Goal: Task Accomplishment & Management: Manage account settings

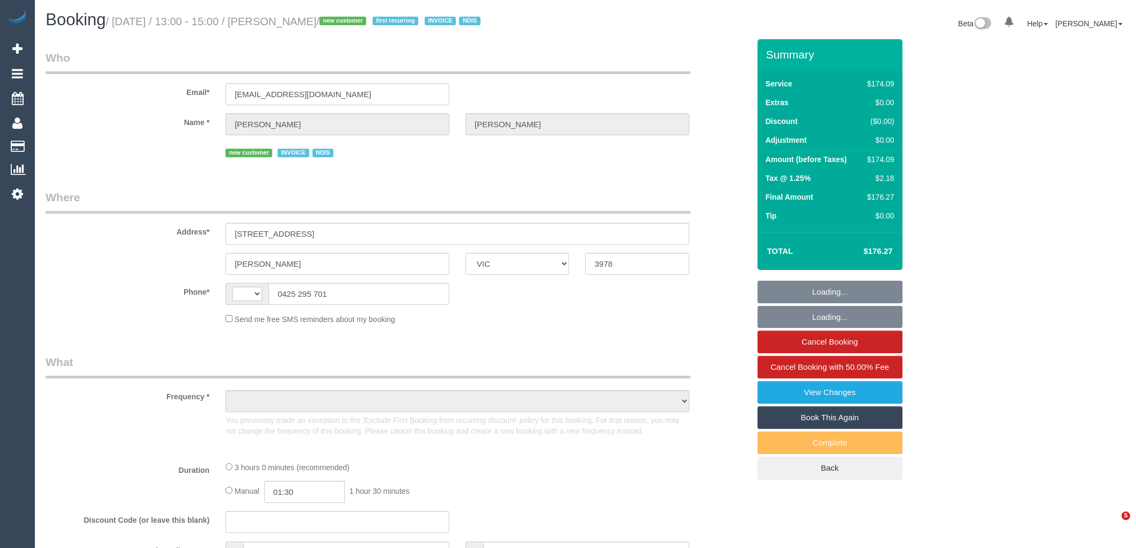
select select "VIC"
select select "object:344"
select select "180"
select select "number:28"
select select "number:14"
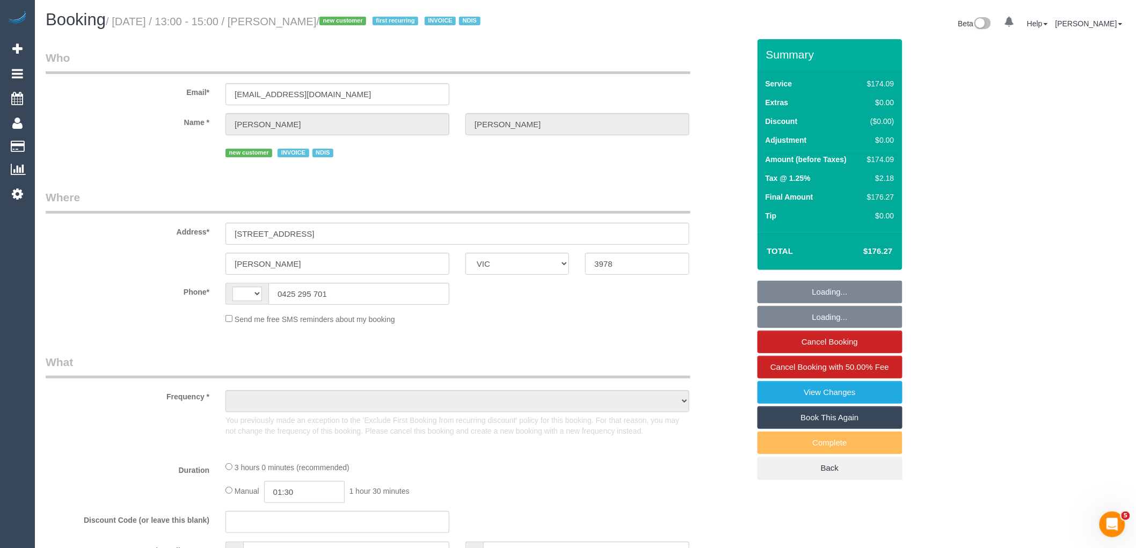
select select "number:19"
select select "number:36"
select select "number:35"
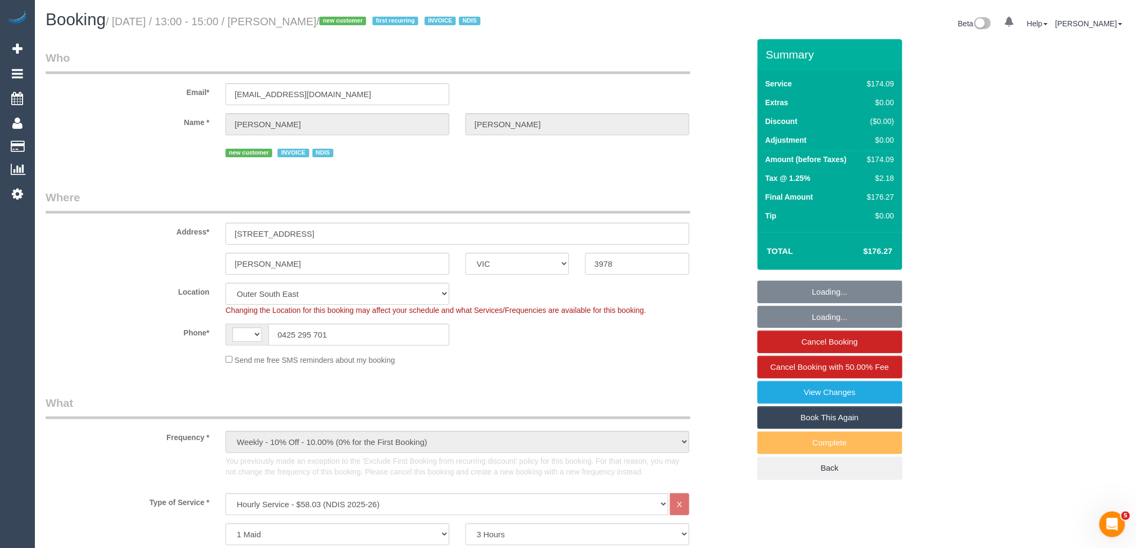
select select "object:803"
select select "string:AU"
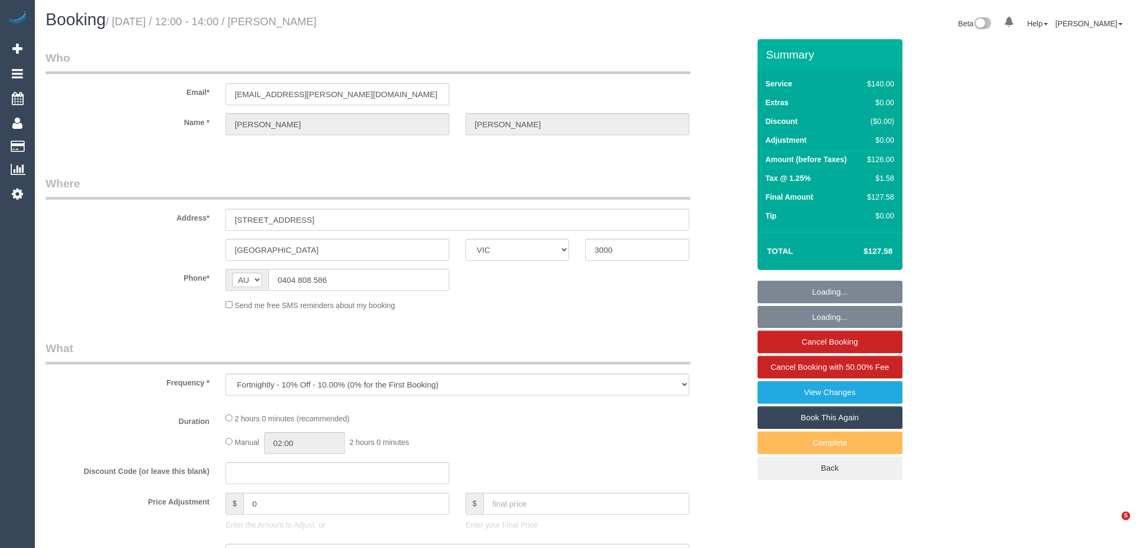
select select "VIC"
select select "number:29"
select select "number:14"
select select "number:20"
select select "number:24"
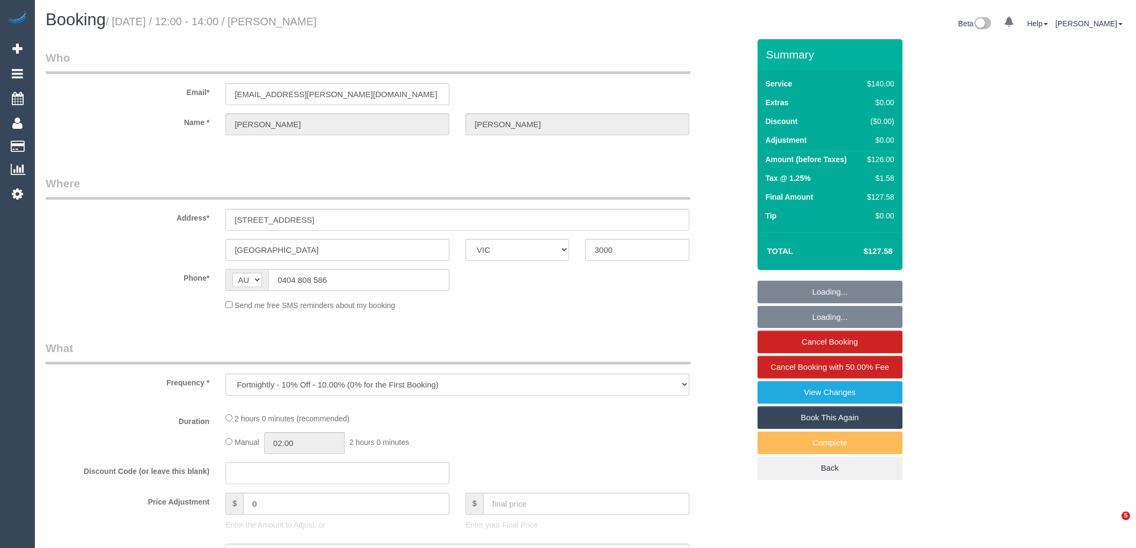
select select "number:34"
select select "number:26"
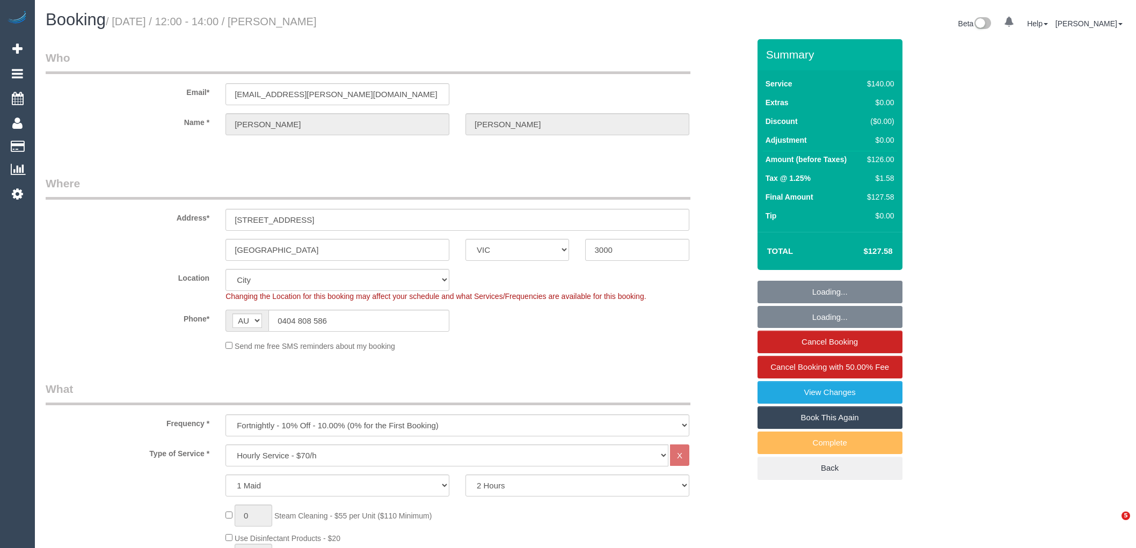
select select "object:1361"
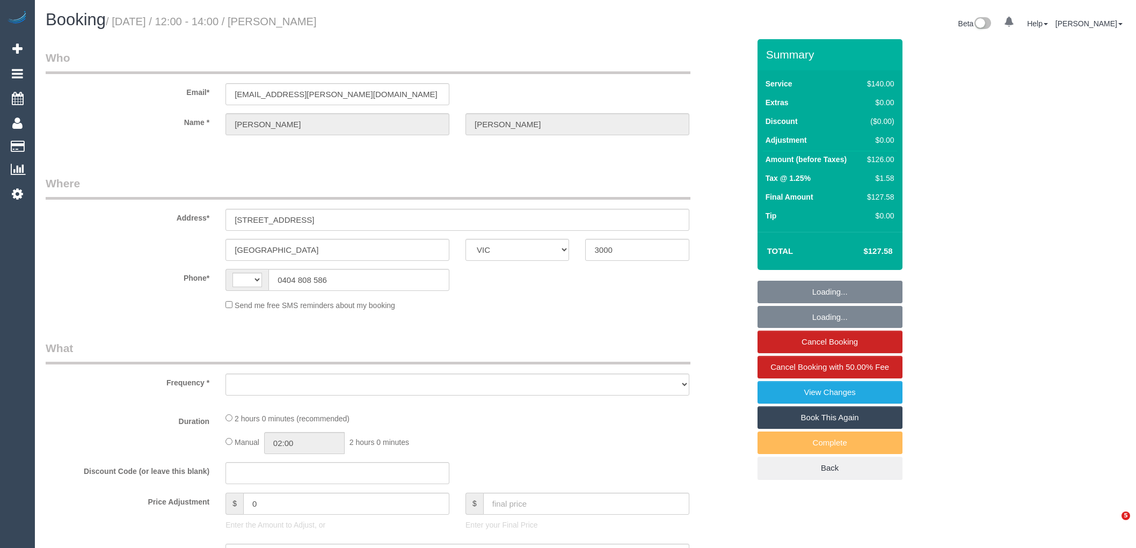
select select "VIC"
select select "string:stripe-pm_1O4Afb2GScqysDRVgqkikGsr"
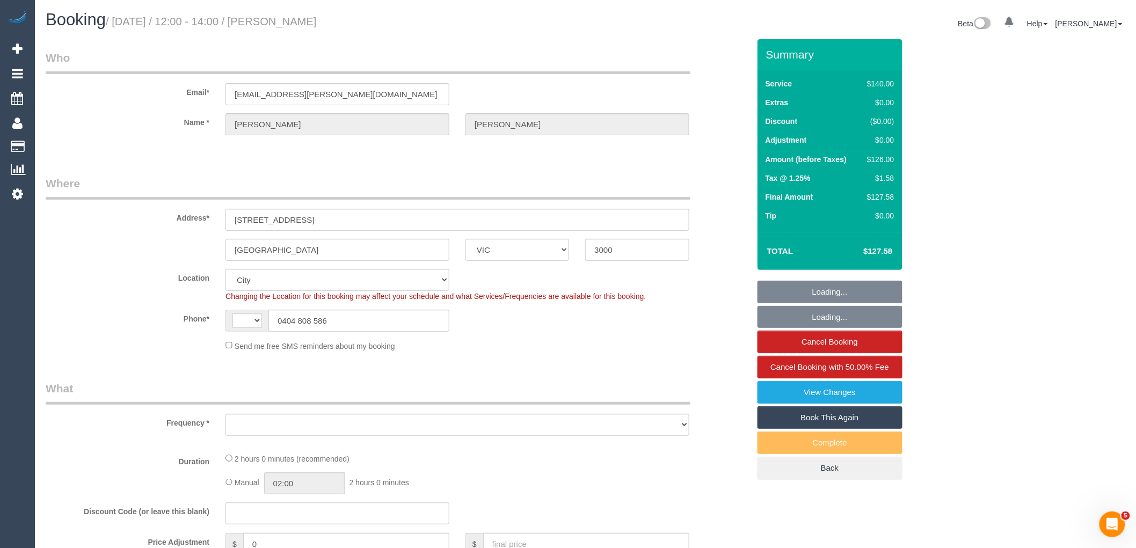
select select "string:AU"
select select "object:767"
select select "number:29"
select select "number:14"
select select "number:20"
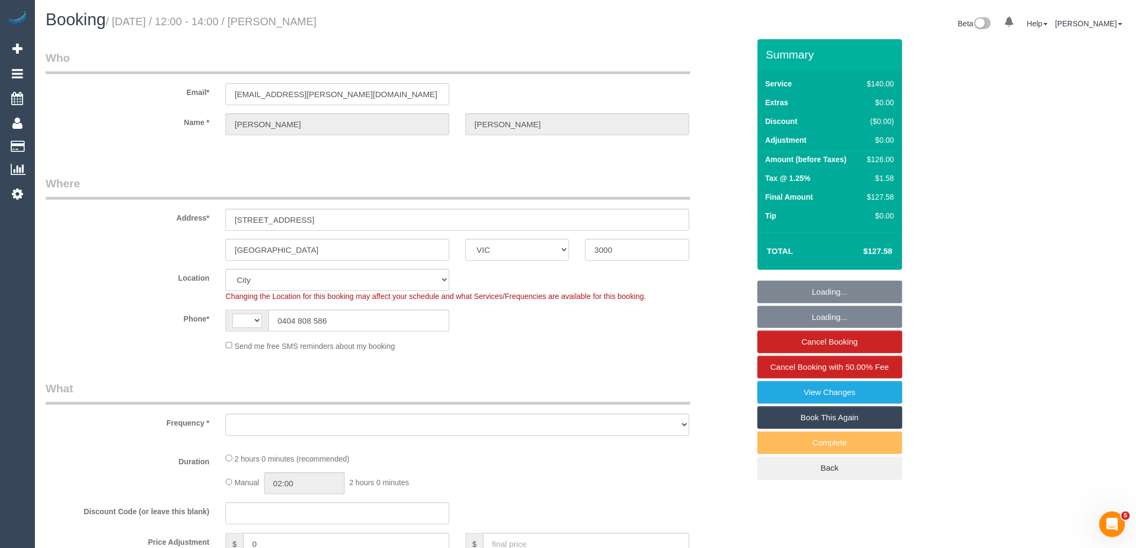
select select "number:24"
select select "number:34"
select select "number:26"
select select "object:952"
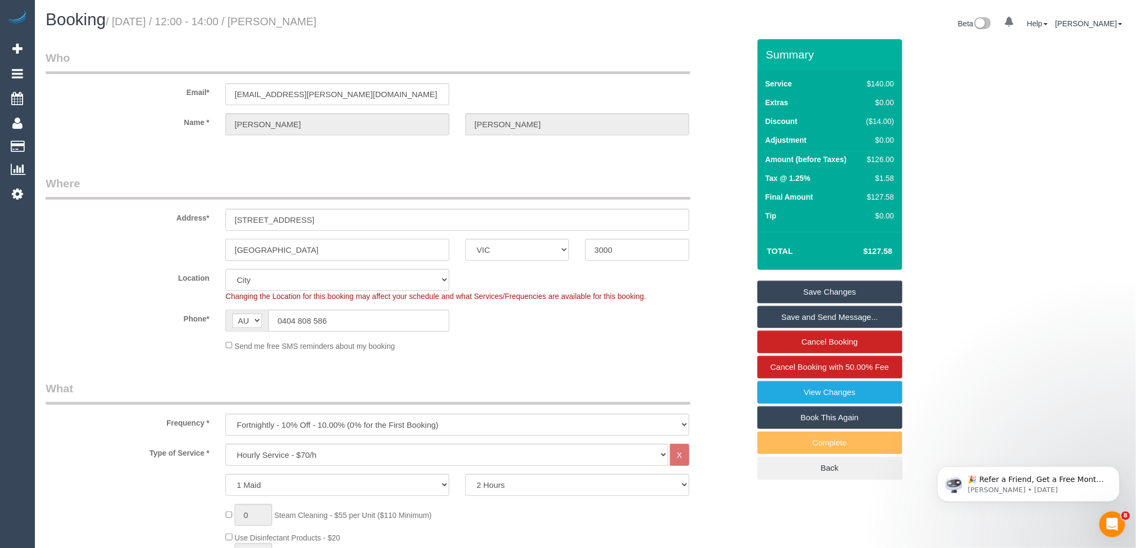
drag, startPoint x: 286, startPoint y: 249, endPoint x: 228, endPoint y: 242, distance: 58.9
click at [228, 242] on input "Melbourne" at bounding box center [337, 250] width 224 height 22
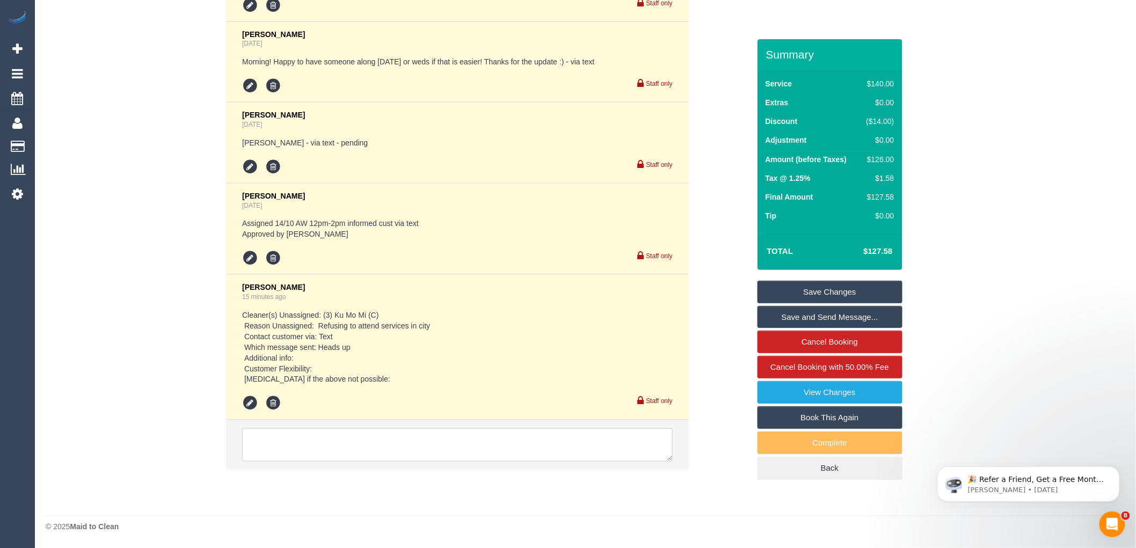
scroll to position [2199, 0]
click at [408, 449] on textarea at bounding box center [457, 444] width 431 height 33
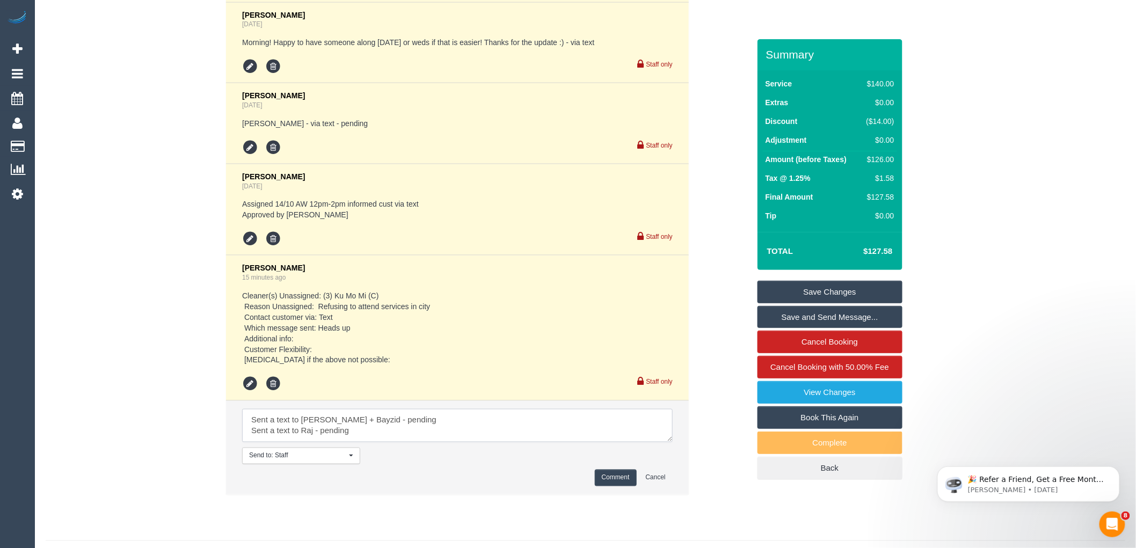
scroll to position [4, 0]
type textarea "Sent a text to Rafid + Bayzid - pending Sent a text to Raj - pending Sent a tex…"
click at [609, 486] on button "Comment" at bounding box center [616, 478] width 42 height 17
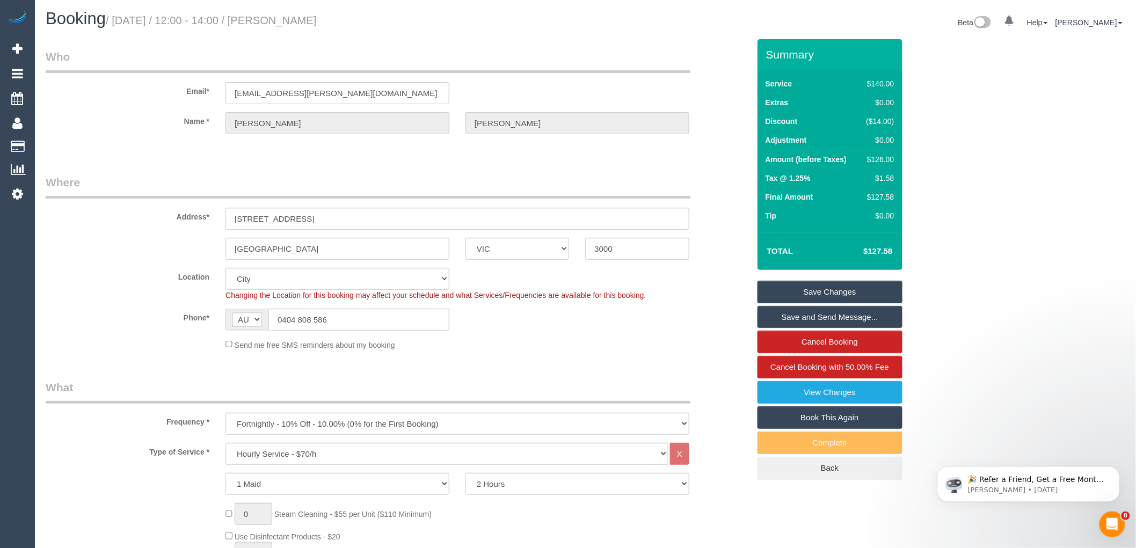
scroll to position [0, 0]
drag, startPoint x: 323, startPoint y: 217, endPoint x: 208, endPoint y: 199, distance: 116.3
click at [208, 201] on div "Address* 1104/339 Swanston St" at bounding box center [398, 203] width 720 height 55
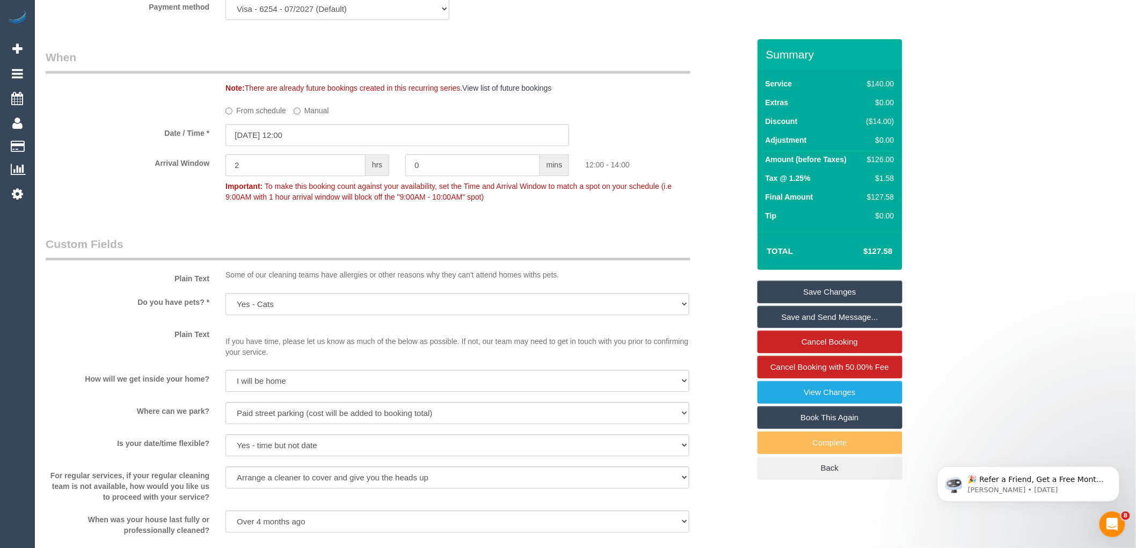
scroll to position [1074, 0]
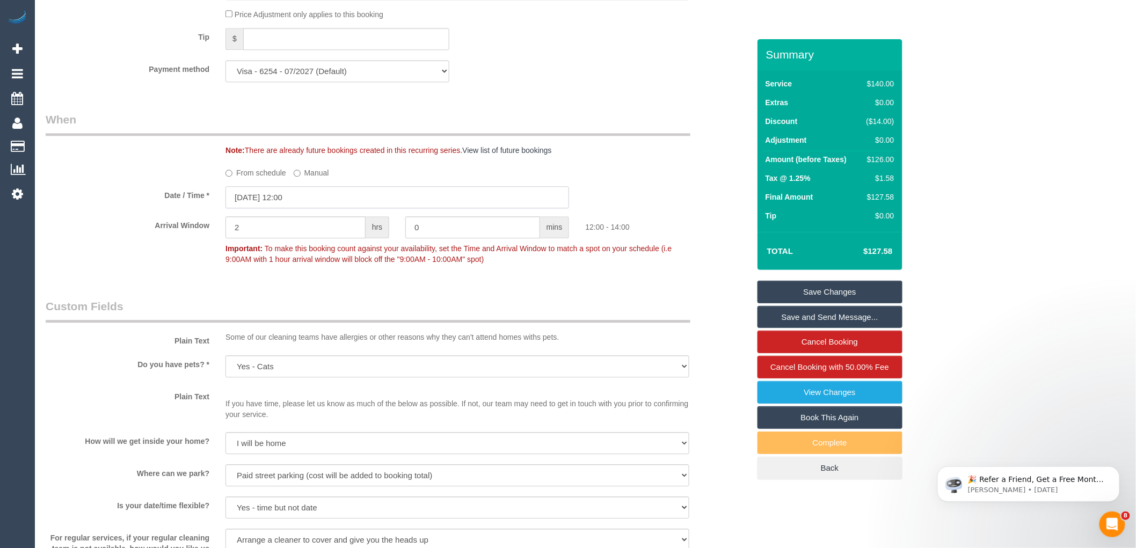
click at [285, 208] on input "[DATE] 12:00" at bounding box center [397, 197] width 344 height 22
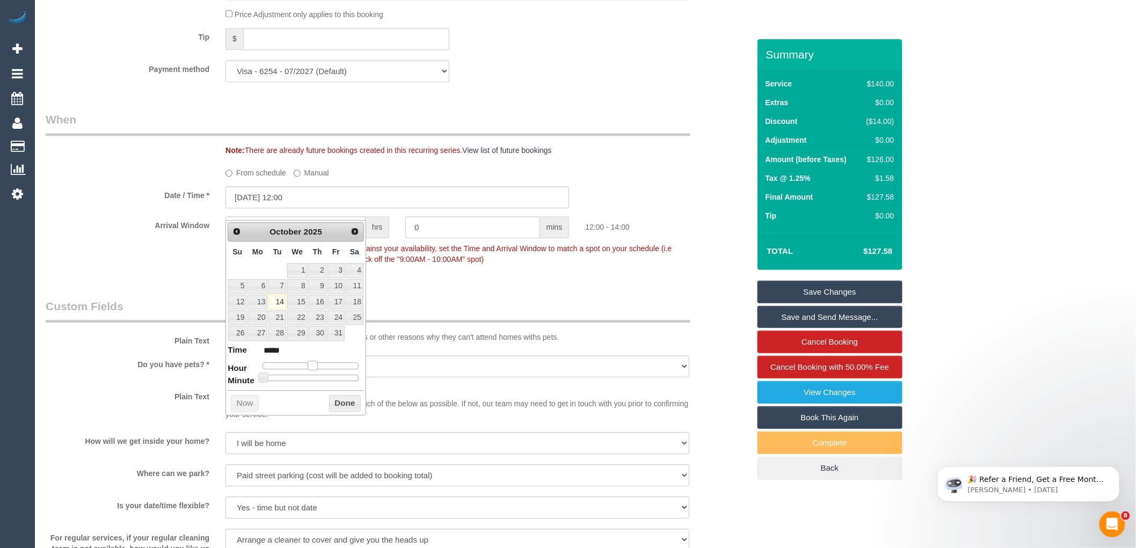
type input "14/10/2025 13:00"
type input "*****"
click at [316, 363] on span at bounding box center [317, 366] width 10 height 10
type input "[DATE] 12:00"
type input "*****"
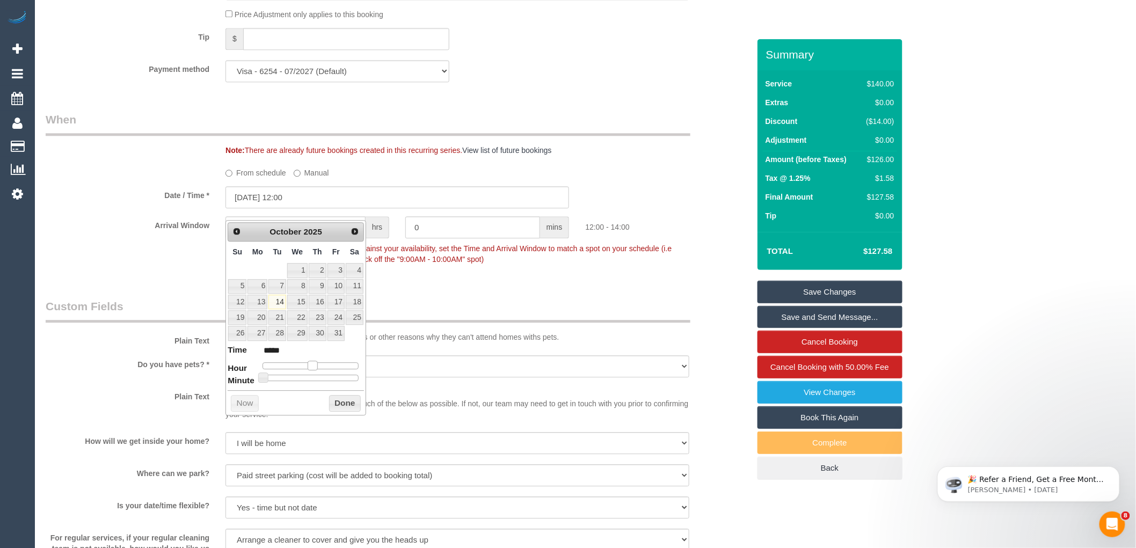
drag, startPoint x: 314, startPoint y: 362, endPoint x: 301, endPoint y: 360, distance: 13.2
click at [310, 363] on span at bounding box center [313, 366] width 10 height 10
type input "14/10/2025 12:05"
type input "*****"
type input "14/10/2025 12:10"
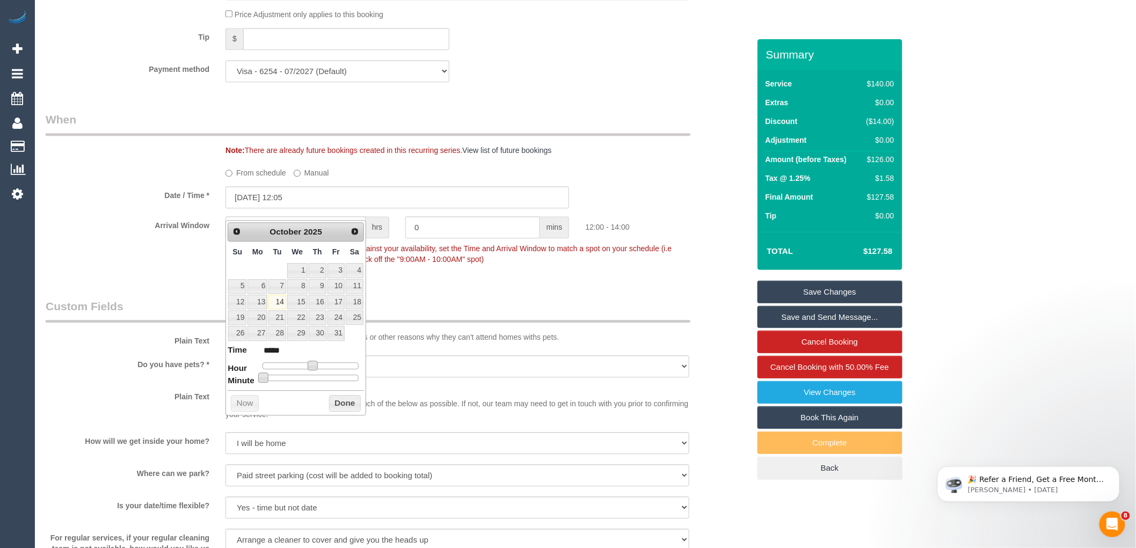
type input "*****"
type input "14/10/2025 12:15"
type input "*****"
type input "14/10/2025 12:20"
type input "*****"
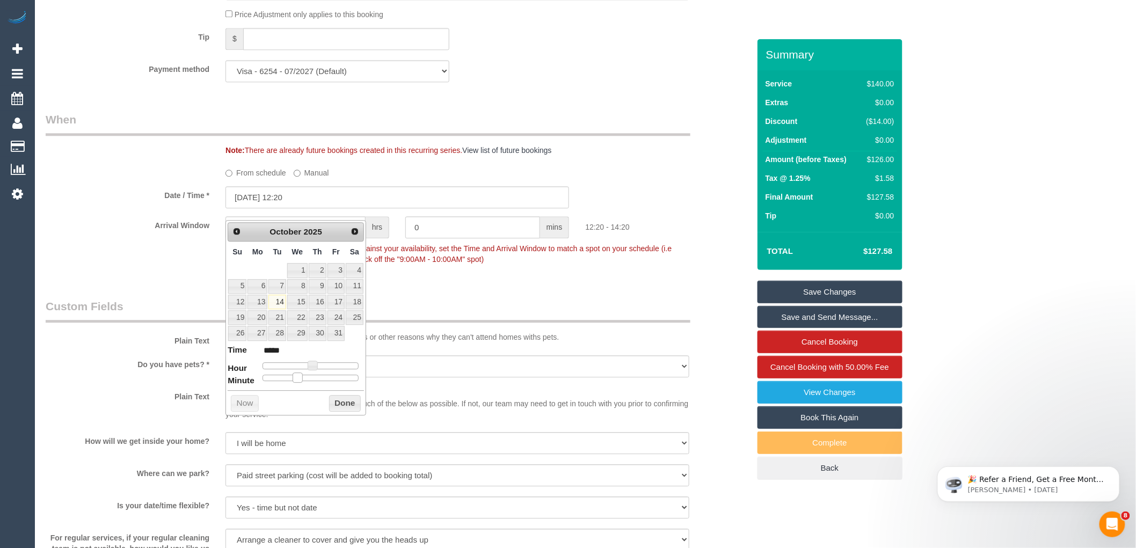
type input "14/10/2025 12:25"
type input "*****"
type input "14/10/2025 12:30"
type input "*****"
drag, startPoint x: 272, startPoint y: 378, endPoint x: 312, endPoint y: 380, distance: 40.9
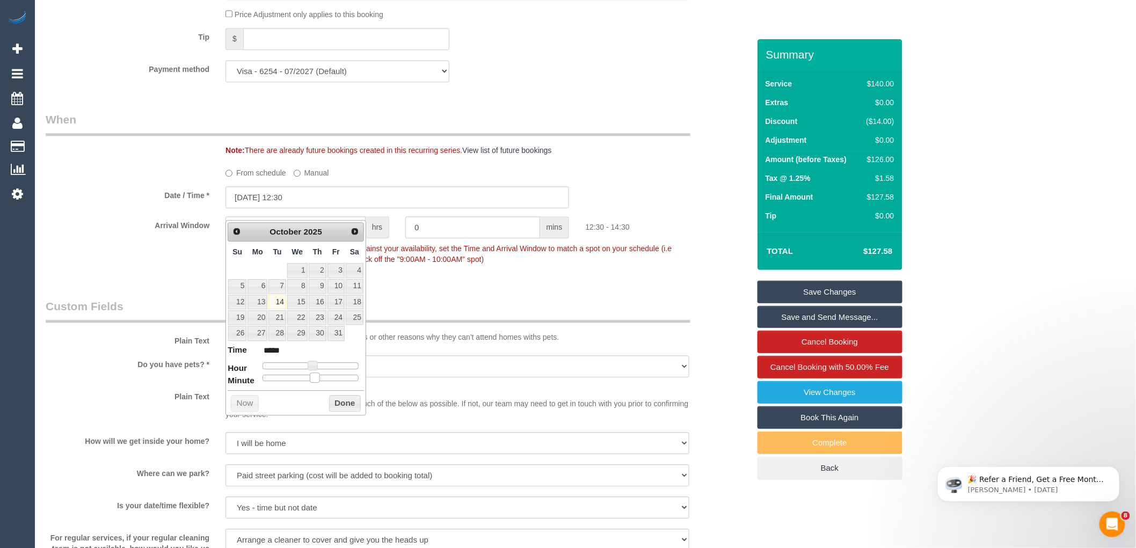
click at [312, 380] on span at bounding box center [315, 378] width 10 height 10
click at [344, 404] on button "Done" at bounding box center [345, 403] width 32 height 17
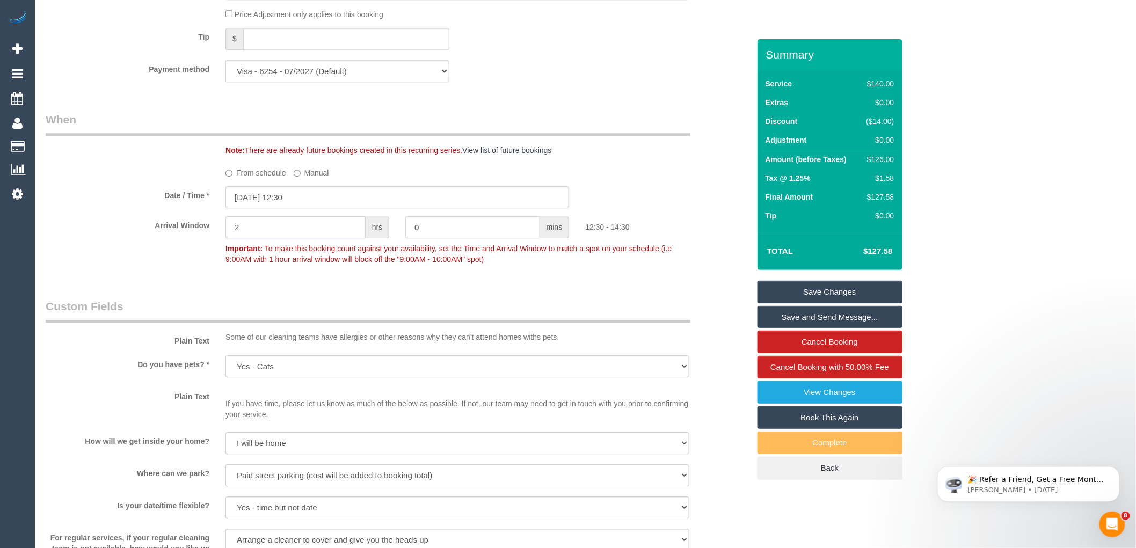
click at [250, 238] on input "2" at bounding box center [295, 227] width 140 height 22
type input "1"
click at [156, 258] on div "Arrival Window 1 hrs 0 mins 12:30 - 13:30 Important: To make this booking count…" at bounding box center [398, 242] width 720 height 53
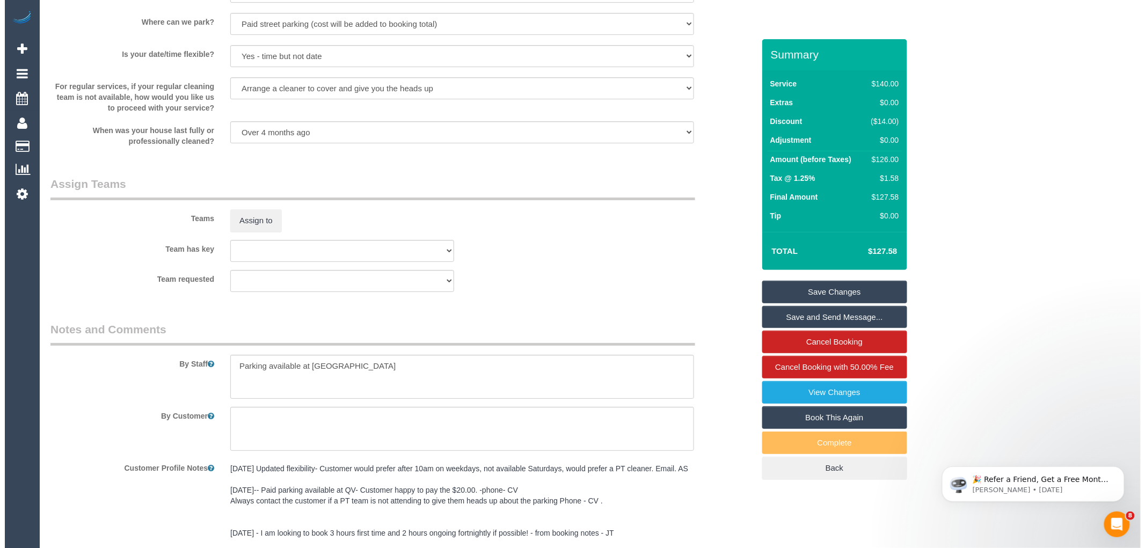
scroll to position [1610, 0]
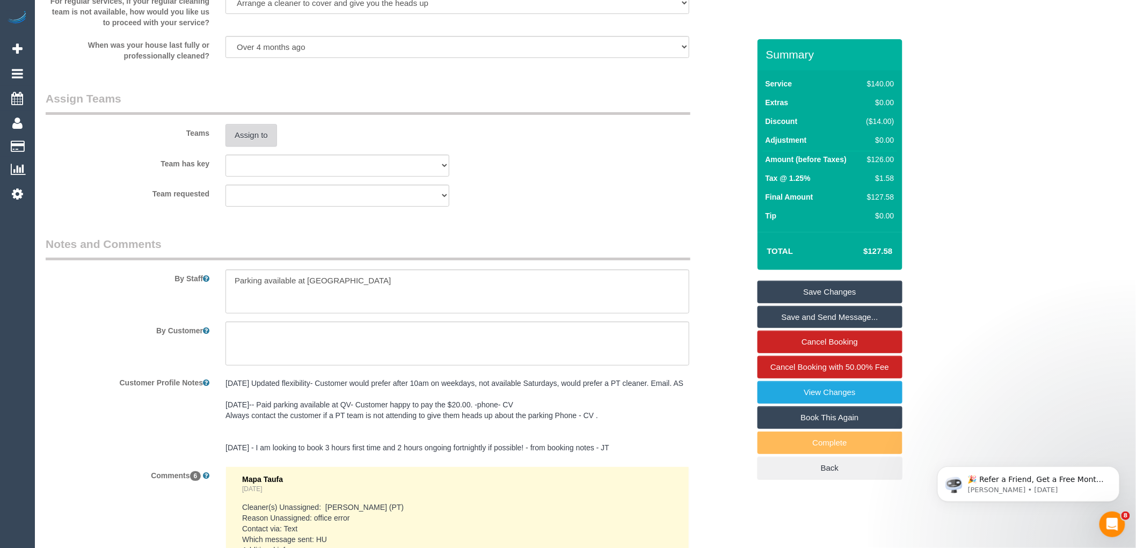
click at [249, 147] on button "Assign to" at bounding box center [251, 135] width 52 height 23
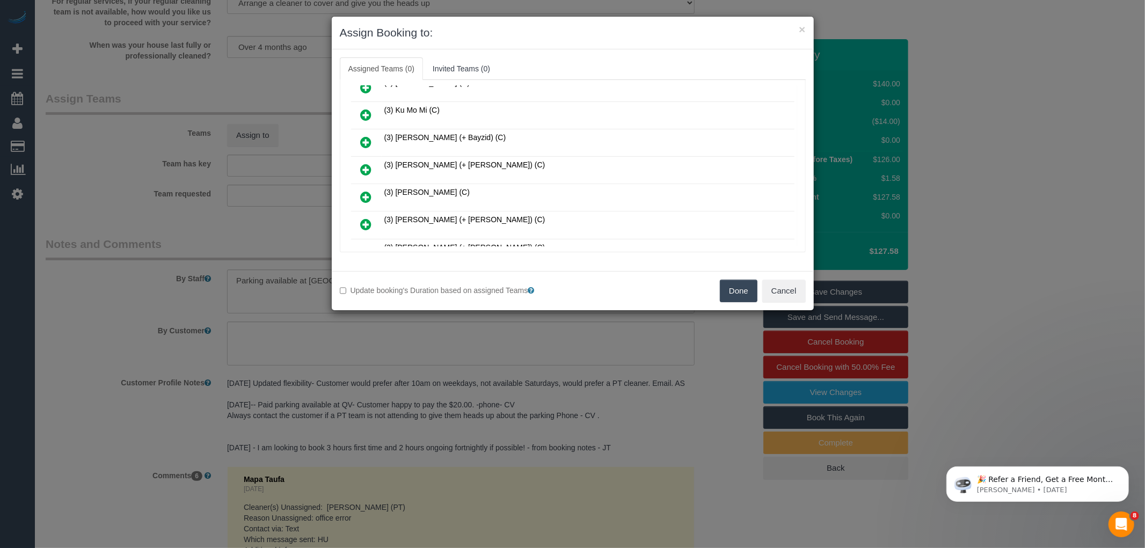
scroll to position [267, 0]
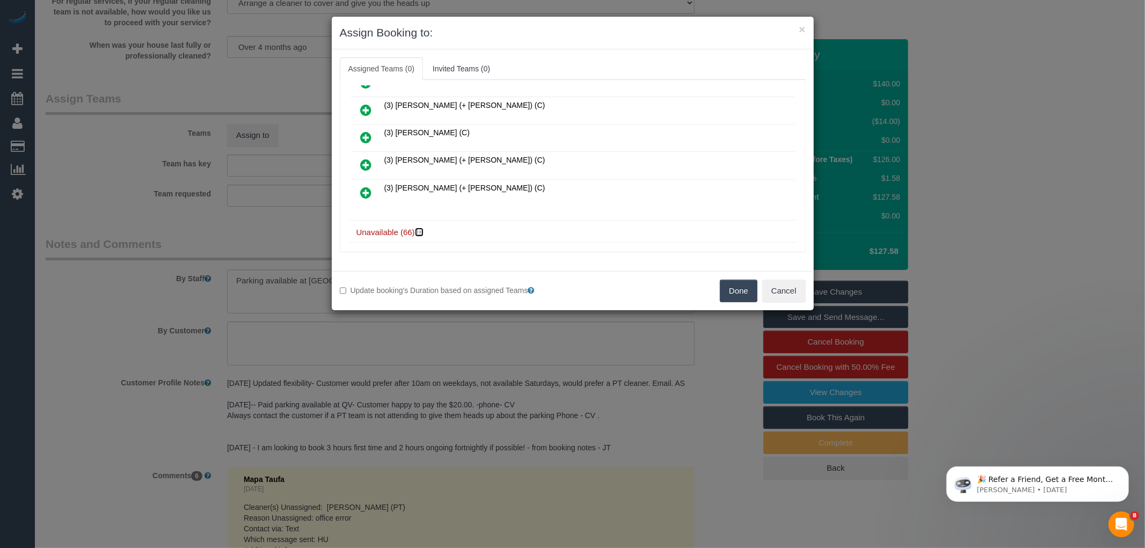
click at [422, 228] on icon at bounding box center [420, 232] width 6 height 8
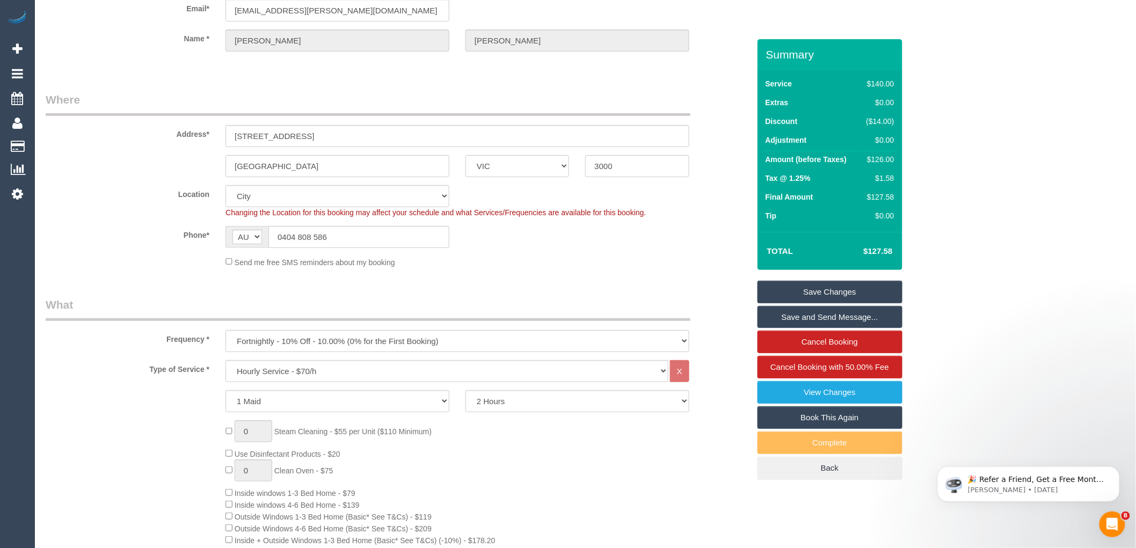
scroll to position [0, 0]
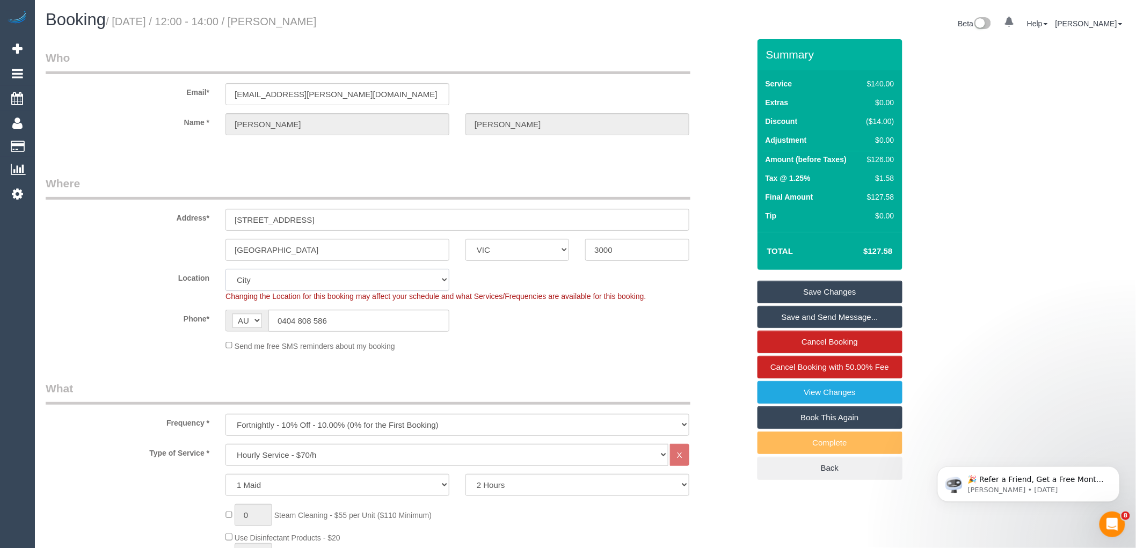
click at [254, 281] on select "Office City East (North) East (South) Inner East Inner North (East) Inner North…" at bounding box center [337, 280] width 224 height 22
select select "50"
click at [225, 269] on select "Office City East (North) East (South) Inner East Inner North (East) Inner North…" at bounding box center [337, 280] width 224 height 22
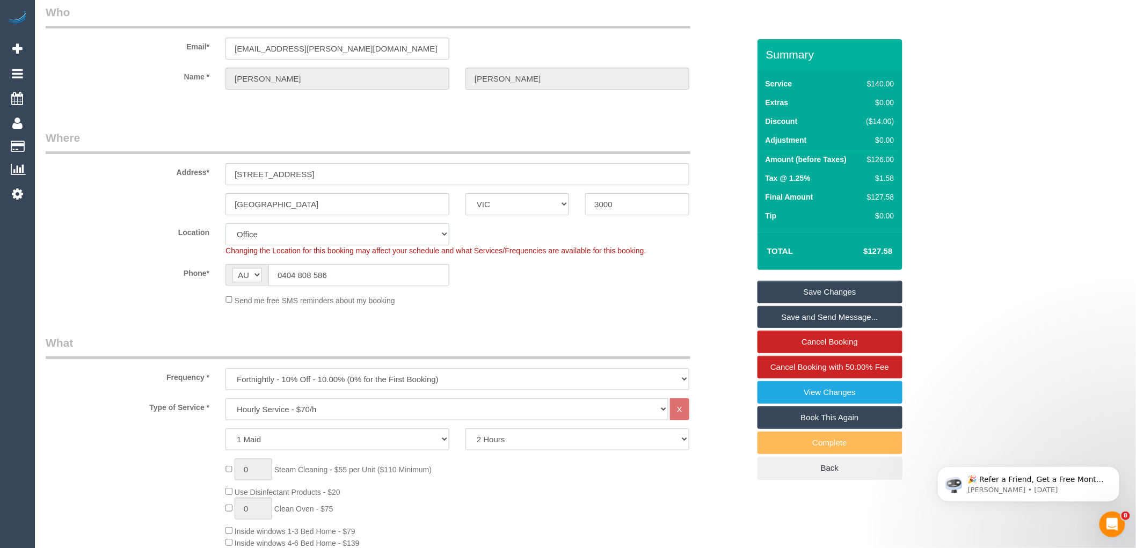
select select "object:4871"
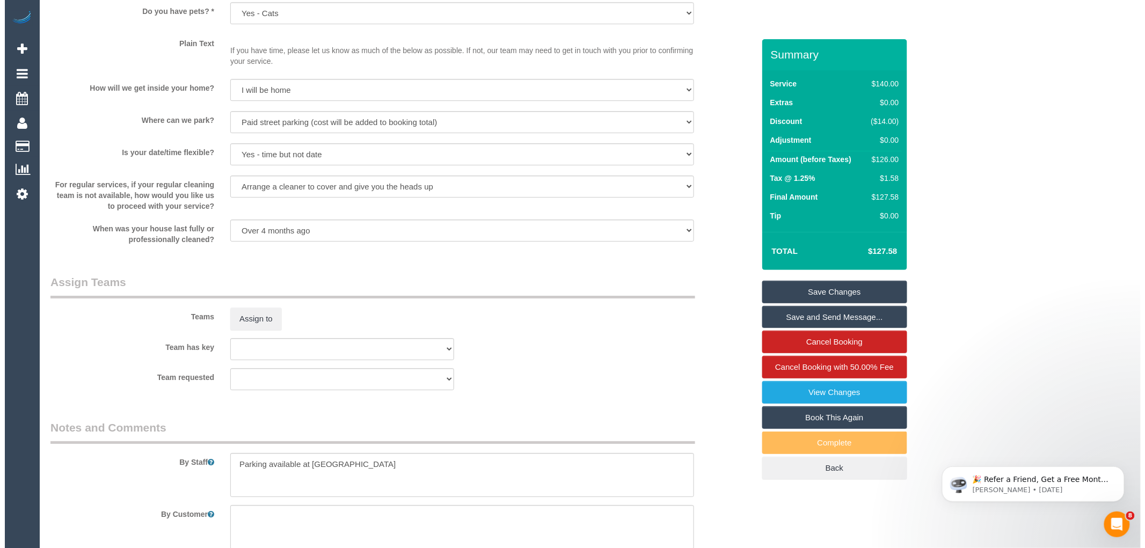
scroll to position [1431, 0]
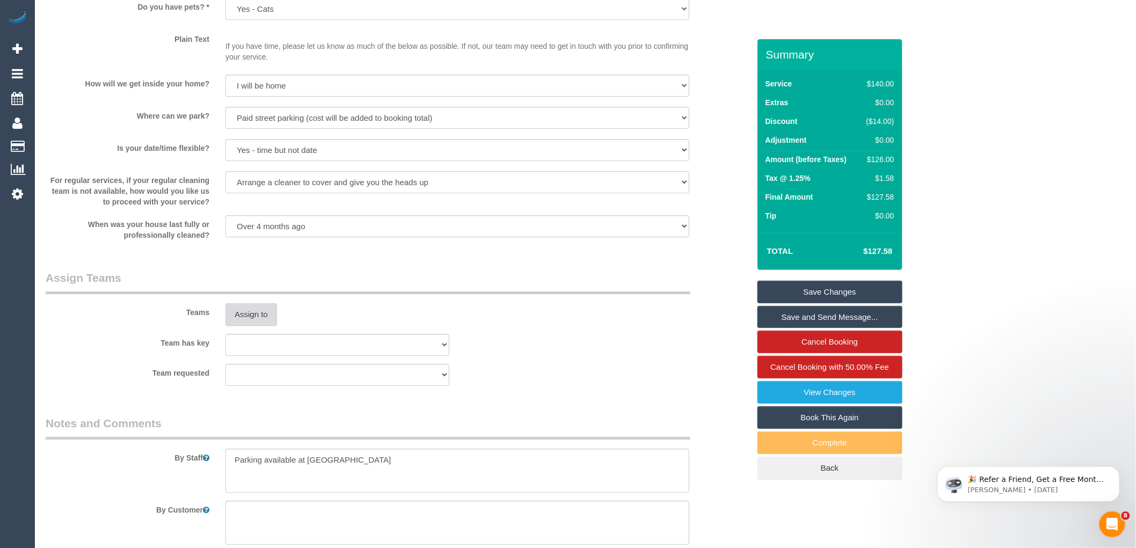
click at [254, 326] on button "Assign to" at bounding box center [251, 314] width 52 height 23
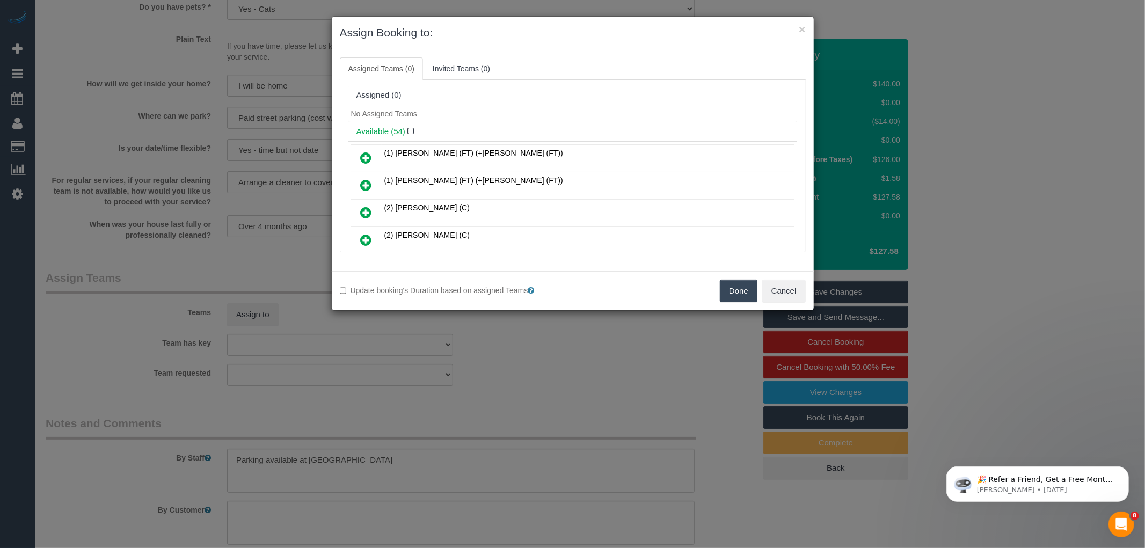
scroll to position [1038, 0]
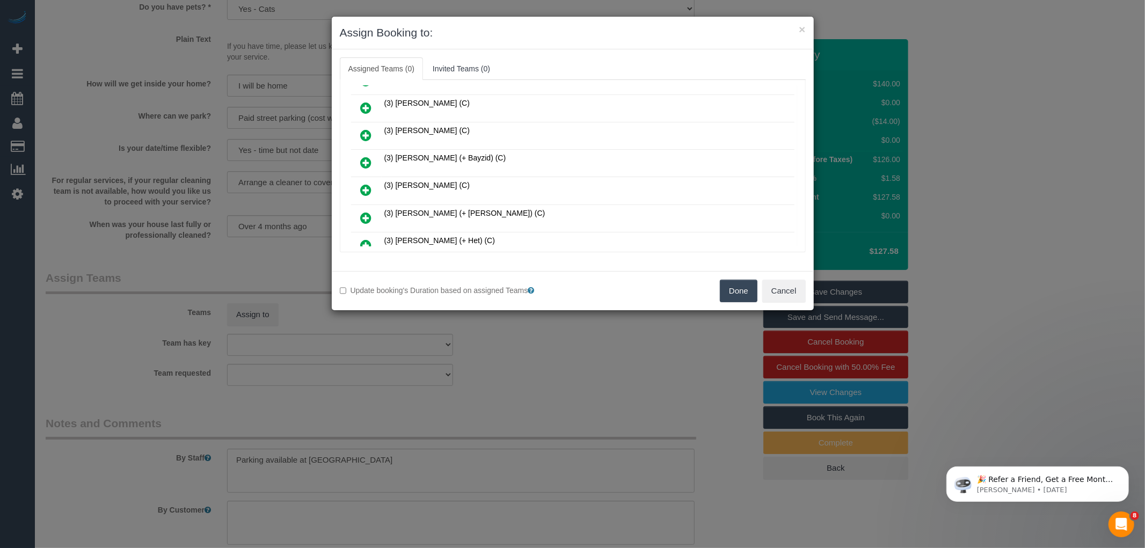
click at [365, 184] on icon at bounding box center [366, 190] width 11 height 13
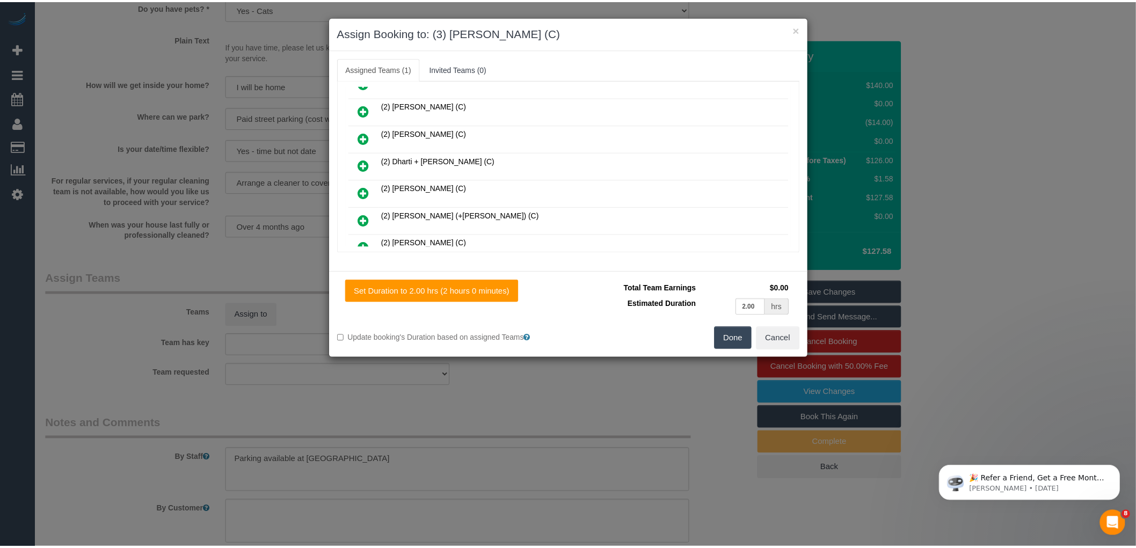
scroll to position [0, 0]
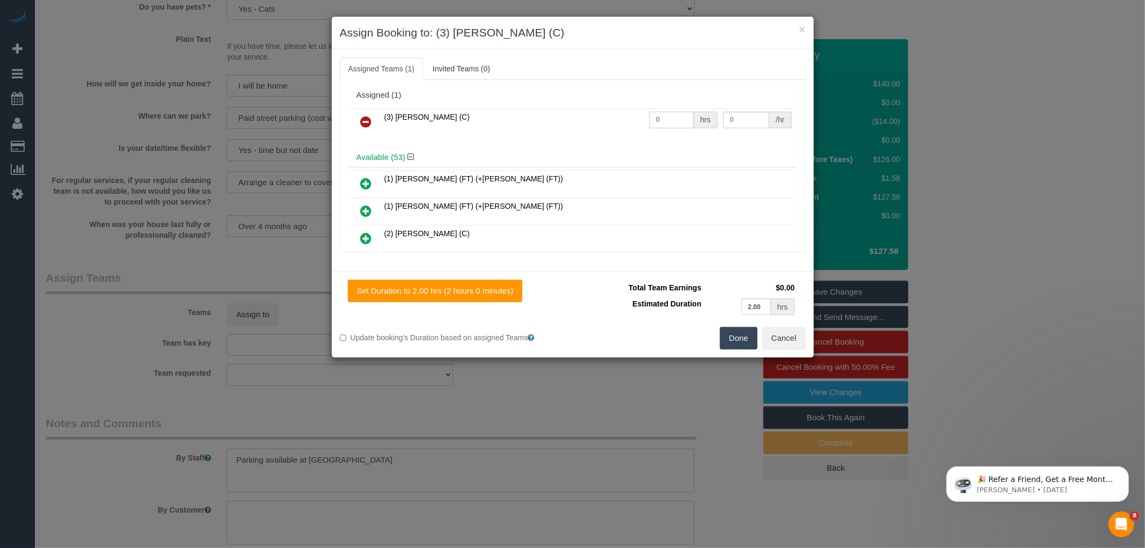
click at [655, 121] on input "0" at bounding box center [671, 120] width 45 height 17
type input "2"
type input "35"
click at [733, 337] on button "Done" at bounding box center [739, 338] width 38 height 23
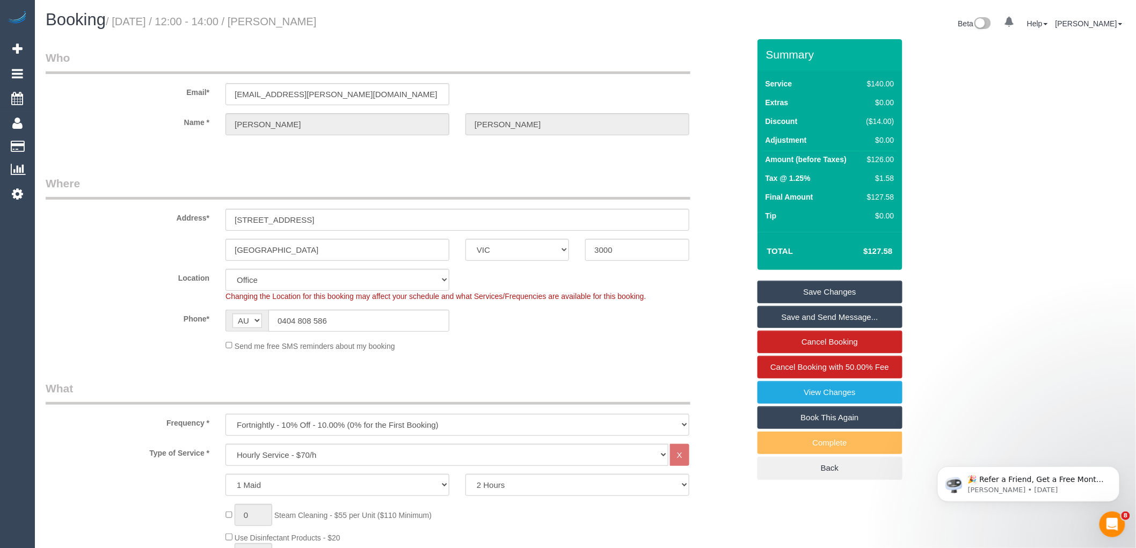
drag, startPoint x: 309, startPoint y: 27, endPoint x: 353, endPoint y: 28, distance: 44.0
click at [353, 28] on h1 "Booking / October 14, 2025 / 12:00 - 14:00 / Alannah Pye" at bounding box center [312, 20] width 532 height 18
copy small "Alannah Pye"
click at [863, 314] on link "Save and Send Message..." at bounding box center [829, 317] width 145 height 23
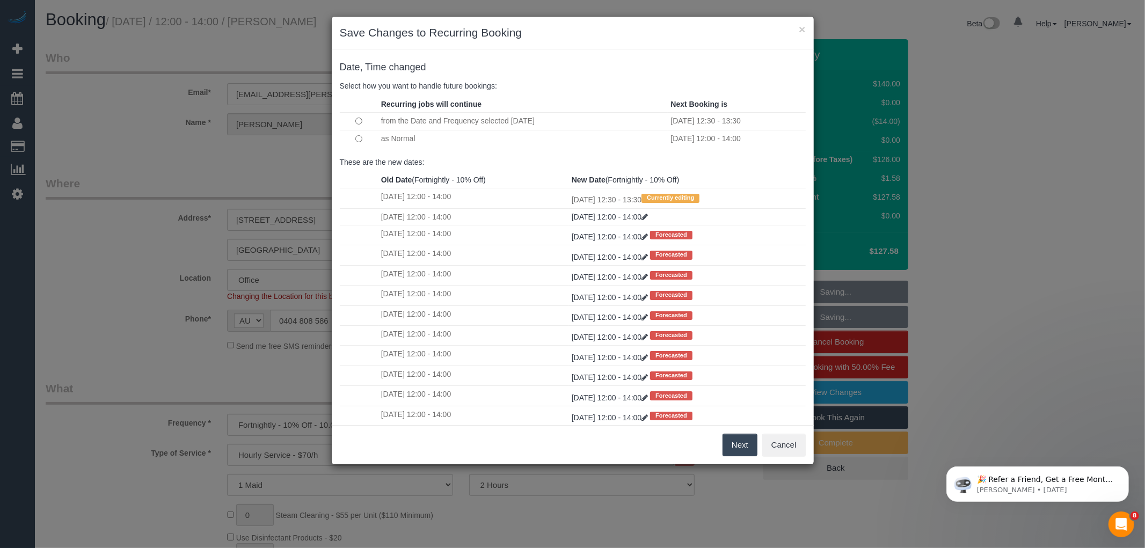
click at [734, 444] on button "Next" at bounding box center [740, 445] width 35 height 23
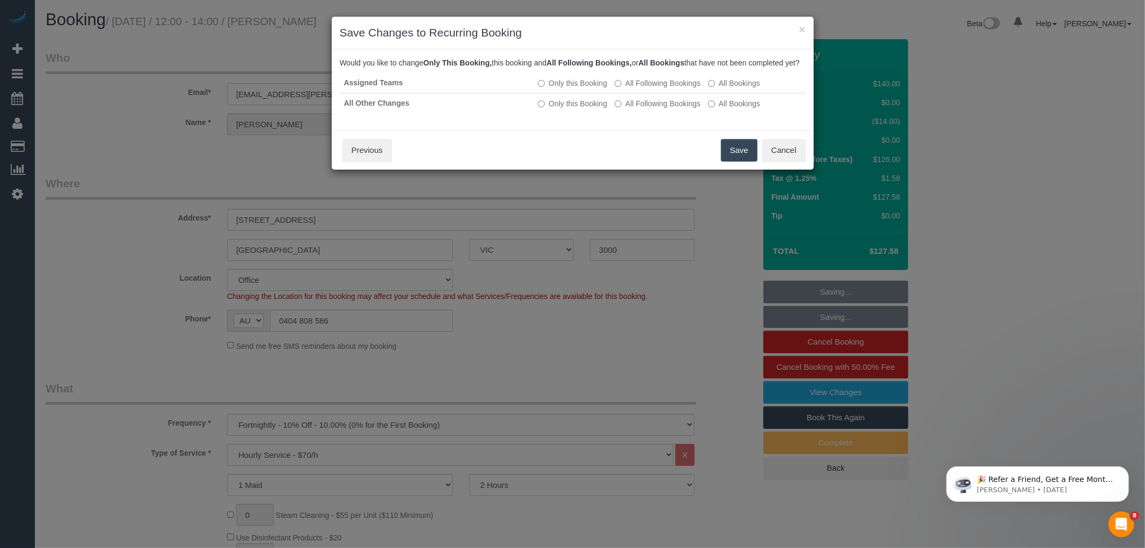
click at [733, 156] on button "Save" at bounding box center [739, 150] width 37 height 23
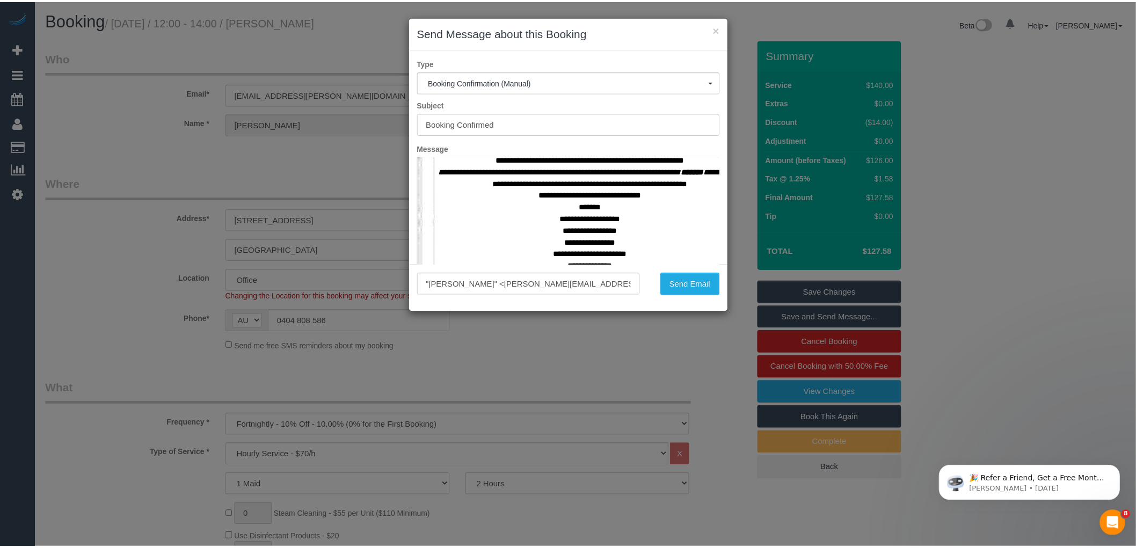
scroll to position [537, 0]
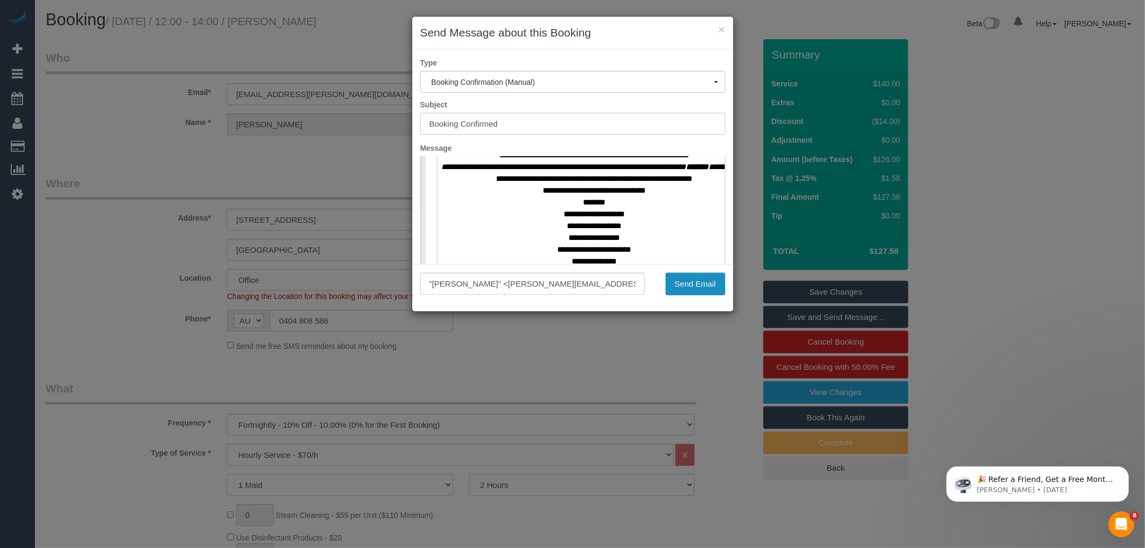
click at [685, 283] on button "Send Email" at bounding box center [696, 284] width 60 height 23
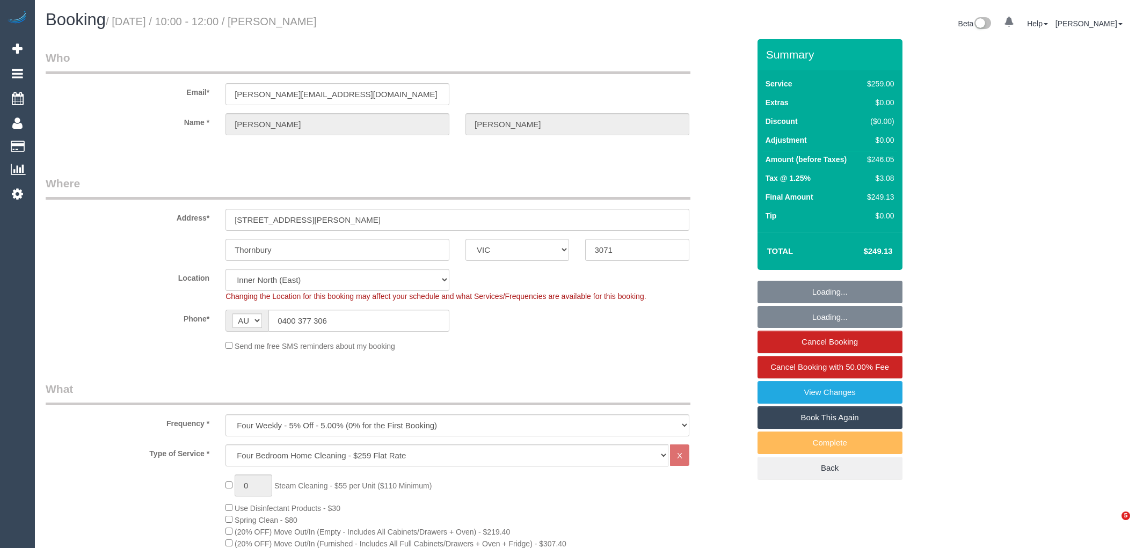
select select "VIC"
select select "string:stripe-pm_1R7EU12GScqysDRVlZP1YM6c"
select select "object:839"
select select "number:28"
select select "number:14"
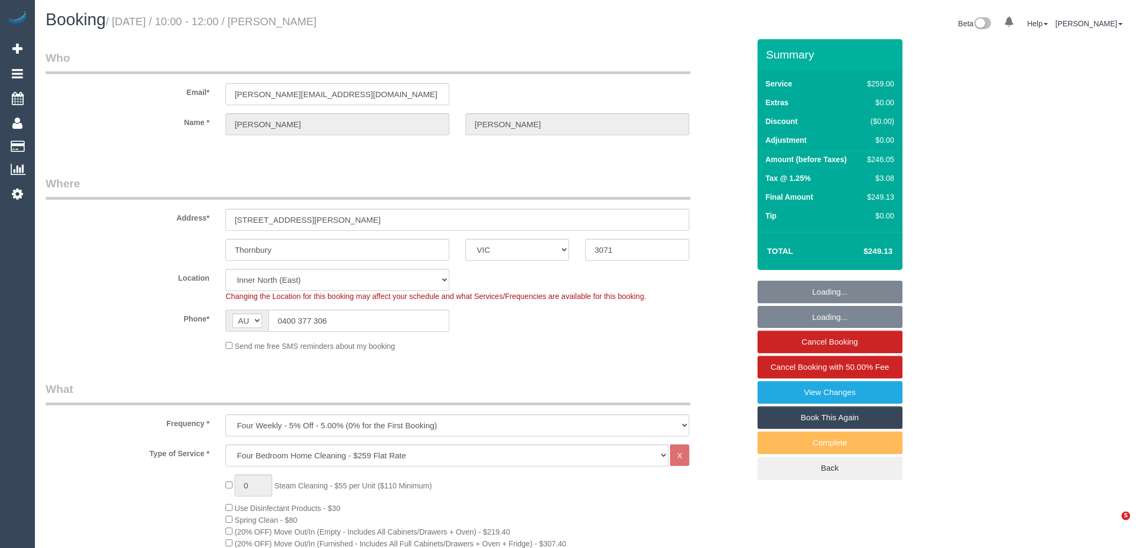
select select "number:19"
select select "number:22"
select select "number:34"
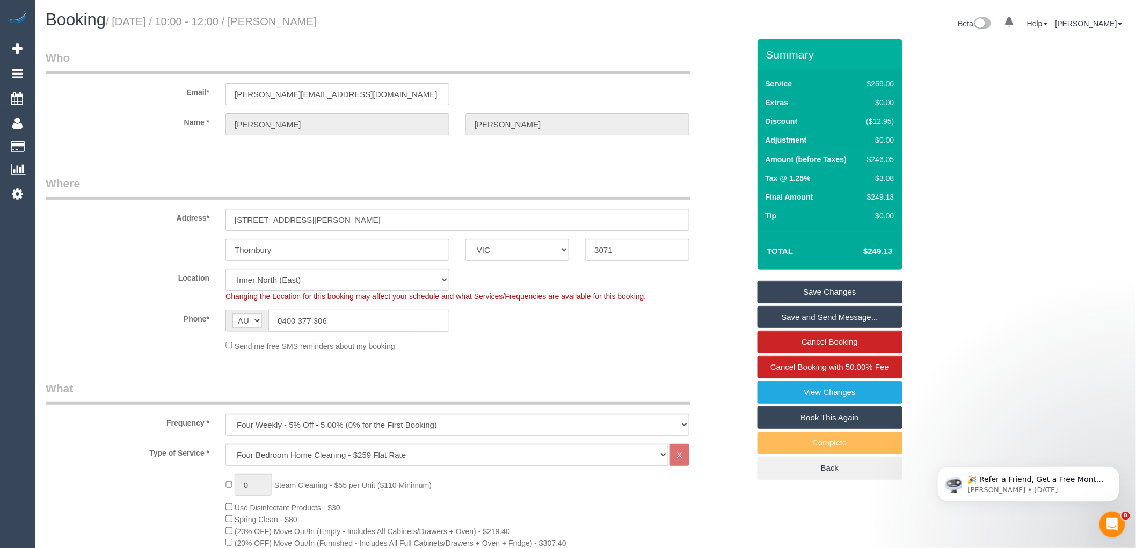
drag, startPoint x: 334, startPoint y: 323, endPoint x: 297, endPoint y: 320, distance: 36.6
click at [297, 320] on input "0400 377 306" at bounding box center [358, 321] width 181 height 22
drag, startPoint x: 288, startPoint y: 249, endPoint x: 223, endPoint y: 243, distance: 65.3
click at [223, 243] on div "Thornbury" at bounding box center [337, 250] width 240 height 22
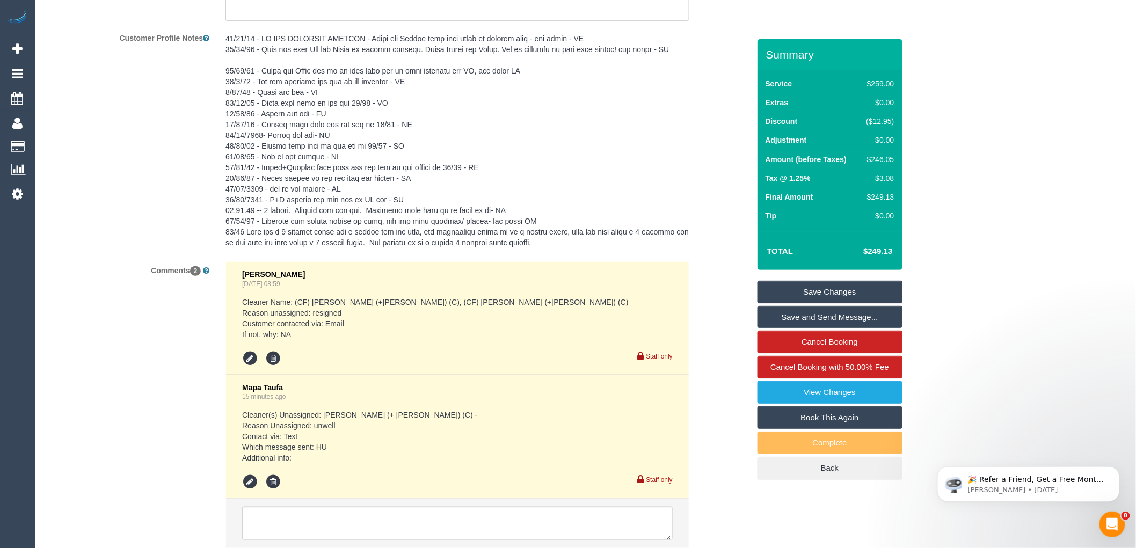
scroll to position [2079, 0]
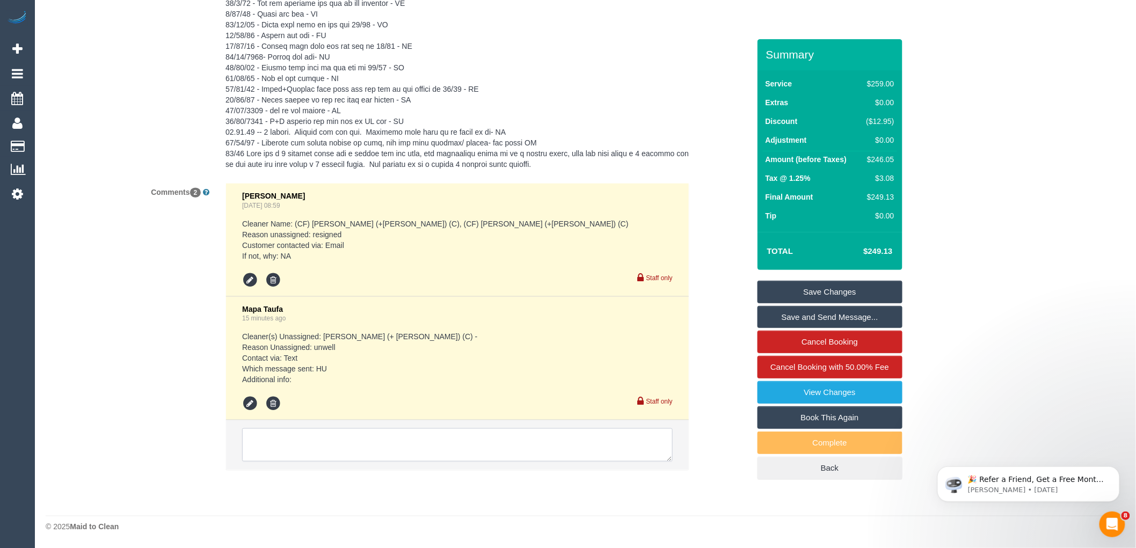
click at [344, 438] on textarea at bounding box center [457, 444] width 431 height 33
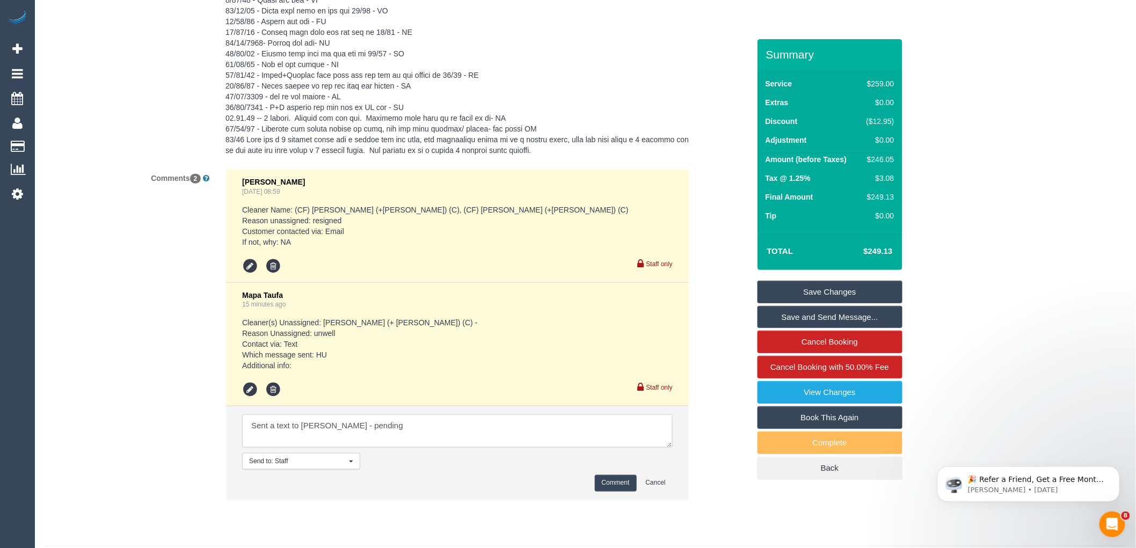
type textarea "Sent a text to Hasibul - pending"
click at [621, 492] on button "Comment" at bounding box center [616, 483] width 42 height 17
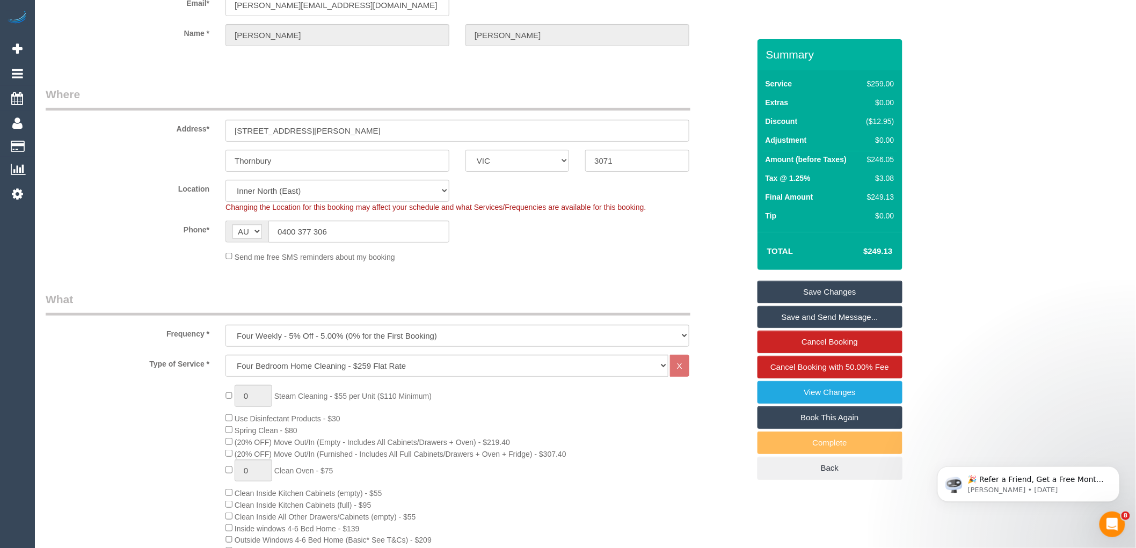
scroll to position [0, 0]
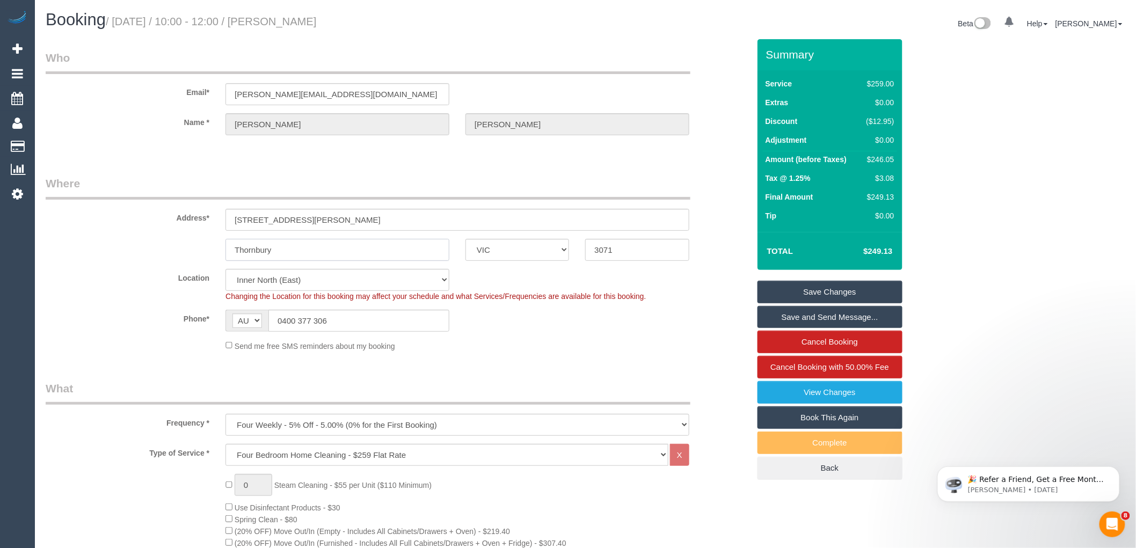
drag, startPoint x: 275, startPoint y: 253, endPoint x: 208, endPoint y: 195, distance: 89.1
click at [205, 230] on sui-booking-address "Address* 116 Smith St Thornbury ACT NSW NT QLD SA TAS VIC WA 3071" at bounding box center [398, 218] width 704 height 85
type input "Thornbury"
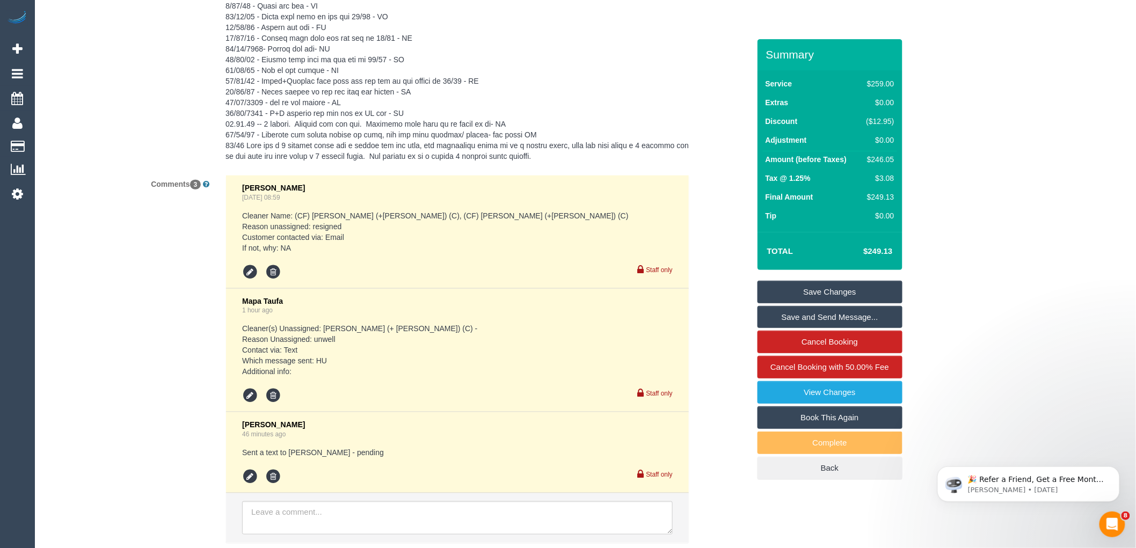
scroll to position [2110, 0]
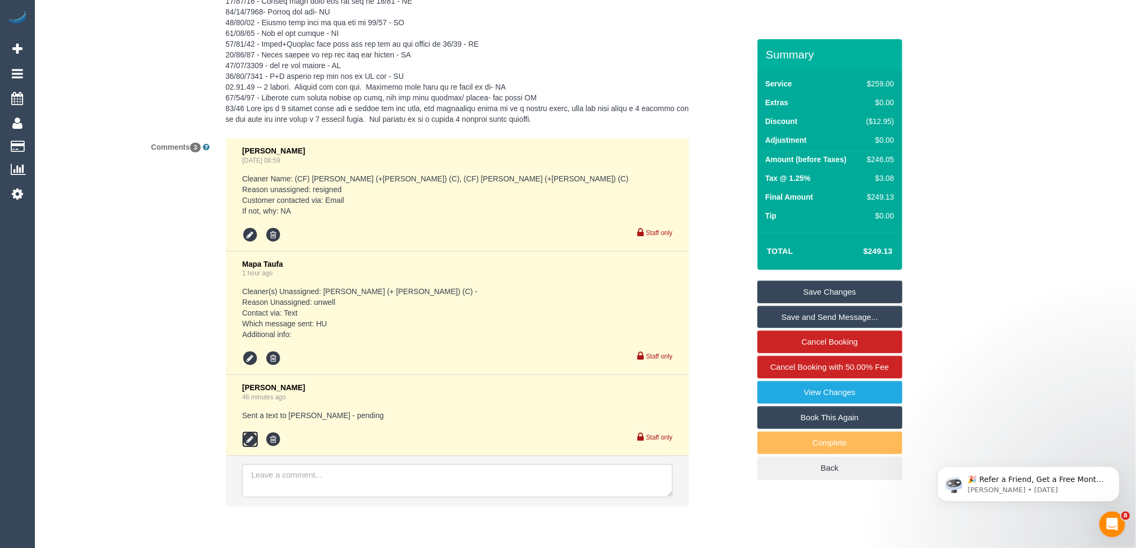
click at [251, 448] on icon at bounding box center [250, 440] width 16 height 16
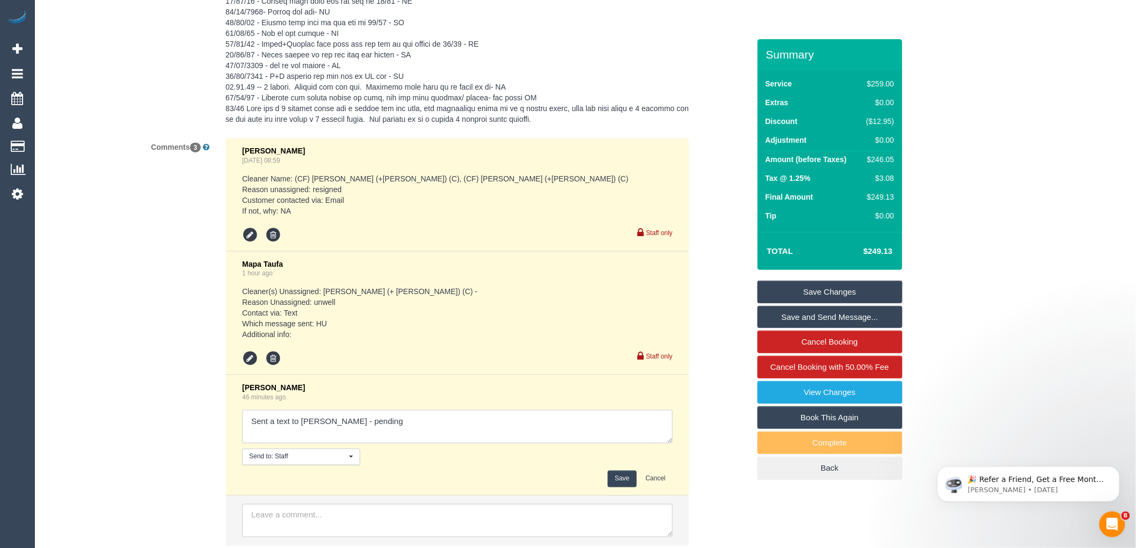
click at [417, 427] on textarea at bounding box center [457, 426] width 431 height 33
type textarea "Sent a text to Hasibul - accepted Cust informed via text - waiting for customer…"
click at [621, 487] on button "Save" at bounding box center [622, 479] width 28 height 17
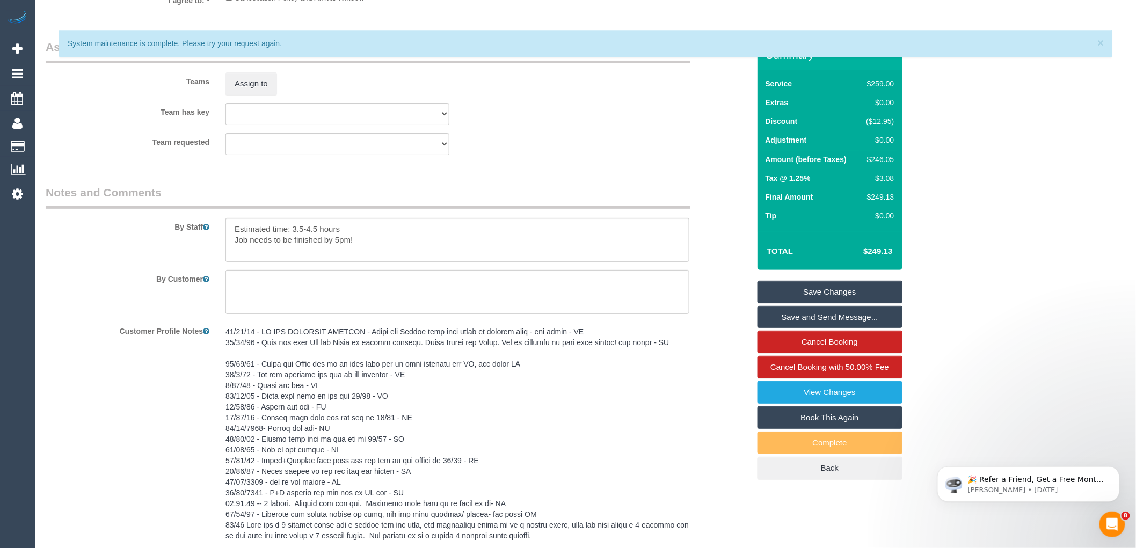
scroll to position [1693, 0]
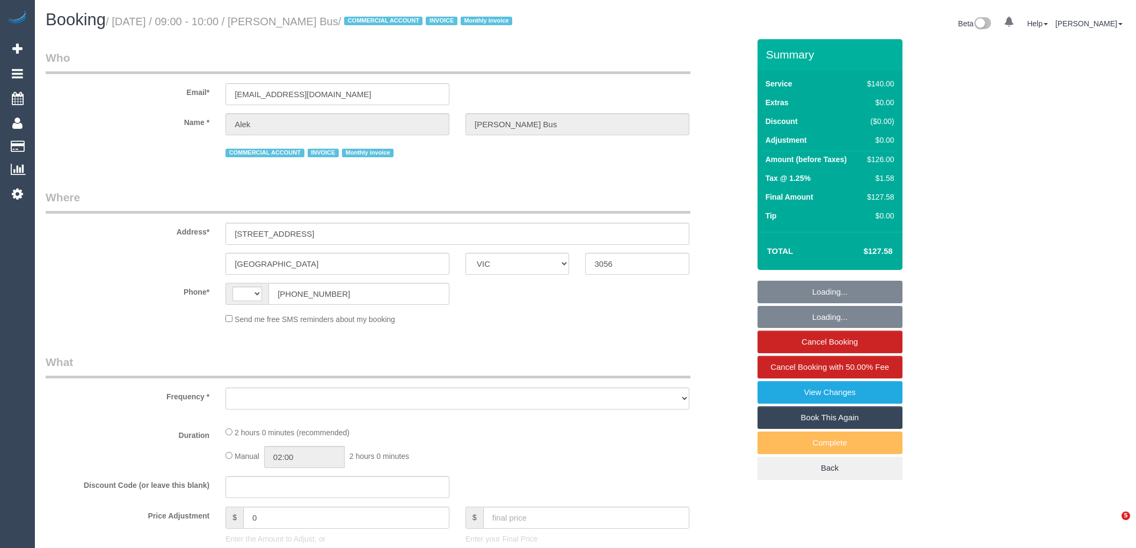
select select "VIC"
select select "string:AU"
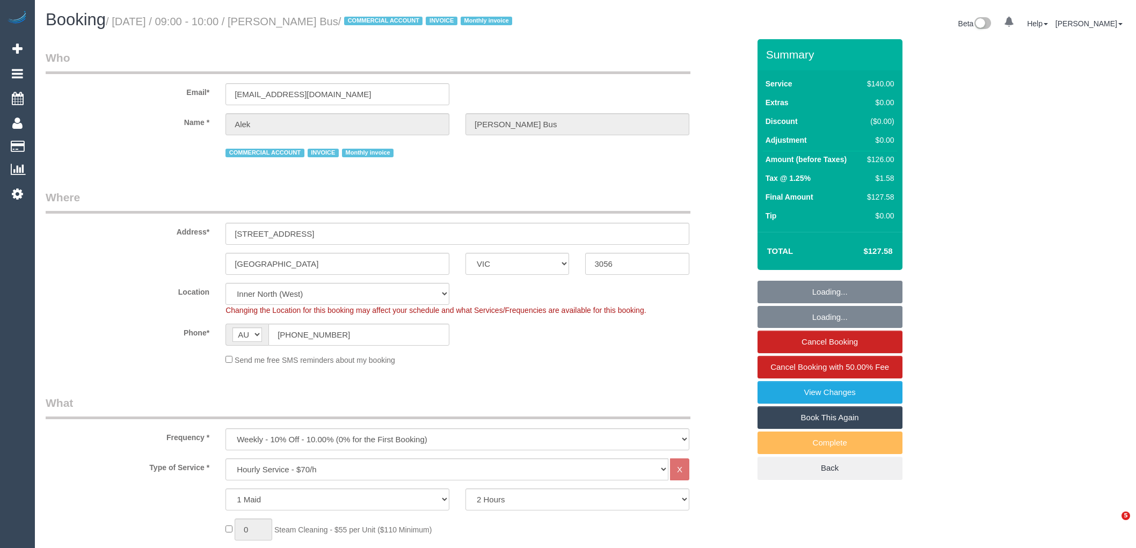
select select "object:1741"
select select "number:28"
select select "number:14"
select select "number:19"
select select "number:24"
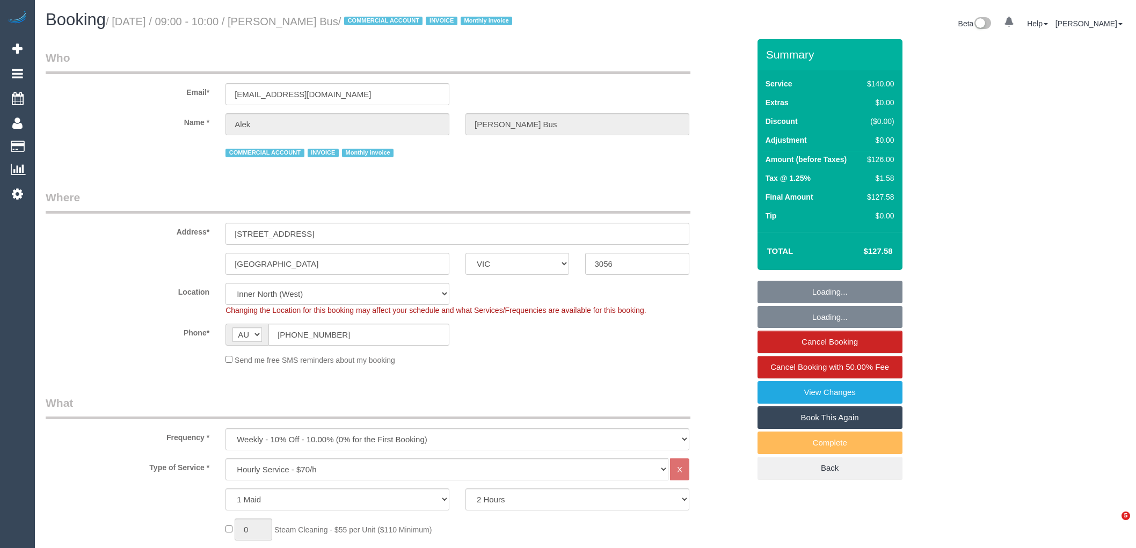
select select "number:35"
select select "number:11"
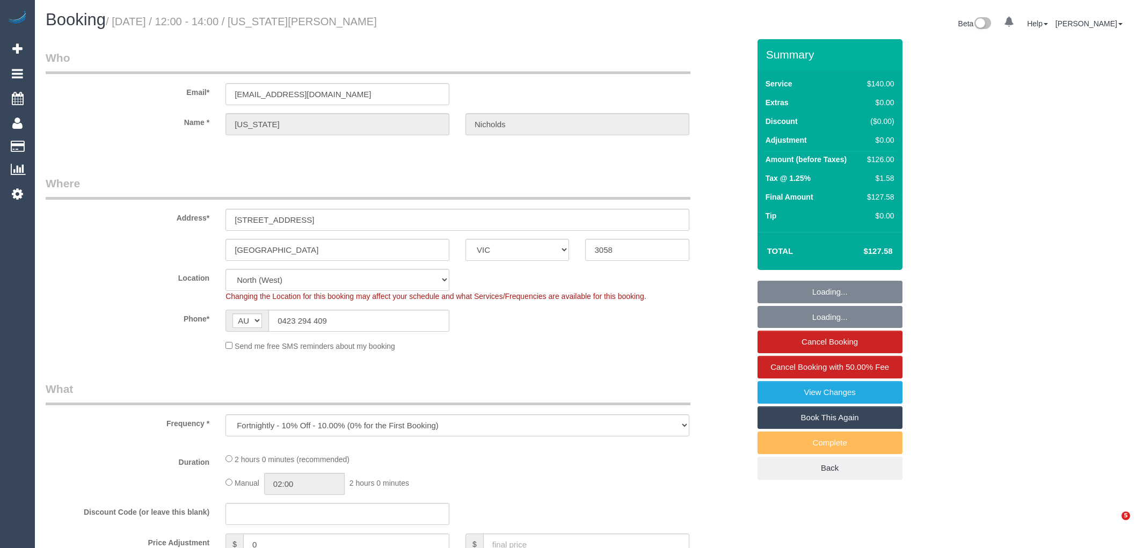
select select "VIC"
select select "string:stripe-pm_1MlQ2w2GScqysDRViyuit85G"
select select "number:28"
select select "number:15"
select select "number:19"
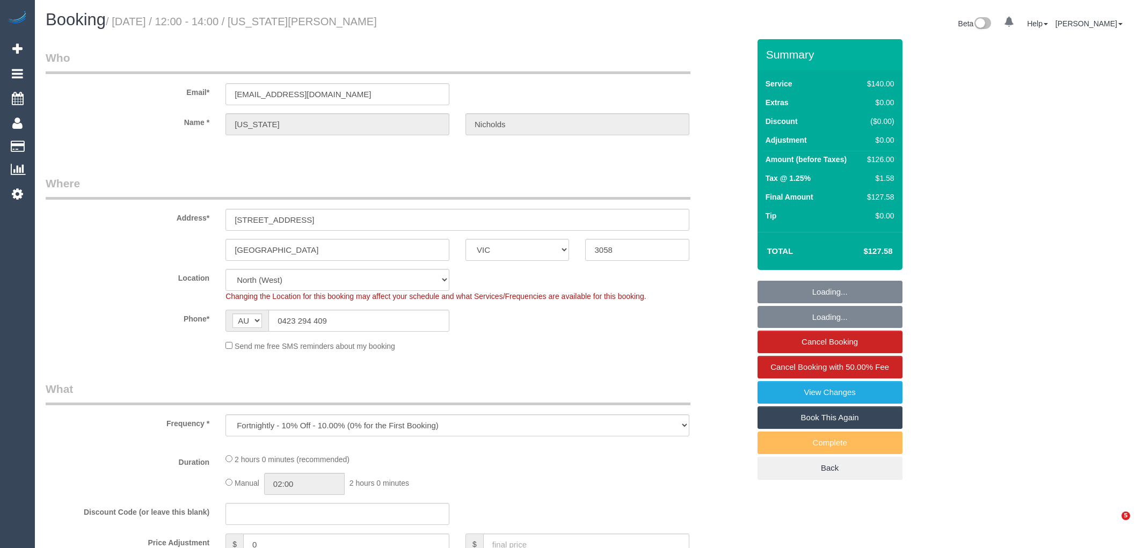
select select "number:24"
select select "number:35"
select select "number:11"
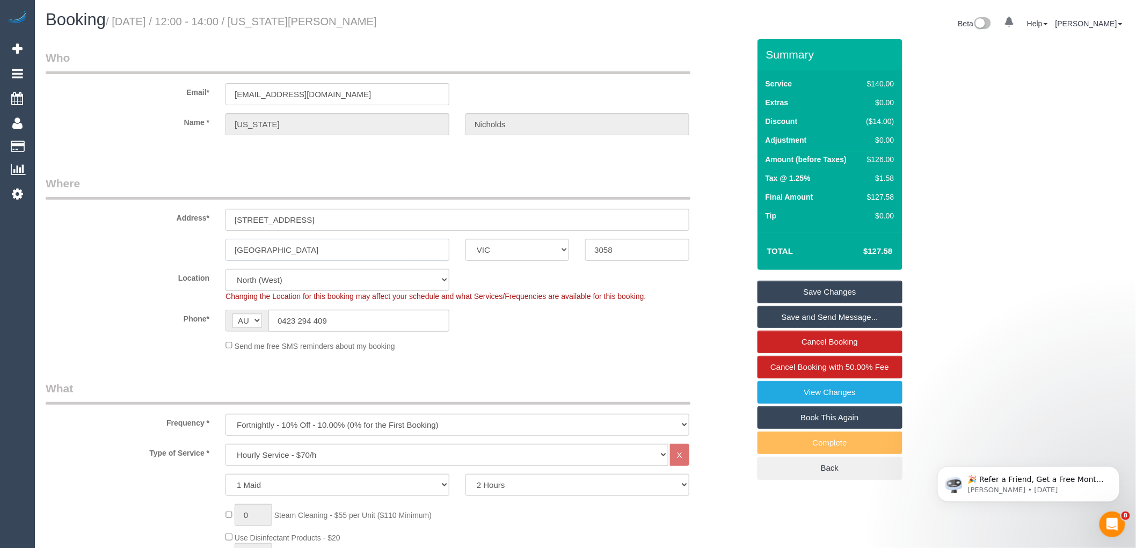
drag, startPoint x: 279, startPoint y: 247, endPoint x: 207, endPoint y: 240, distance: 72.9
click at [207, 240] on div "COBURG ACT NSW NT QLD SA TAS VIC WA 3058" at bounding box center [398, 250] width 720 height 22
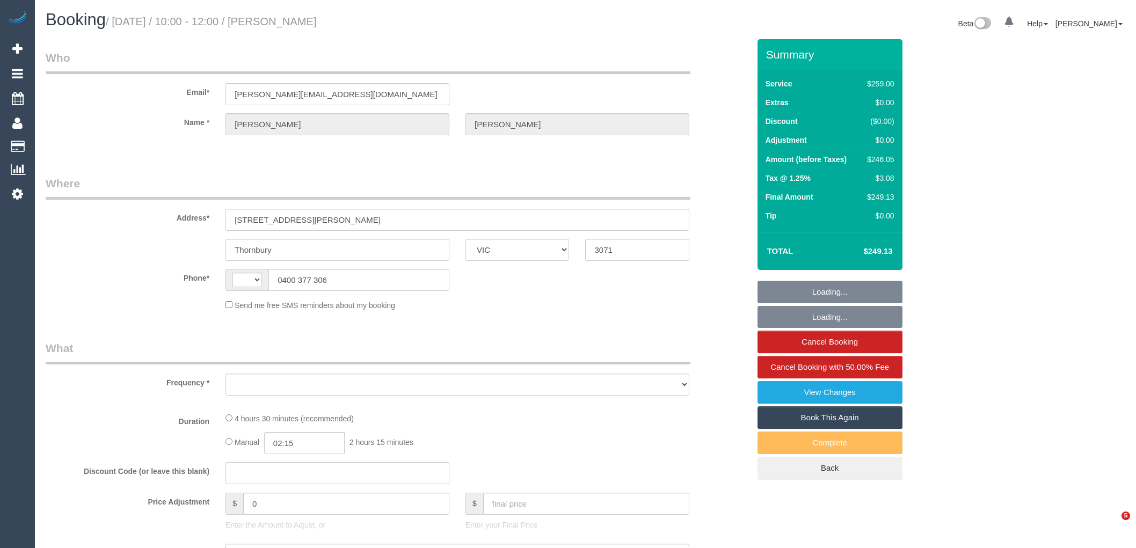
select select "VIC"
select select "string:stripe-pm_1R7EU12GScqysDRVlZP1YM6c"
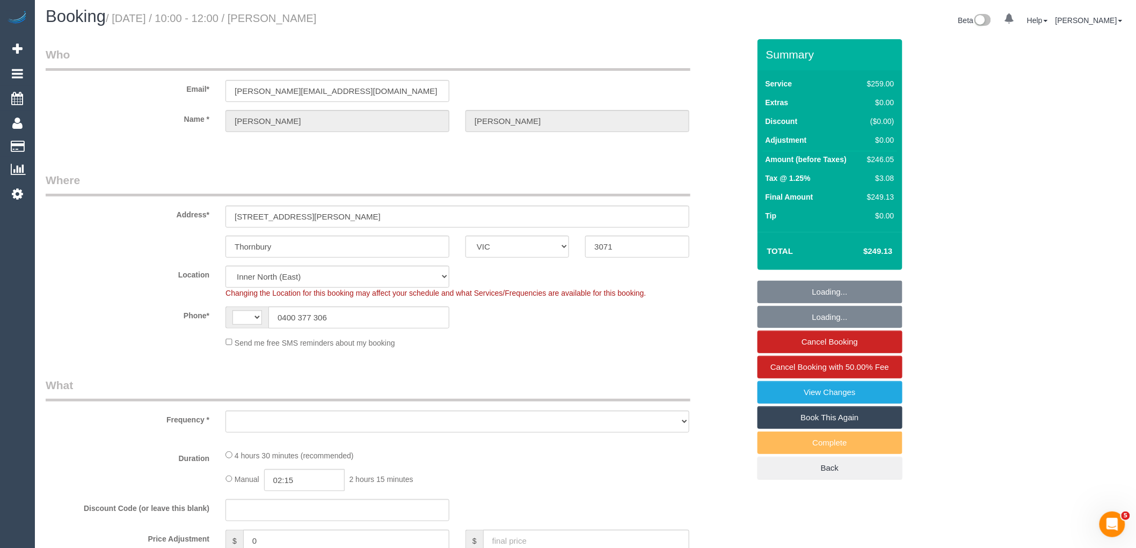
select select "string:AU"
select select "number:28"
select select "number:14"
select select "number:19"
select select "number:22"
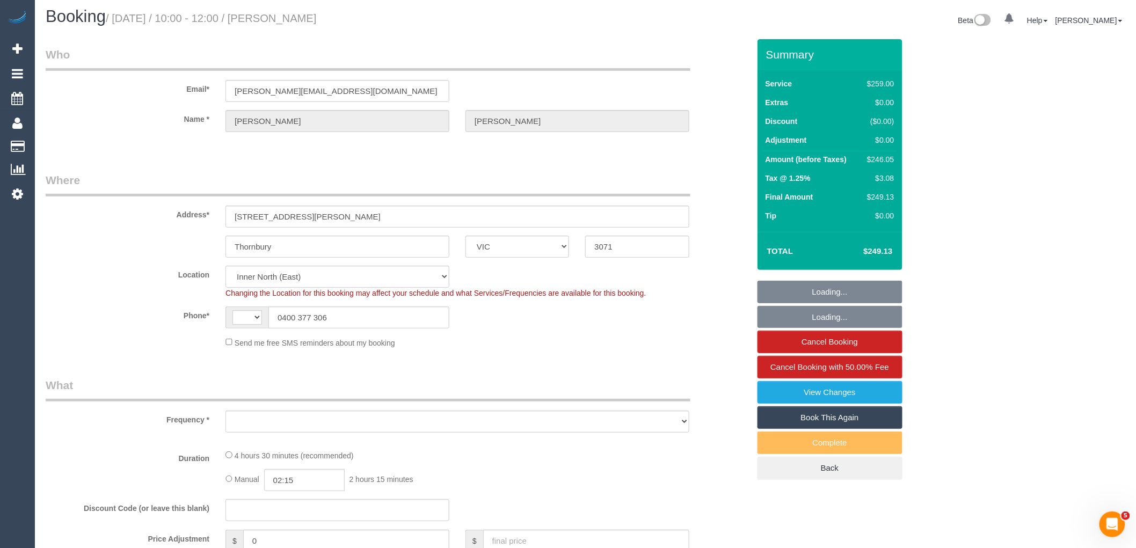
select select "number:34"
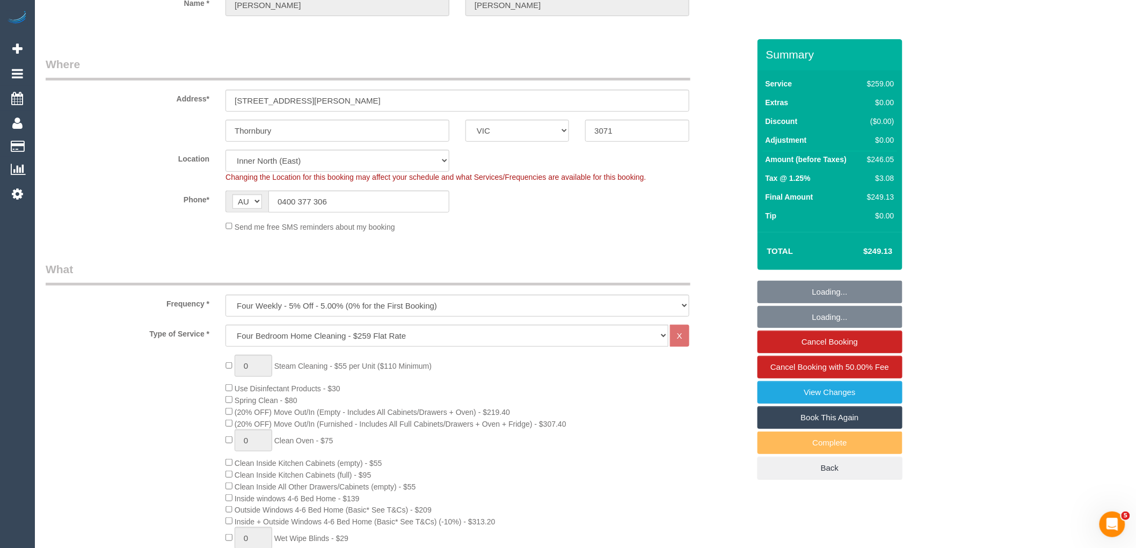
select select "object:1621"
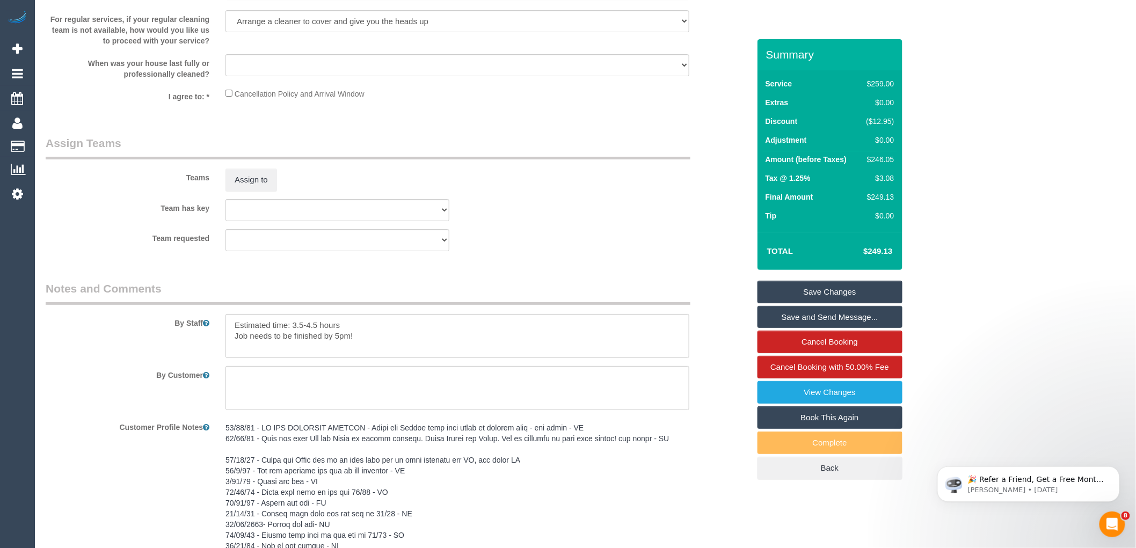
scroll to position [1610, 0]
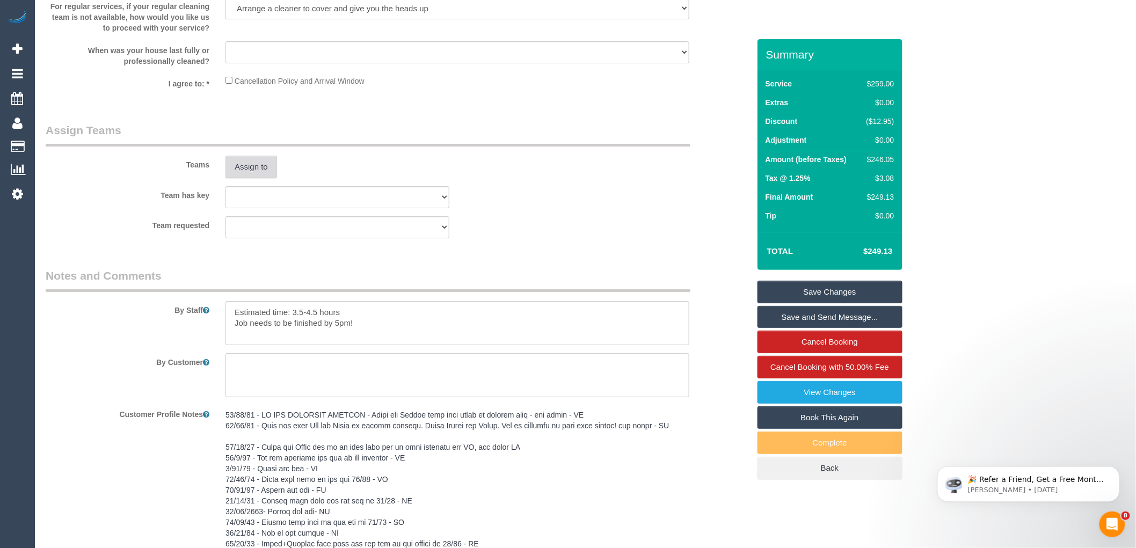
click at [253, 175] on button "Assign to" at bounding box center [251, 167] width 52 height 23
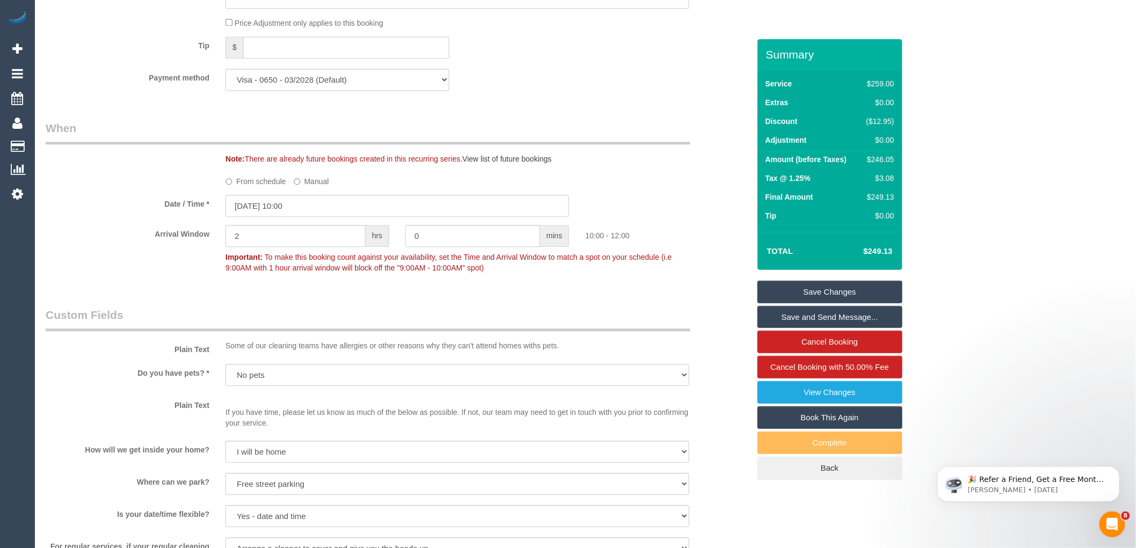
scroll to position [1084, 0]
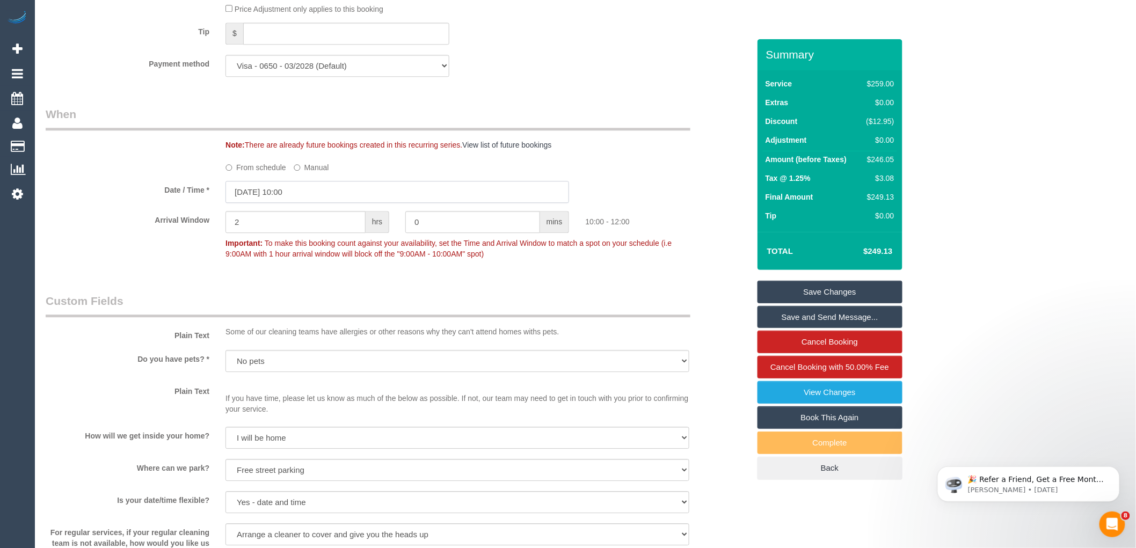
click at [280, 203] on input "14/10/2025 10:00" at bounding box center [397, 192] width 344 height 22
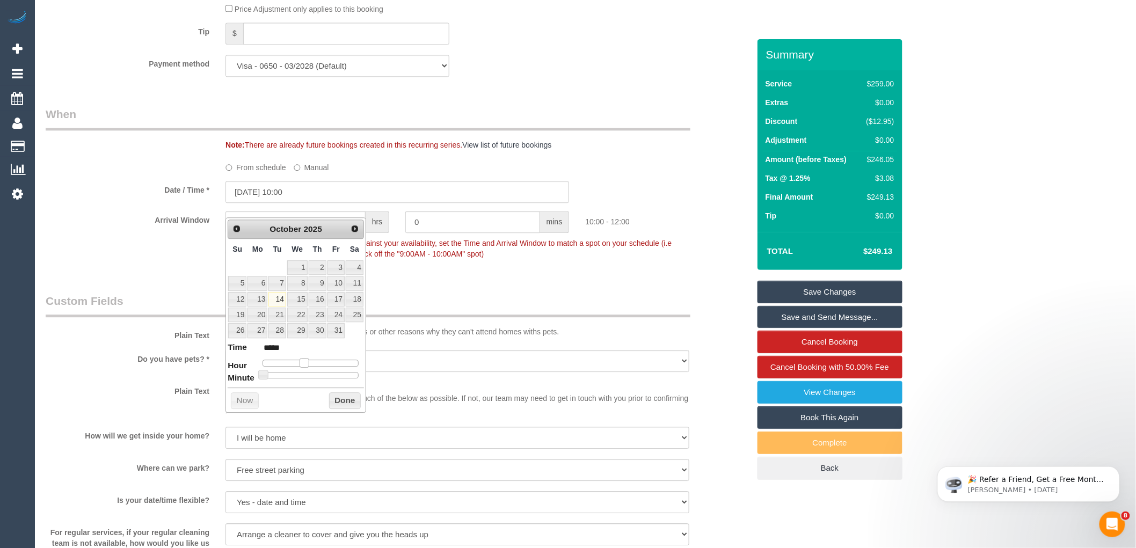
type input "14/10/2025 11:00"
type input "*****"
type input "[DATE] 12:00"
type input "*****"
drag, startPoint x: 302, startPoint y: 361, endPoint x: 312, endPoint y: 360, distance: 9.7
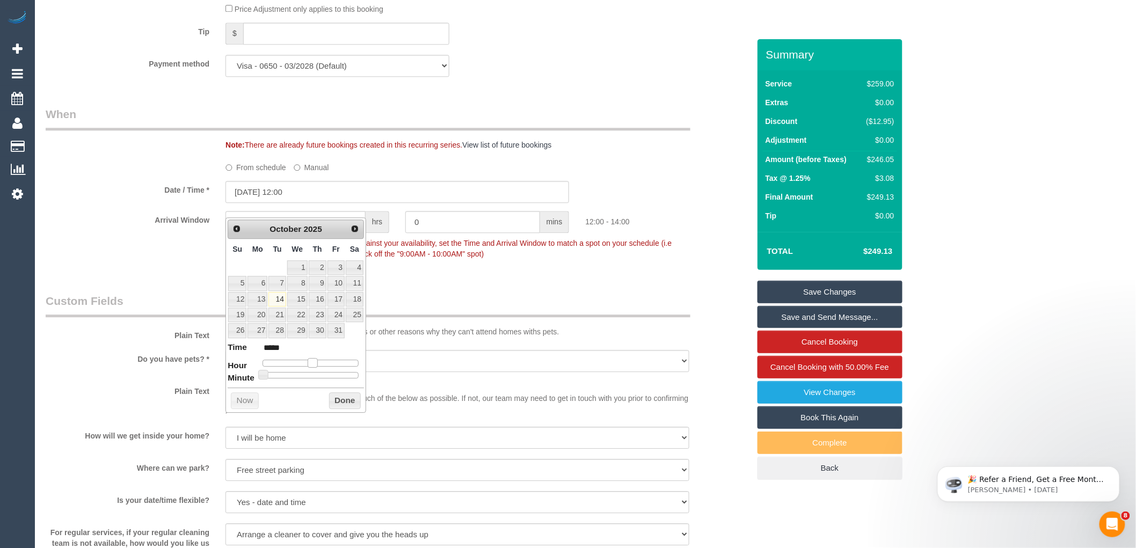
click at [312, 360] on span at bounding box center [313, 363] width 10 height 10
click at [340, 400] on button "Done" at bounding box center [345, 400] width 32 height 17
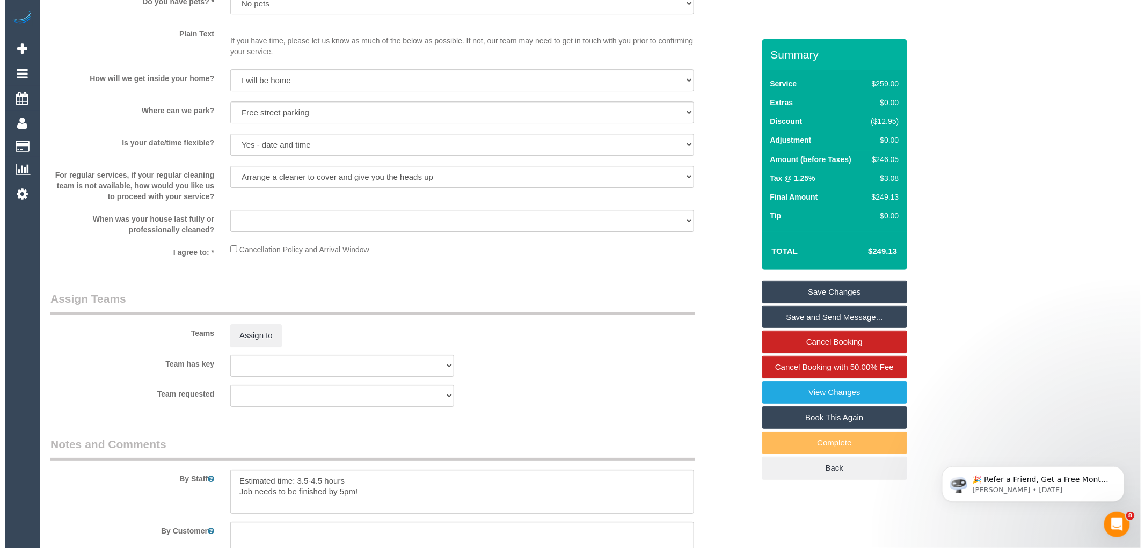
scroll to position [1502, 0]
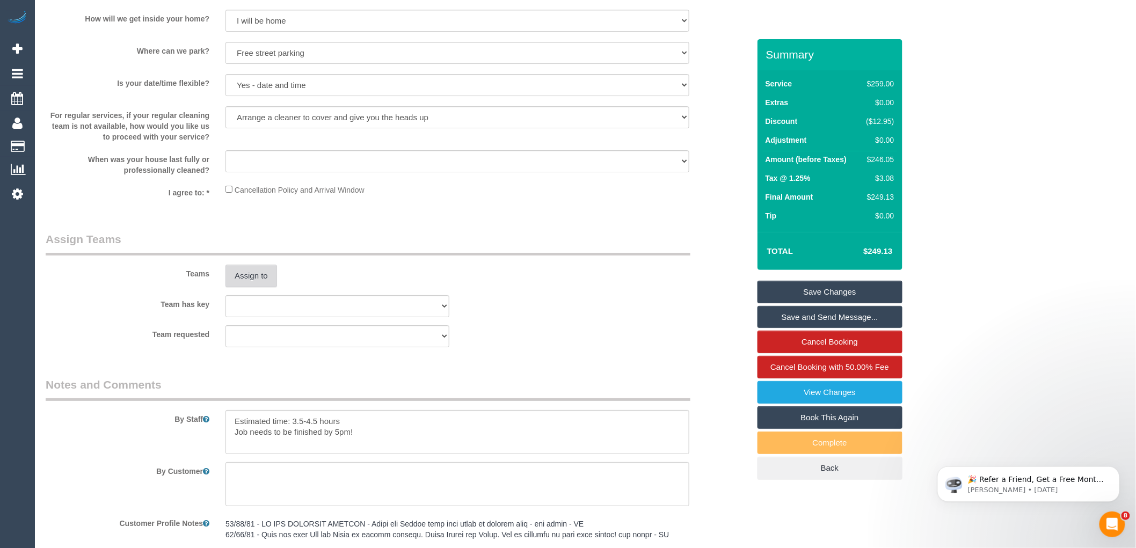
click at [253, 287] on button "Assign to" at bounding box center [251, 276] width 52 height 23
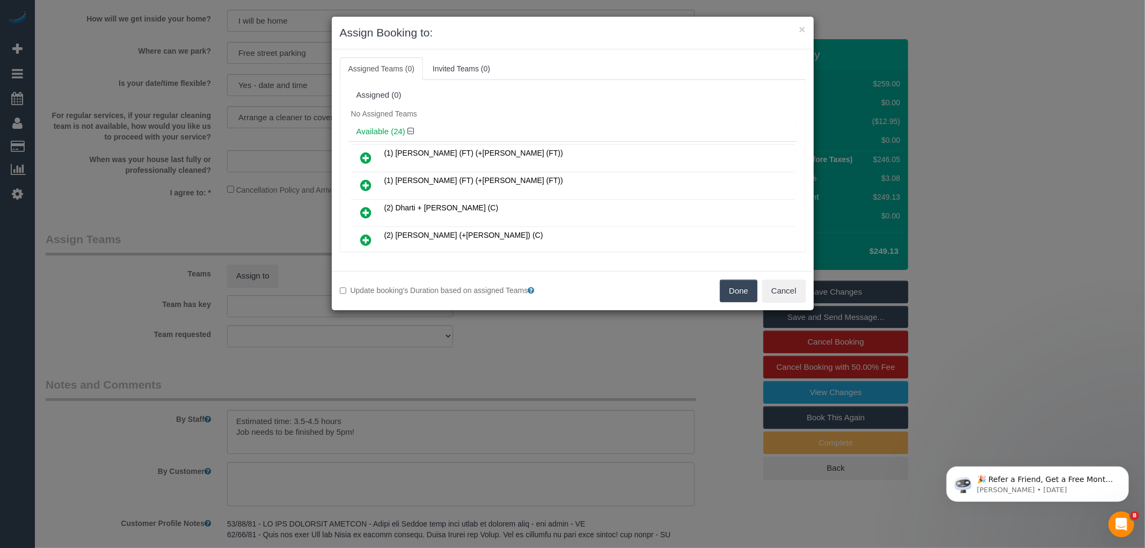
scroll to position [310, 0]
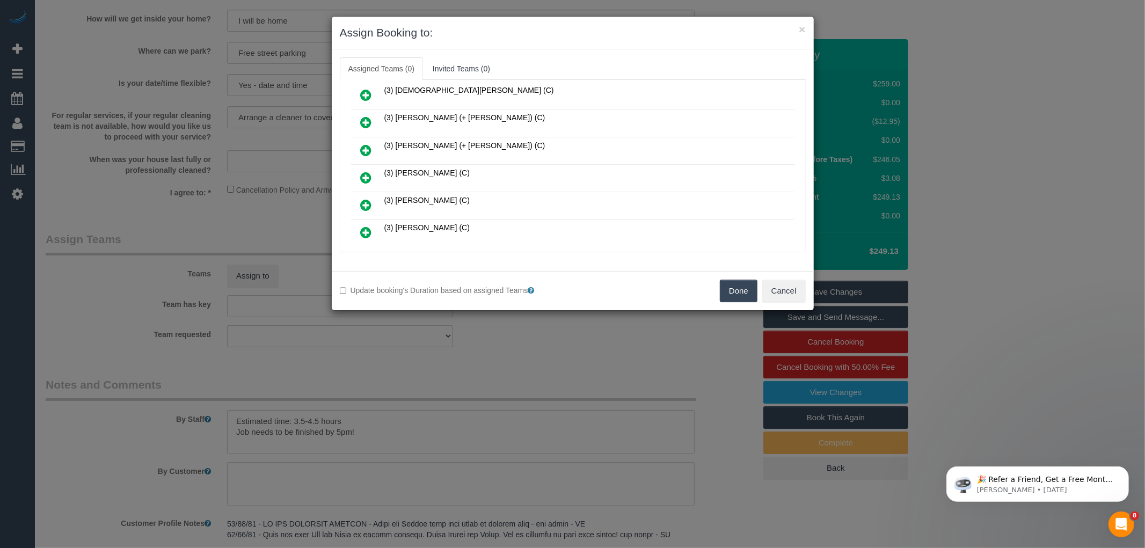
click at [363, 171] on icon at bounding box center [366, 177] width 11 height 13
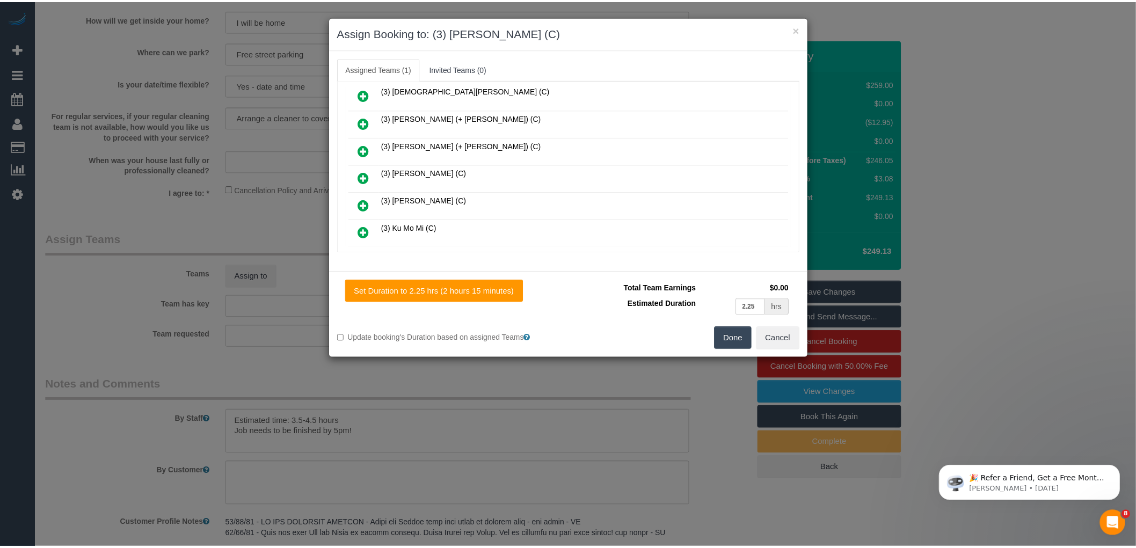
scroll to position [0, 0]
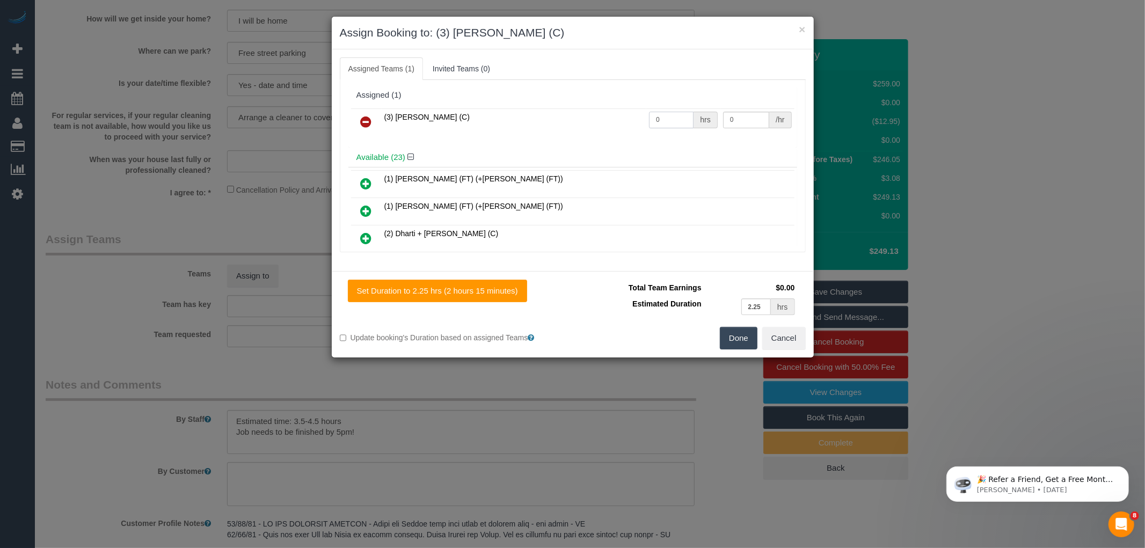
click at [658, 117] on input "0" at bounding box center [671, 120] width 45 height 17
type input "1"
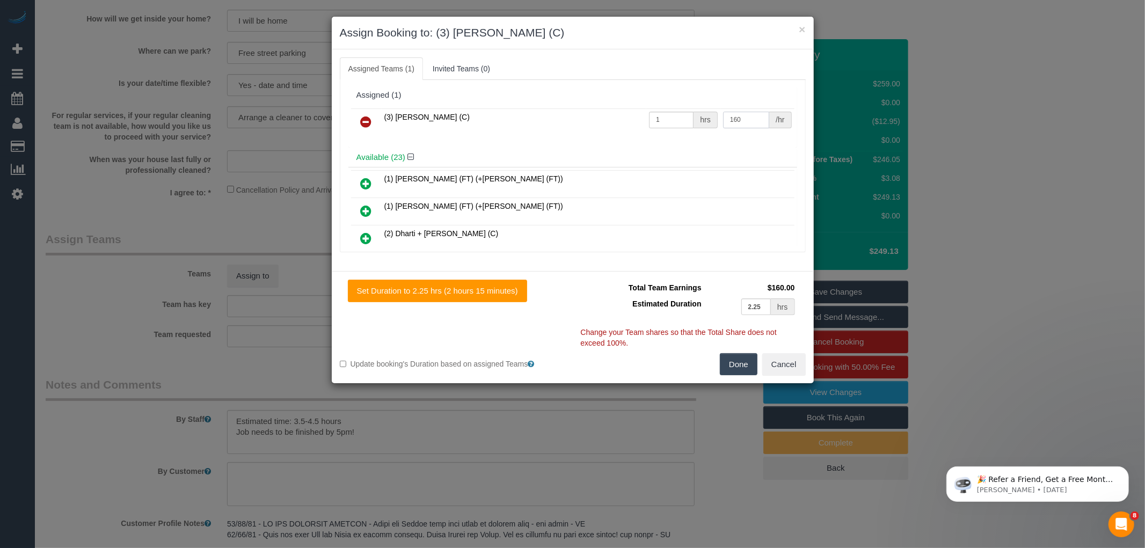
type input "160"
click at [730, 368] on button "Done" at bounding box center [739, 364] width 38 height 23
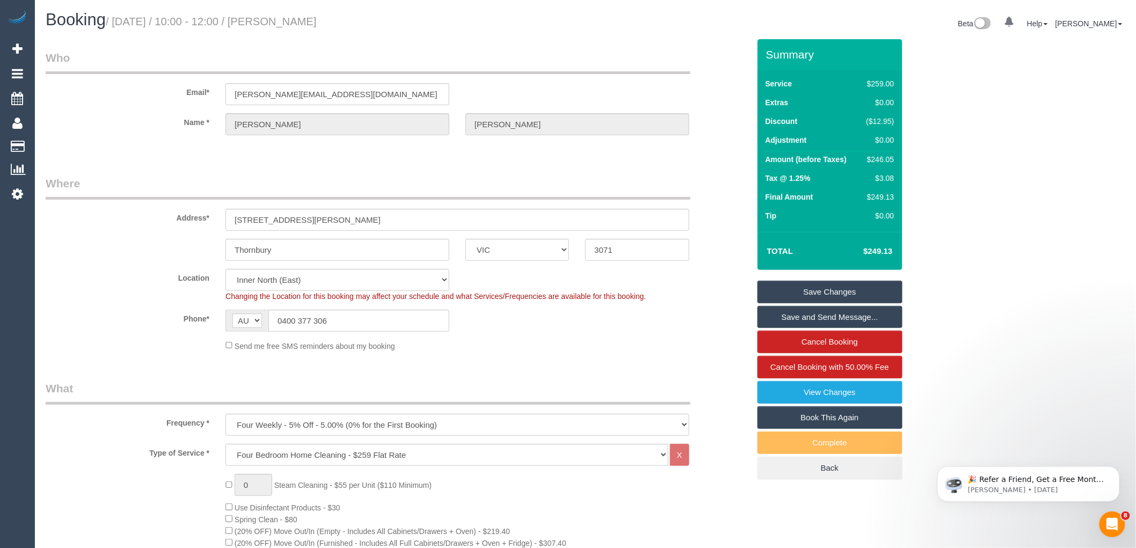
drag, startPoint x: 301, startPoint y: 19, endPoint x: 363, endPoint y: 14, distance: 62.4
click at [362, 14] on h1 "Booking / October 14, 2025 / 10:00 - 12:00 / Shane O'Neill" at bounding box center [312, 20] width 532 height 18
copy small "Shane O'Neill"
click at [846, 318] on link "Save and Send Message..." at bounding box center [829, 317] width 145 height 23
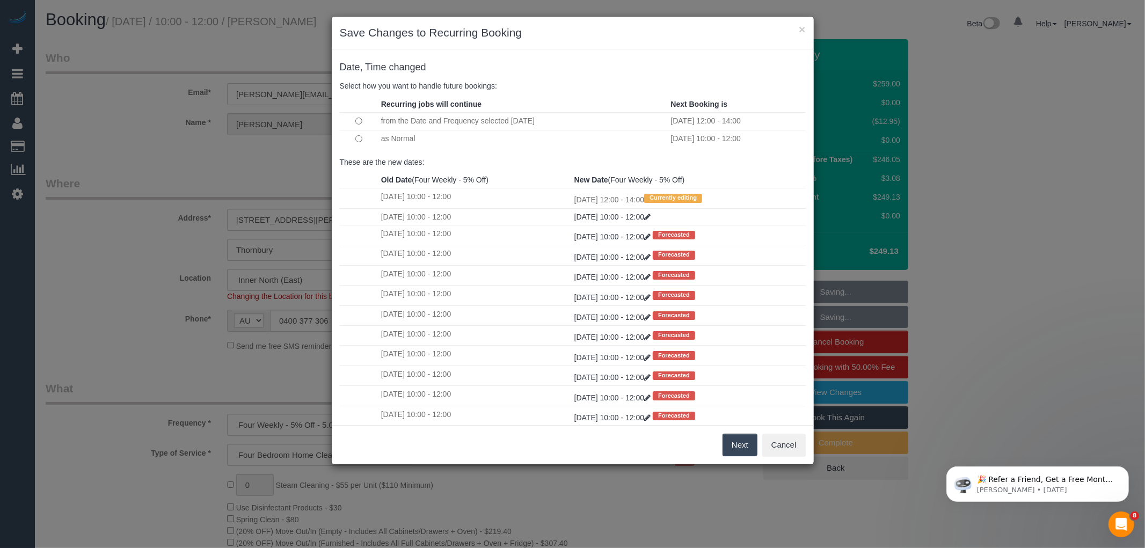
click at [730, 446] on button "Next" at bounding box center [740, 445] width 35 height 23
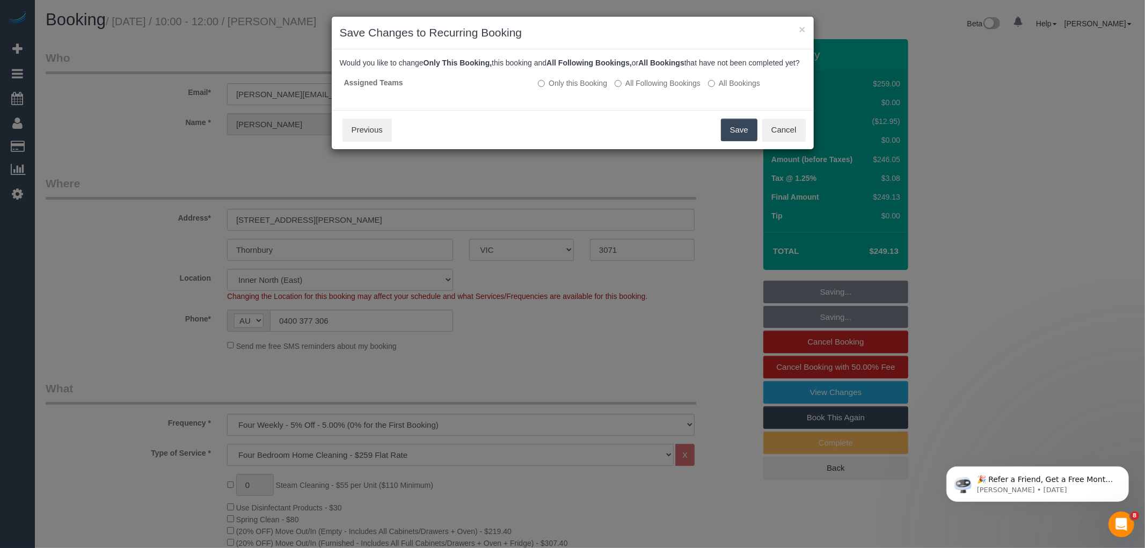
click at [737, 140] on button "Save" at bounding box center [739, 130] width 37 height 23
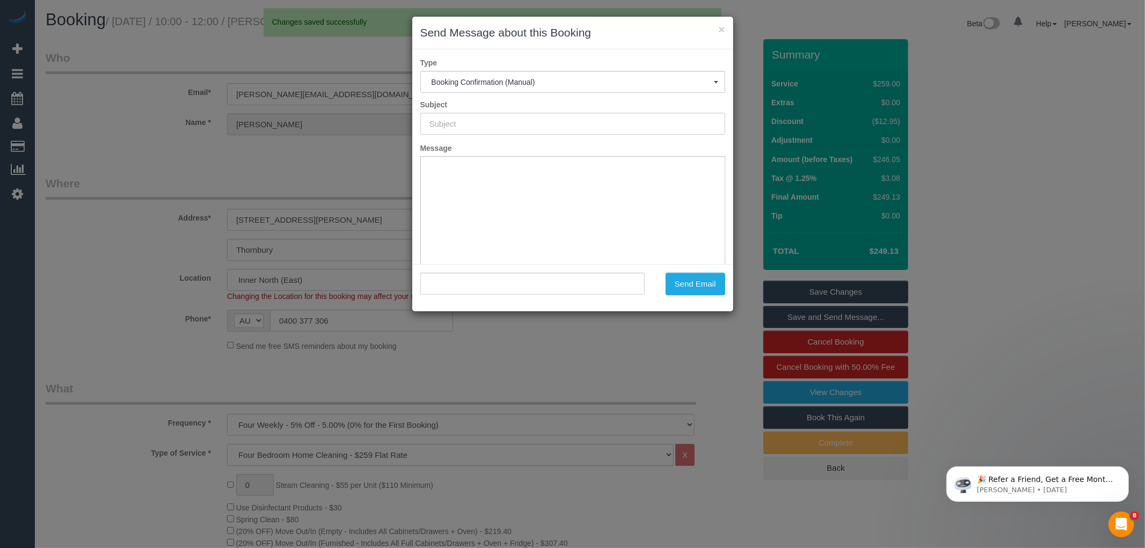
type input "Booking Confirmed"
type input ""Shane O'Neill" <shane_on@hotmail.com>"
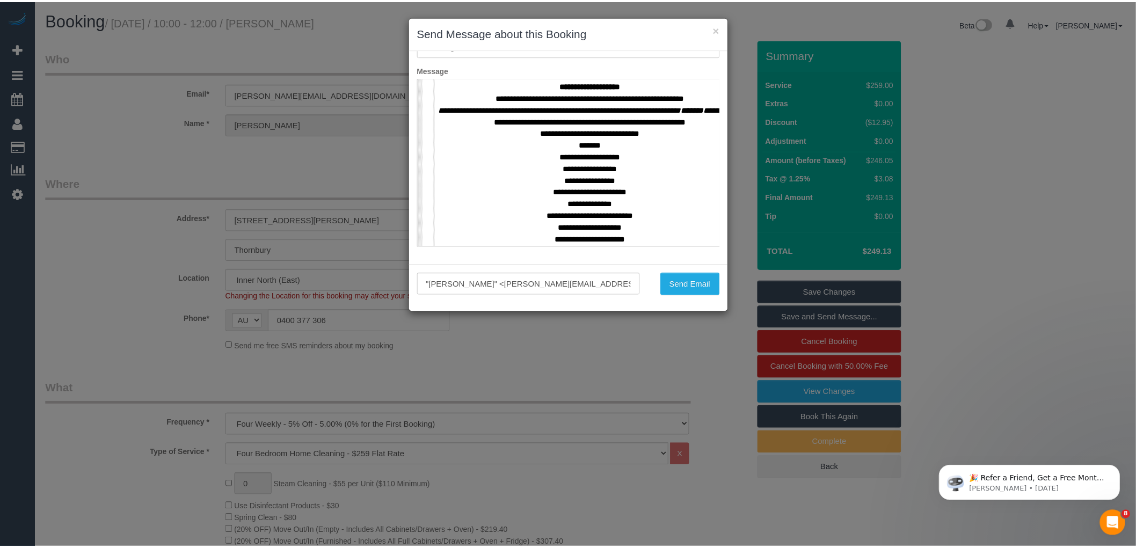
scroll to position [537, 0]
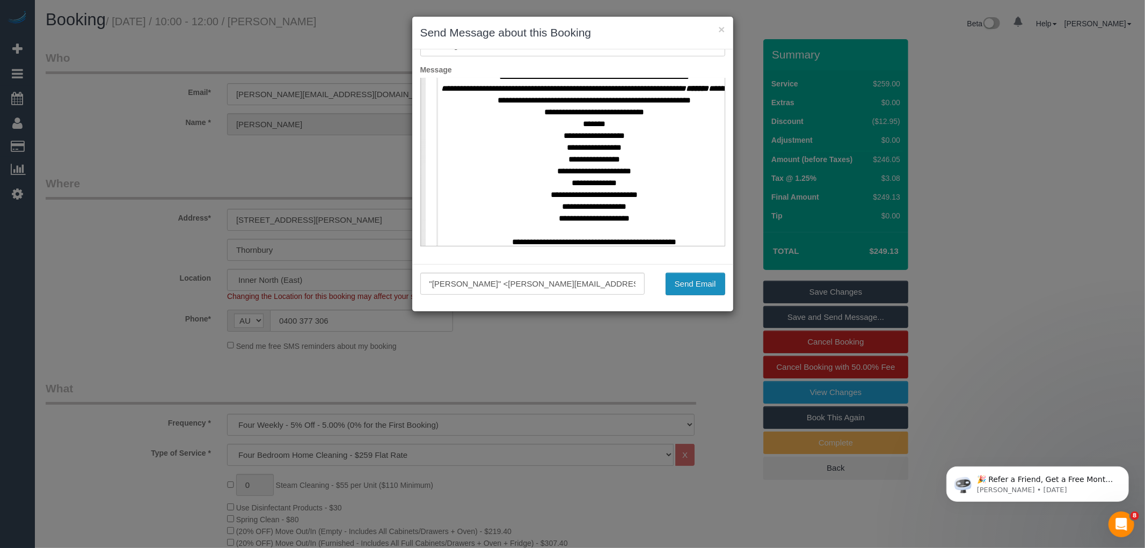
click at [704, 281] on button "Send Email" at bounding box center [696, 284] width 60 height 23
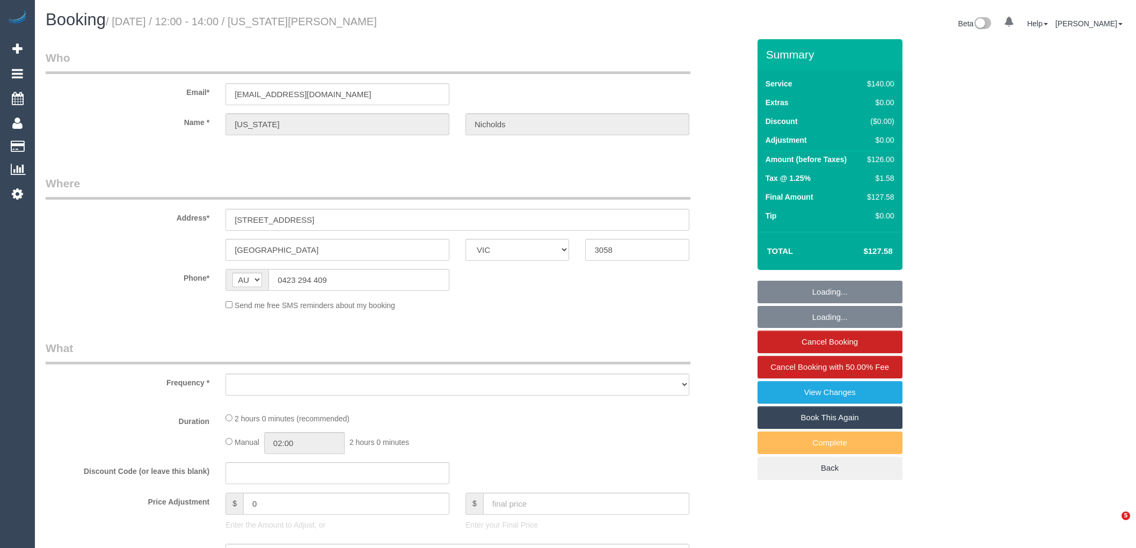
select select "VIC"
select select "object:526"
select select "string:stripe-pm_1MlQ2w2GScqysDRViyuit85G"
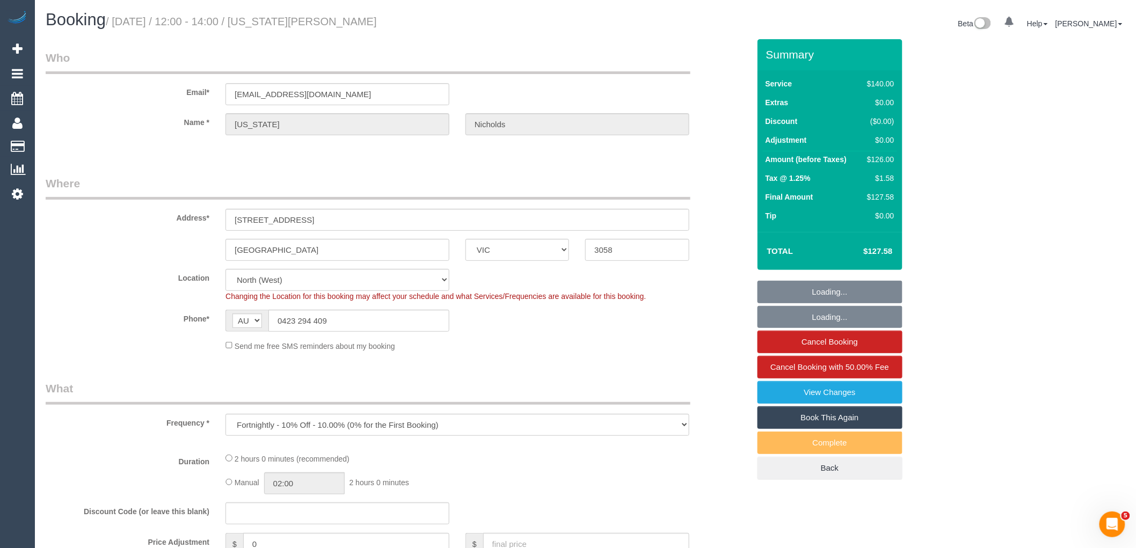
select select "object:572"
select select "number:28"
select select "number:15"
select select "number:19"
select select "number:24"
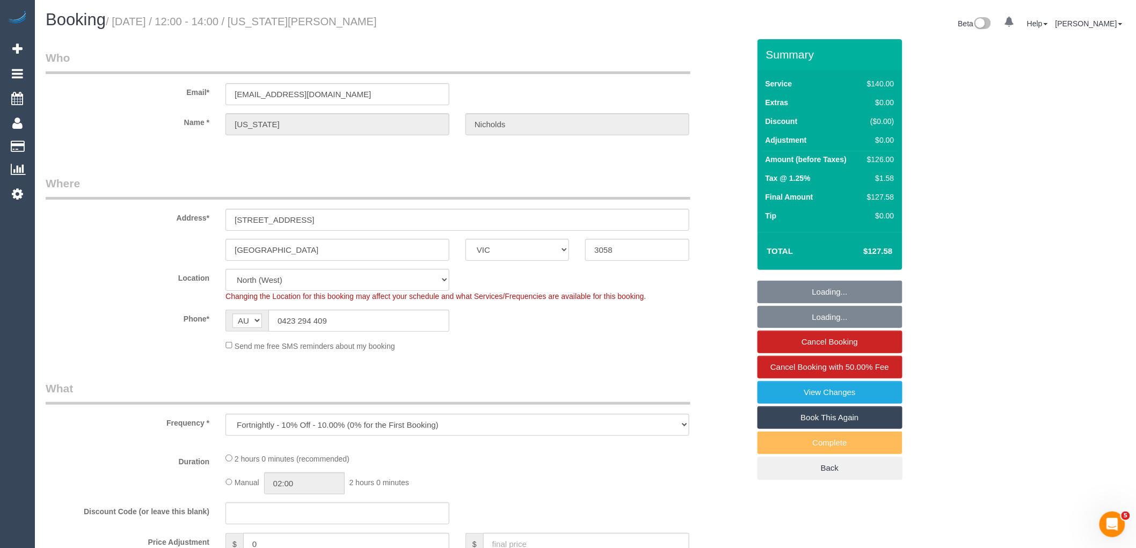
select select "number:35"
select select "number:11"
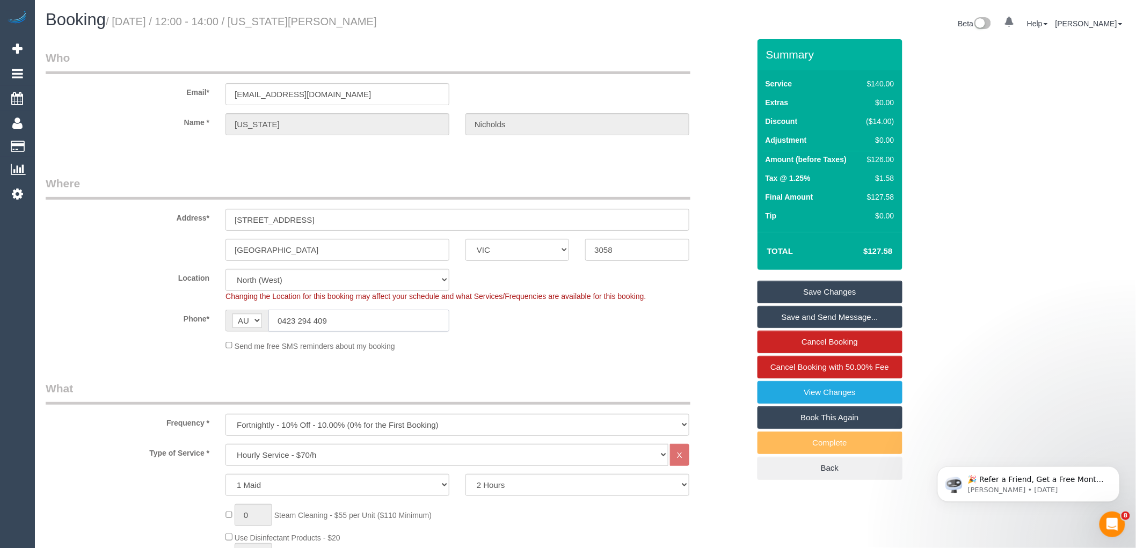
drag, startPoint x: 339, startPoint y: 316, endPoint x: 282, endPoint y: 320, distance: 56.5
click at [282, 320] on input "0423 294 409" at bounding box center [358, 321] width 181 height 22
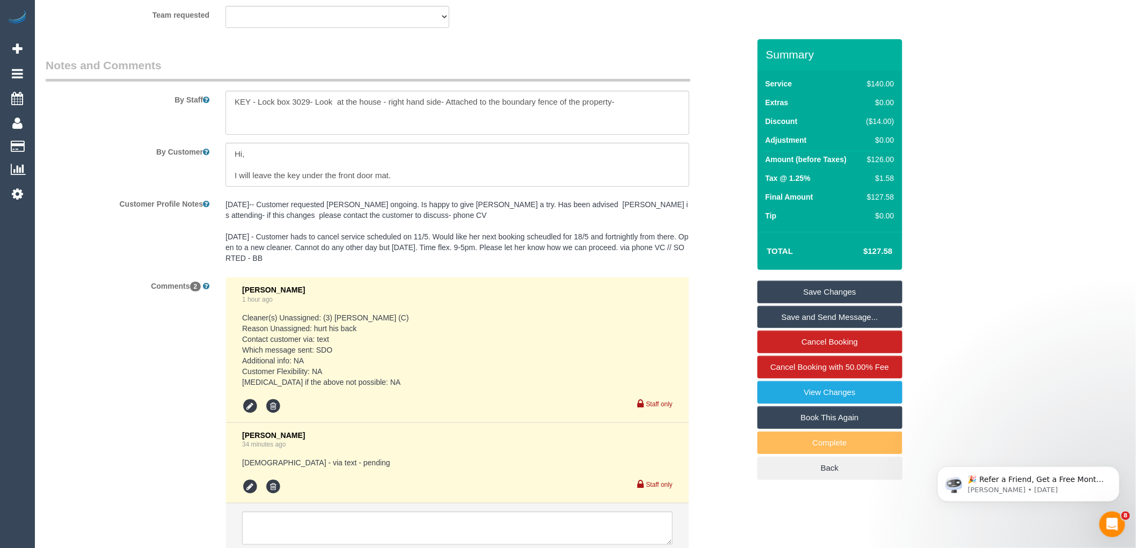
scroll to position [1869, 0]
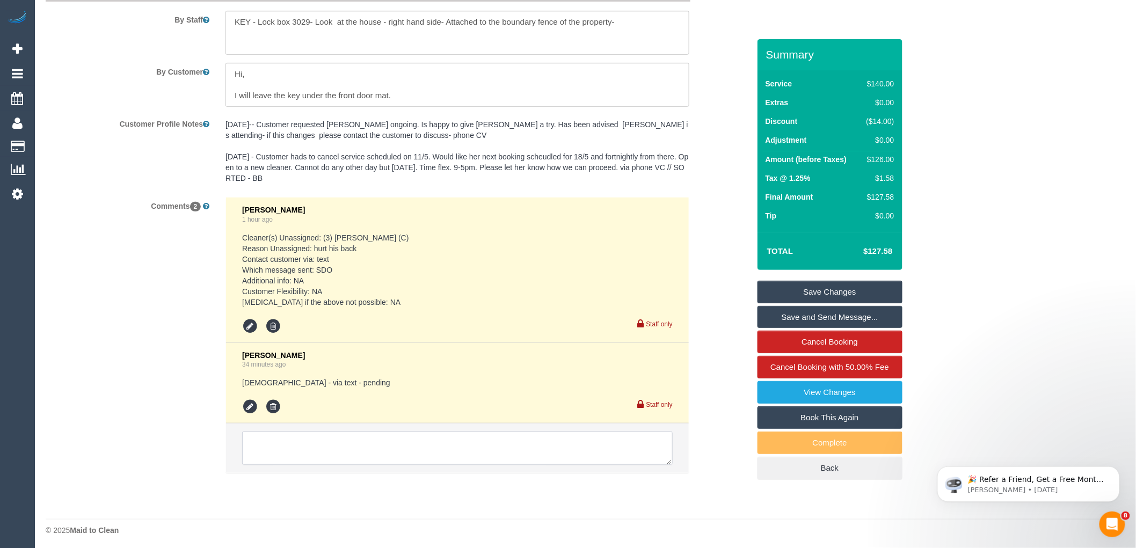
click at [344, 453] on textarea at bounding box center [457, 448] width 431 height 33
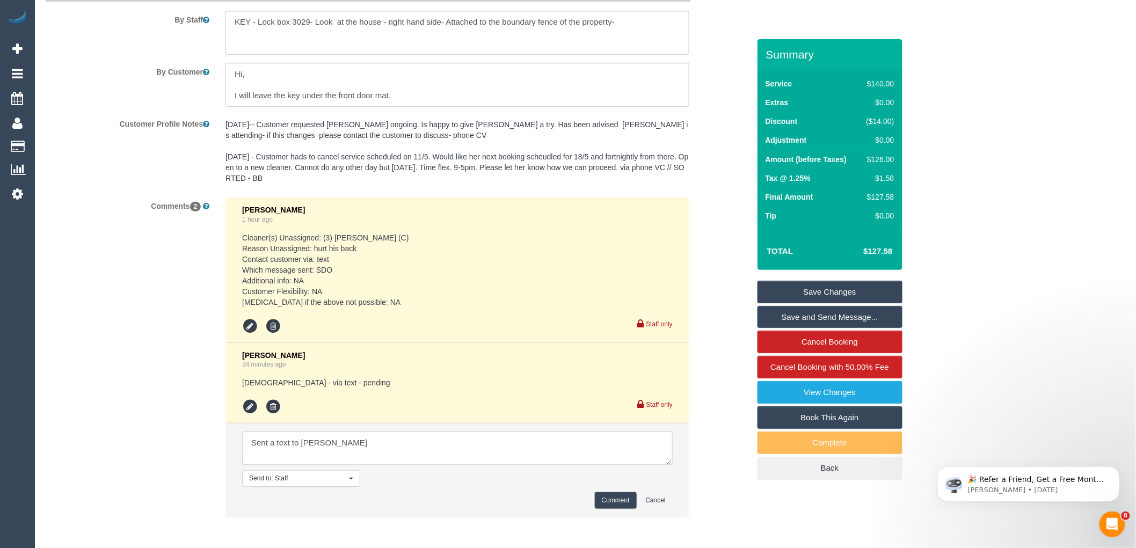
type textarea "Sent a text to Gwendolyn - pending"
click at [630, 507] on button "Comment" at bounding box center [616, 500] width 42 height 17
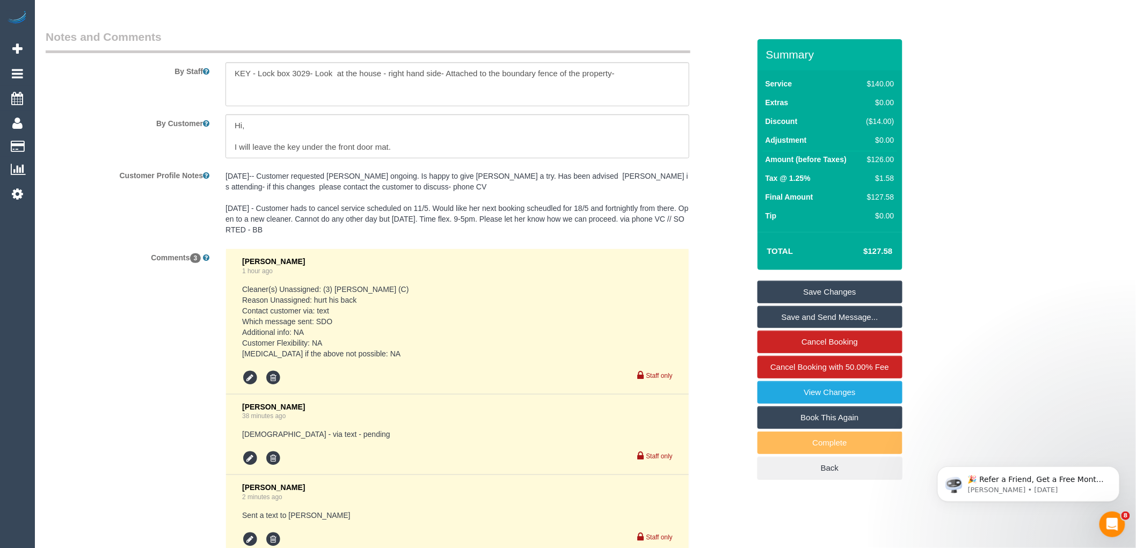
scroll to position [1750, 0]
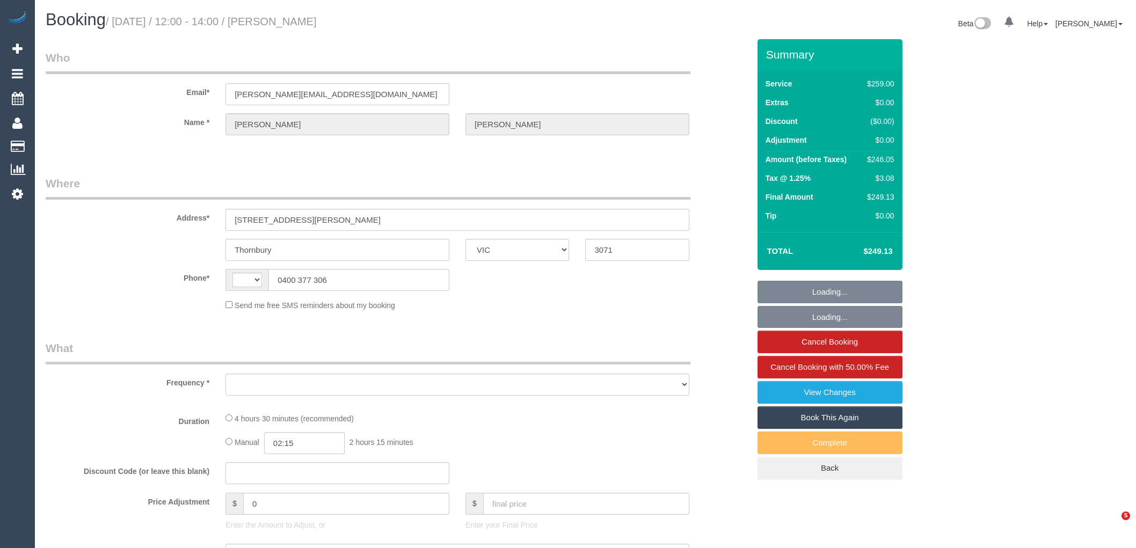
select select "VIC"
select select "string:AU"
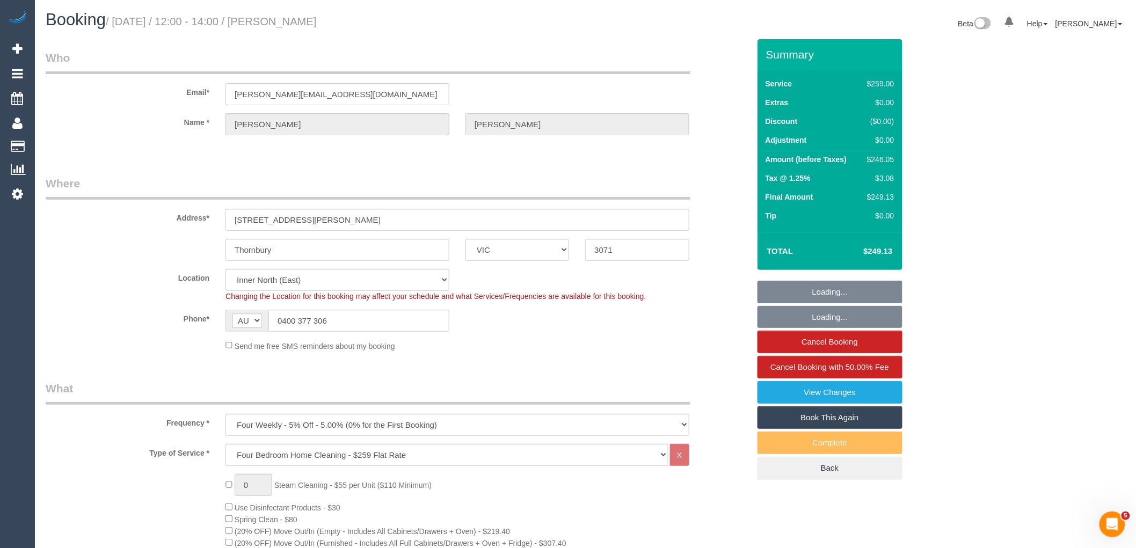
select select "object:1468"
select select "string:stripe-pm_1R7EU12GScqysDRVlZP1YM6c"
select select "number:28"
select select "number:14"
select select "number:19"
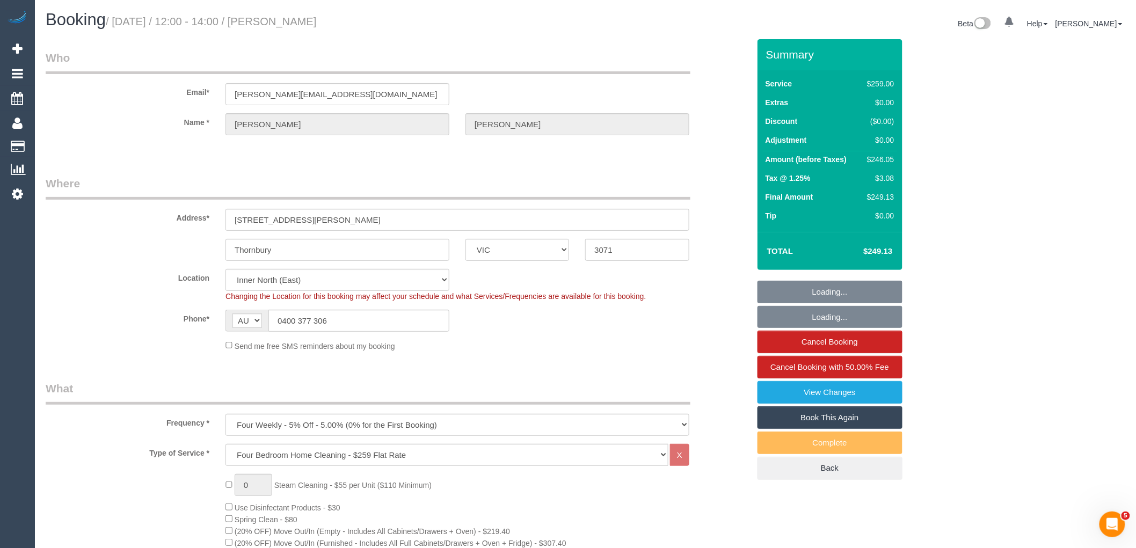
select select "number:22"
select select "number:34"
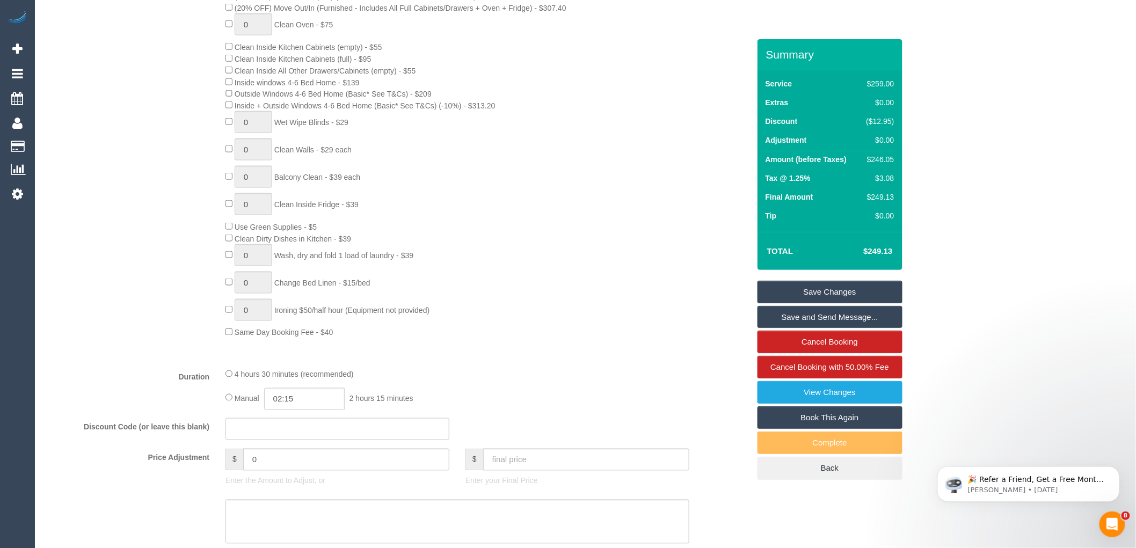
scroll to position [537, 0]
click at [834, 292] on link "Save Changes" at bounding box center [829, 292] width 145 height 23
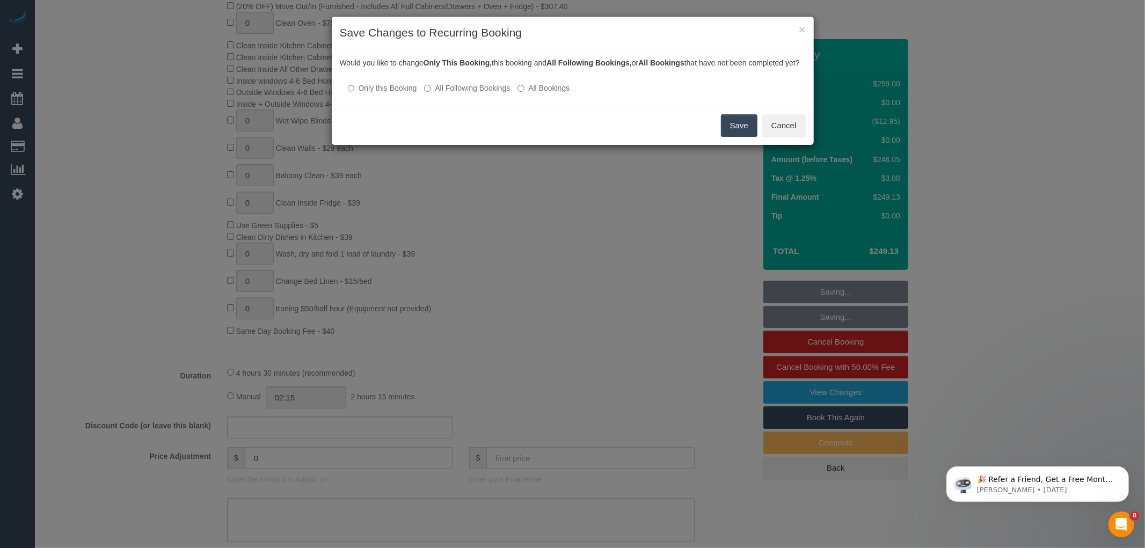
click at [732, 130] on button "Save" at bounding box center [739, 125] width 37 height 23
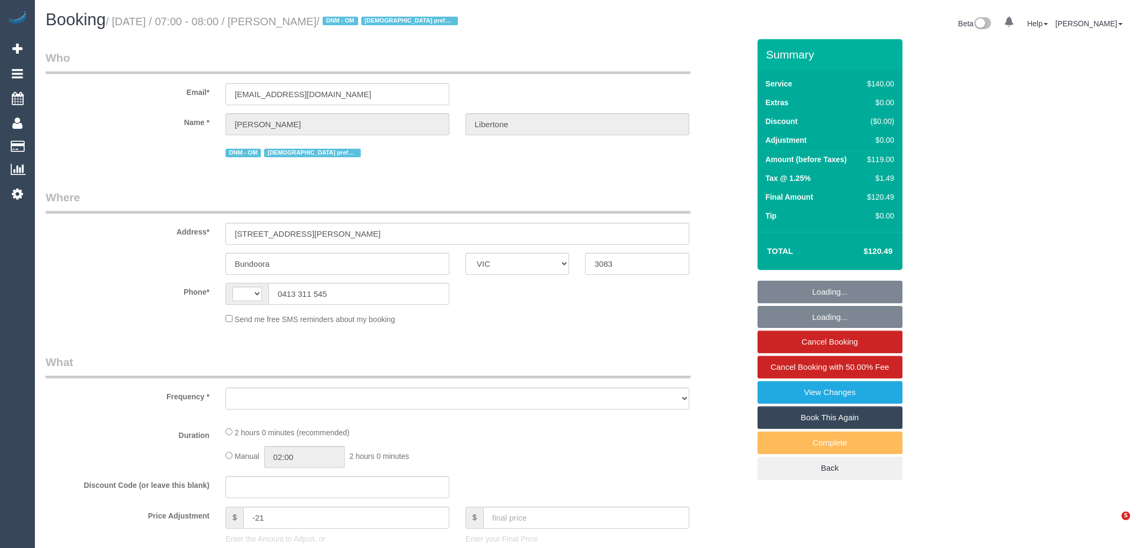
select select "VIC"
select select "string:AU"
select select "object:630"
select select "string:stripe-pm_1SFhzL2GScqysDRVKAH4R7n4"
select select "number:28"
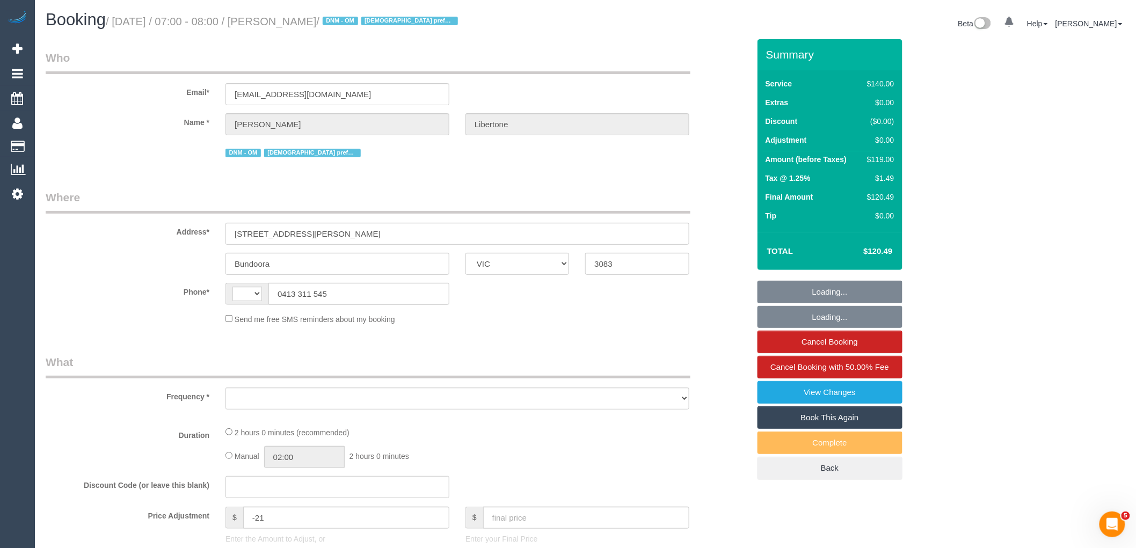
select select "number:14"
select select "number:19"
select select "number:25"
select select "number:33"
select select "number:12"
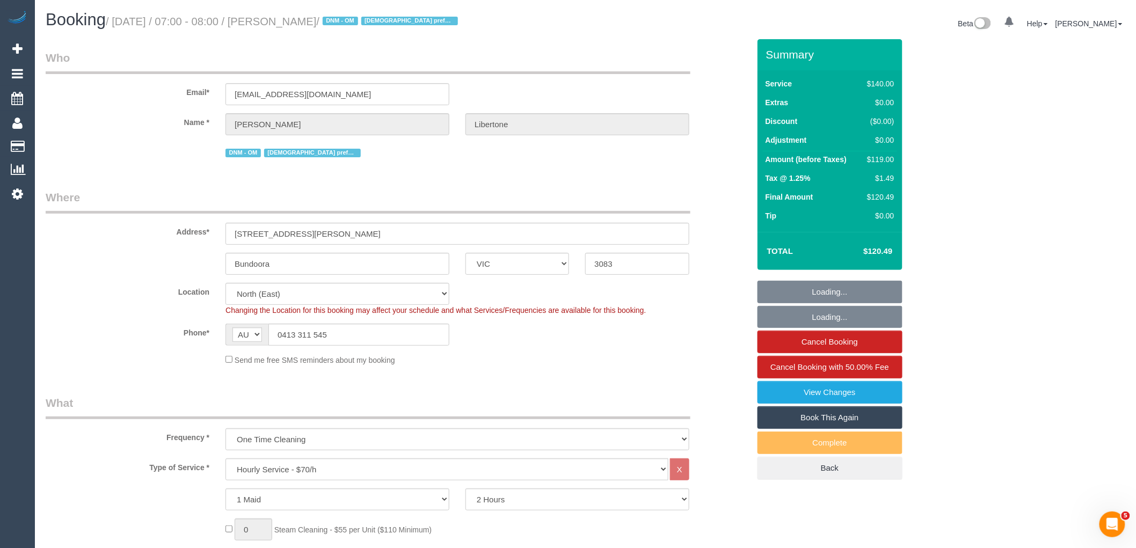
select select "object:1508"
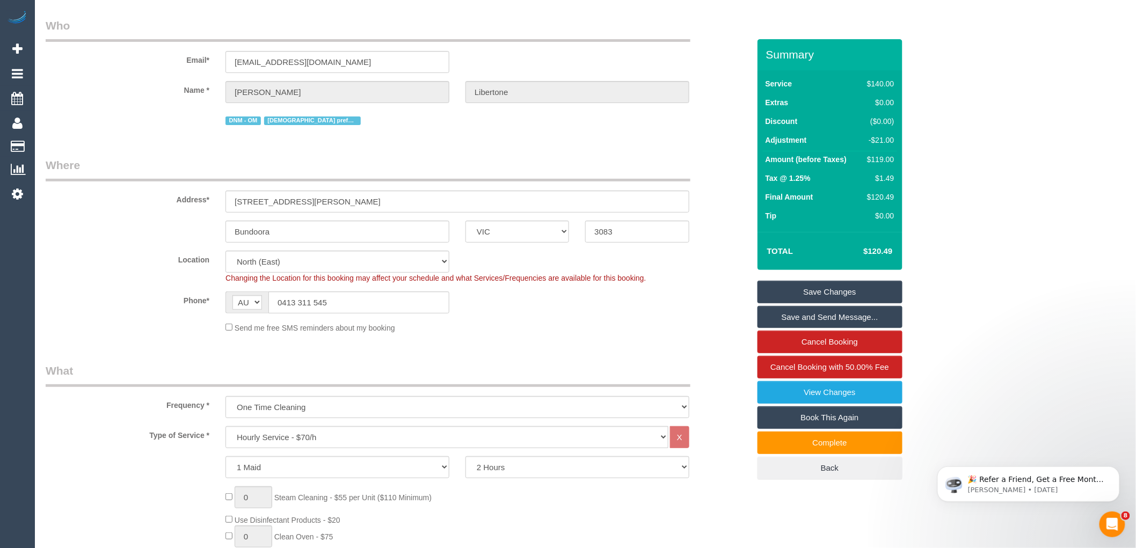
scroll to position [30, 0]
drag, startPoint x: 291, startPoint y: 232, endPoint x: 191, endPoint y: 217, distance: 101.4
click at [191, 217] on sui-booking-address "Address* 1 Oakden Drive Bundoora ACT NSW NT QLD SA TAS VIC WA 3083" at bounding box center [398, 202] width 704 height 85
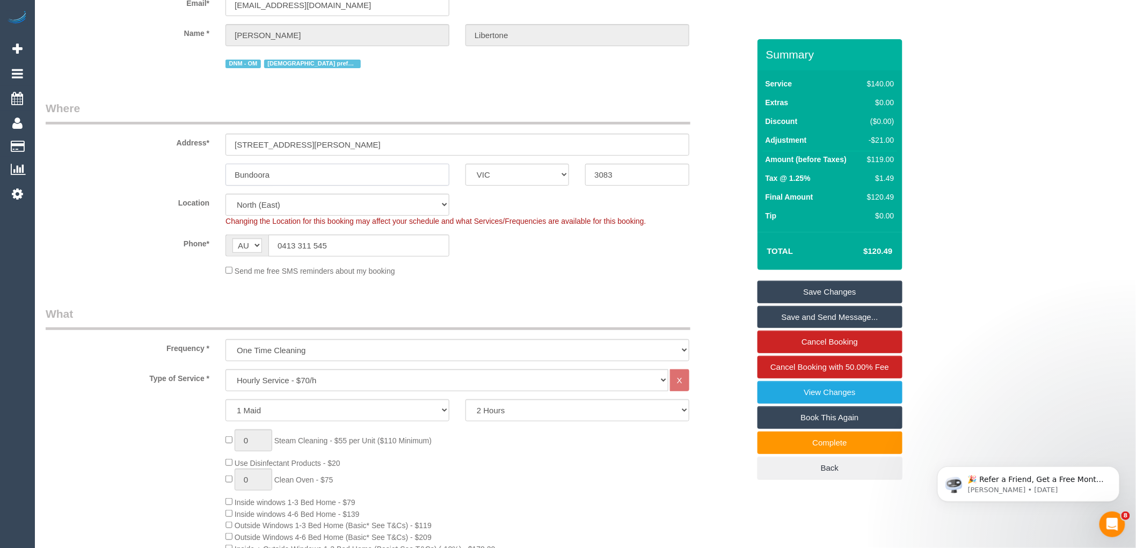
scroll to position [0, 0]
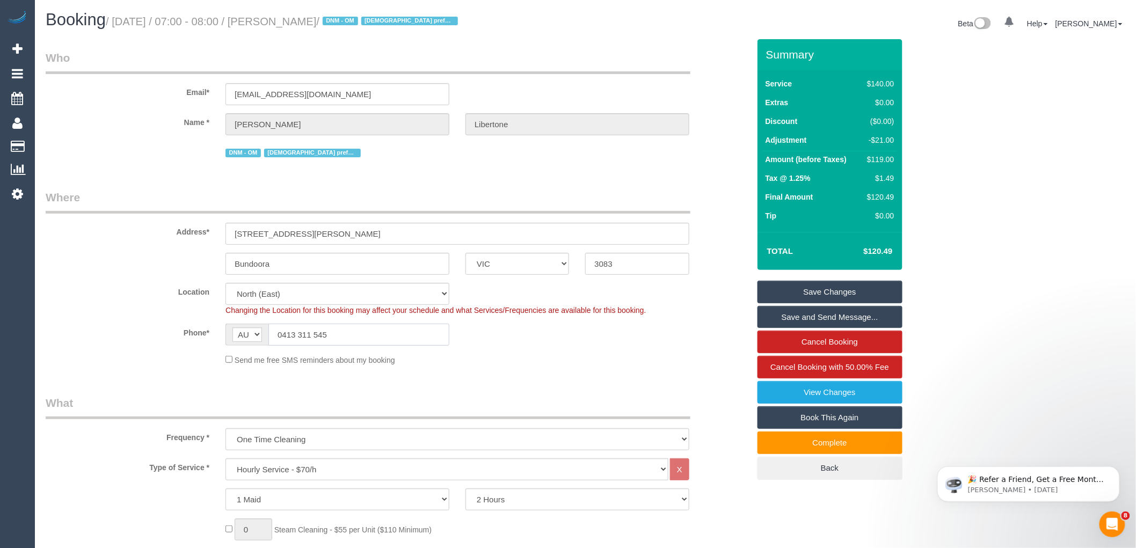
drag, startPoint x: 340, startPoint y: 334, endPoint x: 282, endPoint y: 334, distance: 58.0
click at [282, 334] on input "0413 311 545" at bounding box center [358, 335] width 181 height 22
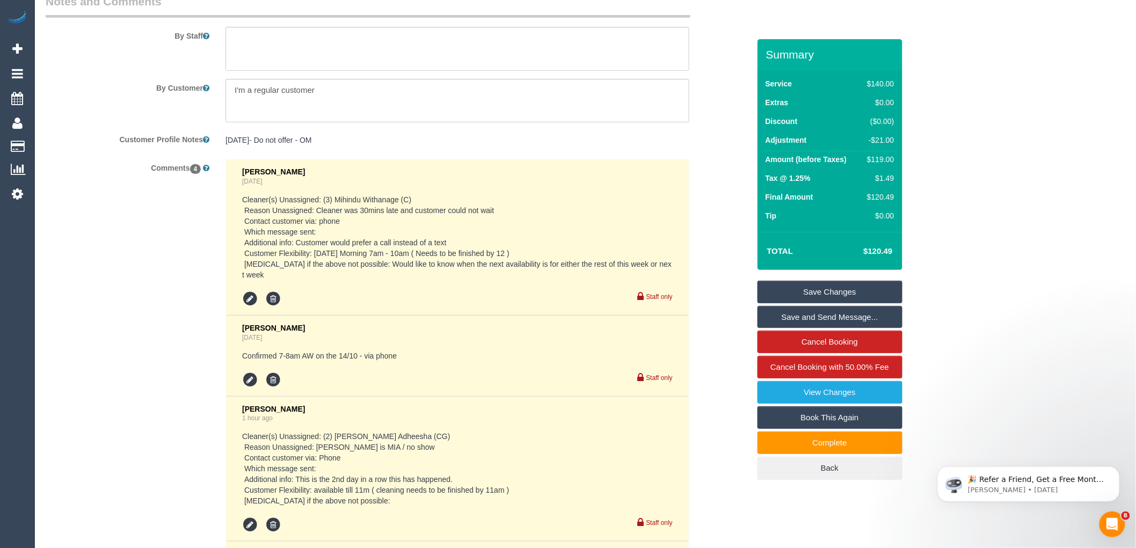
scroll to position [2061, 0]
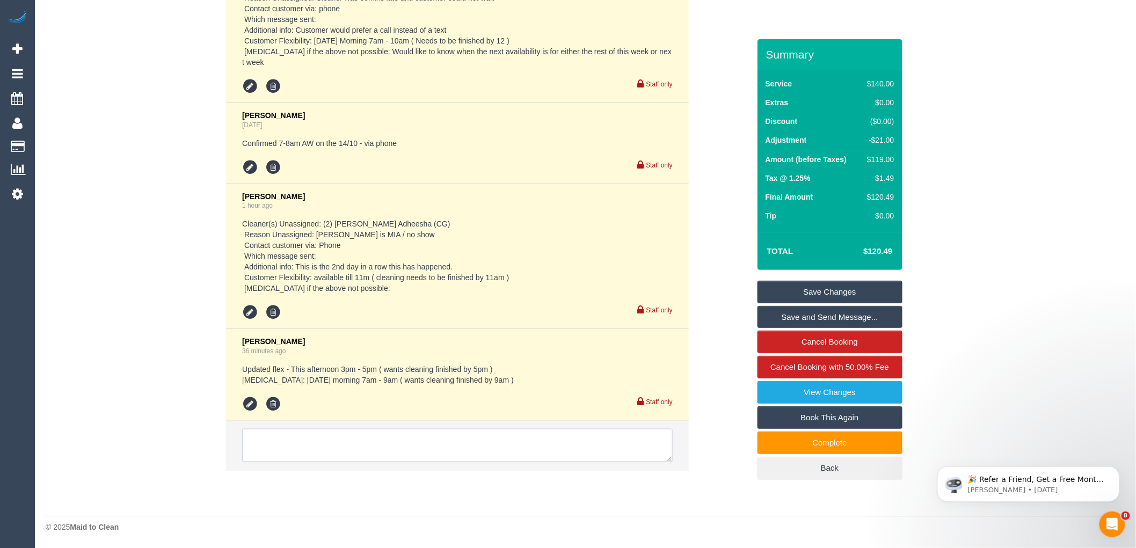
click at [354, 443] on textarea at bounding box center [457, 445] width 431 height 33
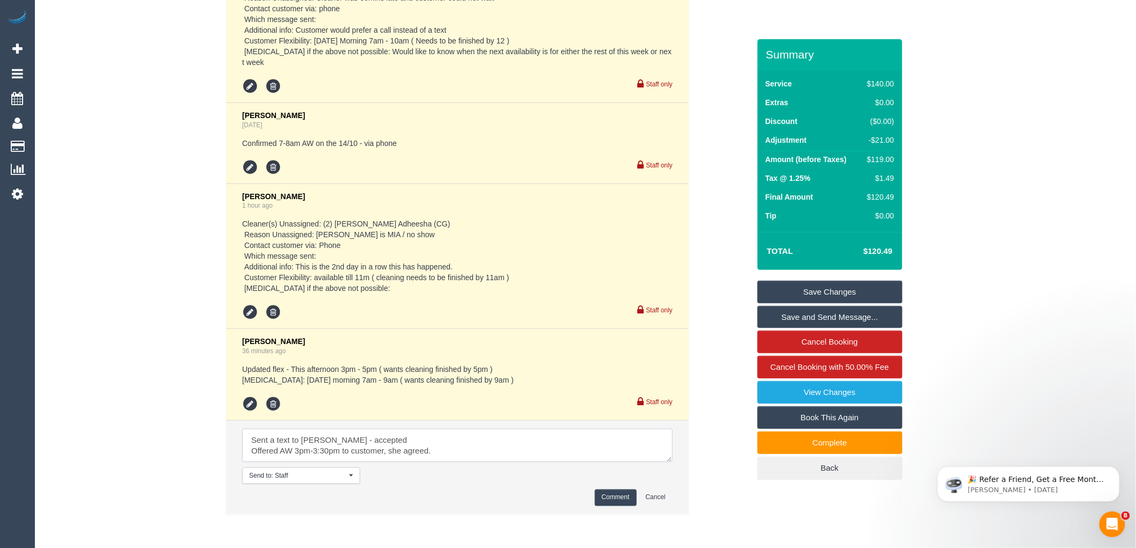
scroll to position [4, 0]
type textarea "Sent a text to Damian - accepted Offered AW 3pm-3:30pm to customer, she agreed.…"
click at [615, 501] on button "Comment" at bounding box center [616, 498] width 42 height 17
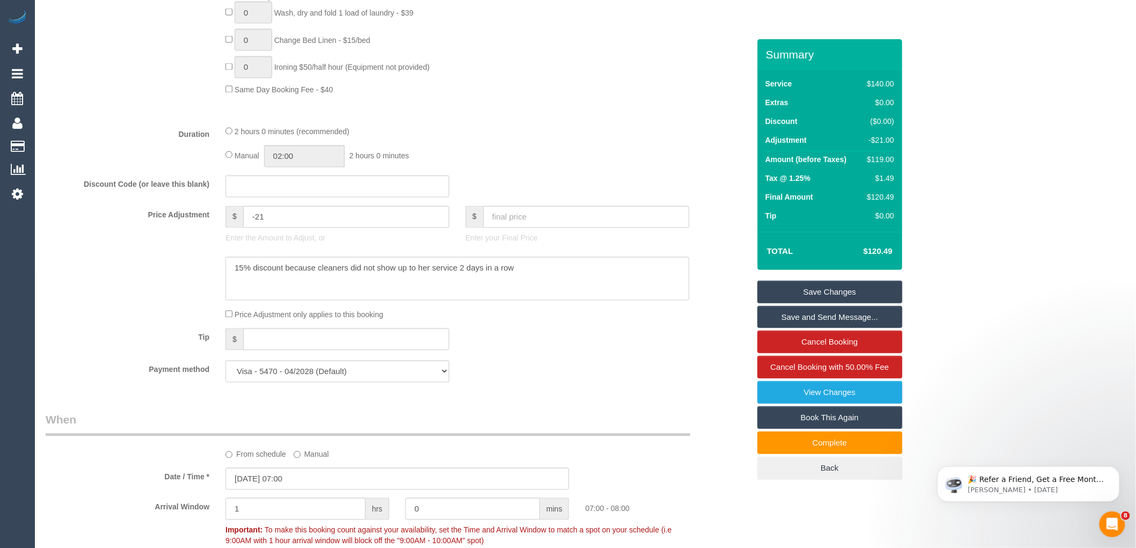
scroll to position [910, 0]
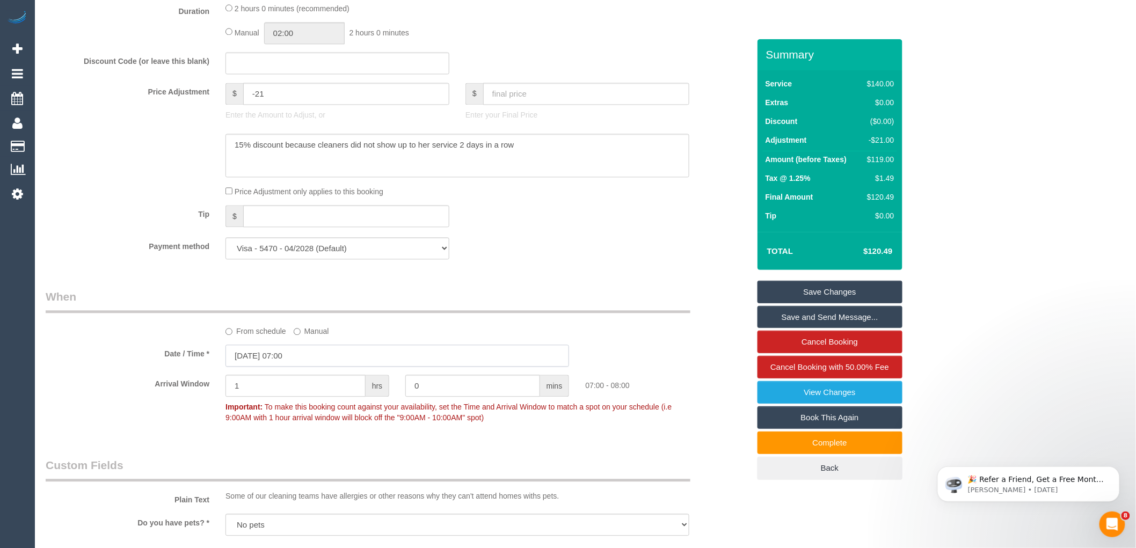
click at [296, 366] on input "14/10/2025 07:00" at bounding box center [397, 356] width 344 height 22
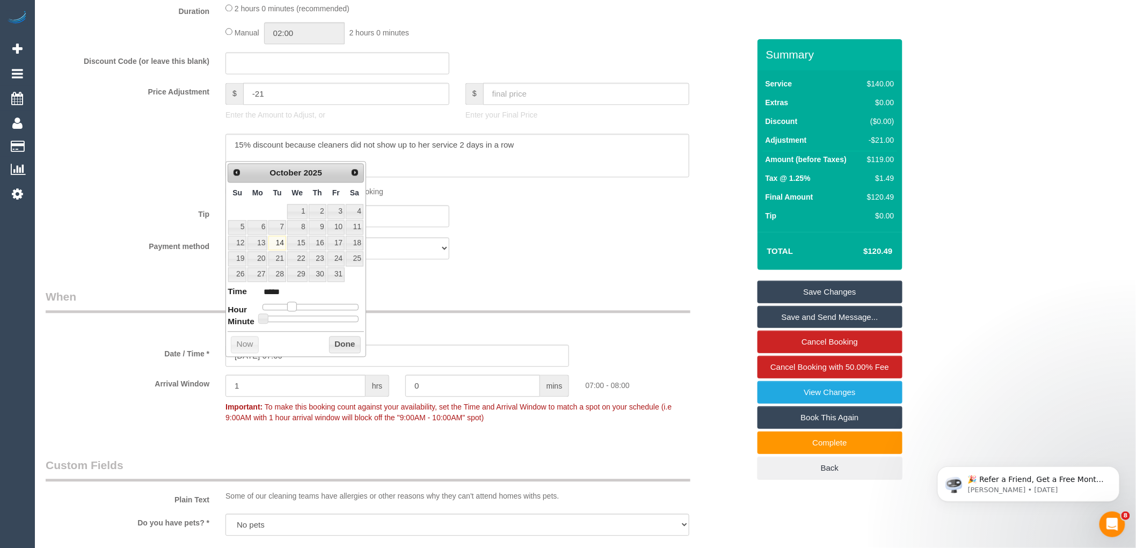
type input "14/10/2025 08:00"
type input "*****"
type input "14/10/2025 09:00"
type input "*****"
type input "14/10/2025 10:00"
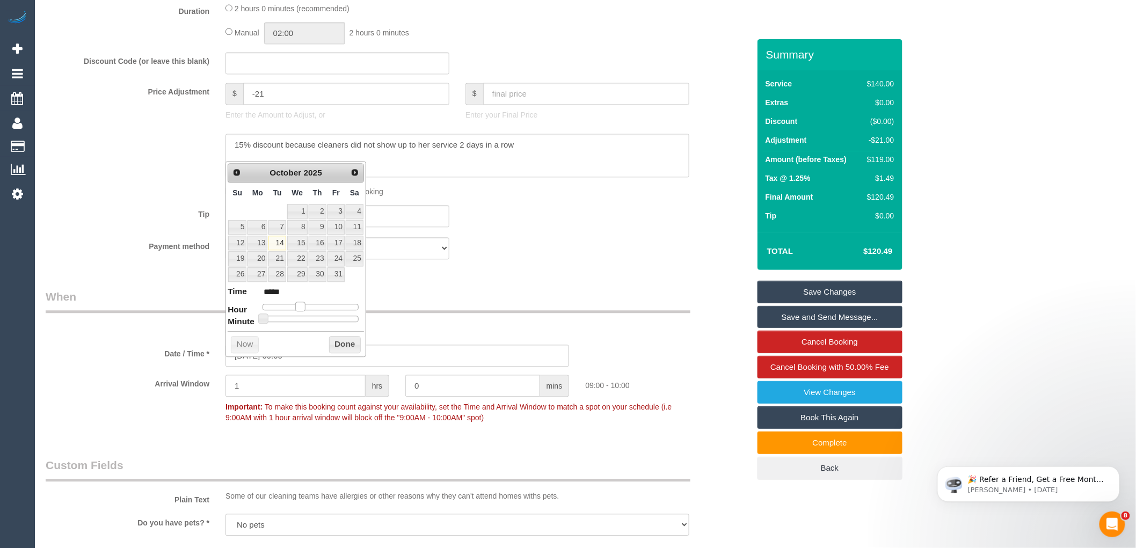
type input "*****"
type input "14/10/2025 11:00"
type input "*****"
type input "14/10/2025 12:00"
type input "*****"
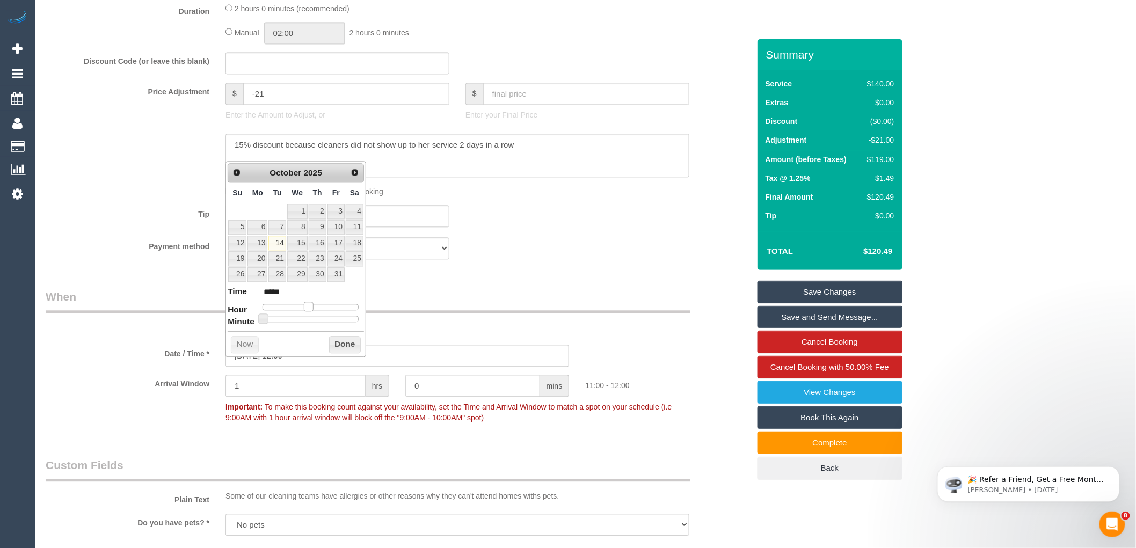
type input "14/10/2025 13:00"
type input "*****"
type input "14/10/2025 14:00"
type input "*****"
type input "14/10/2025 15:00"
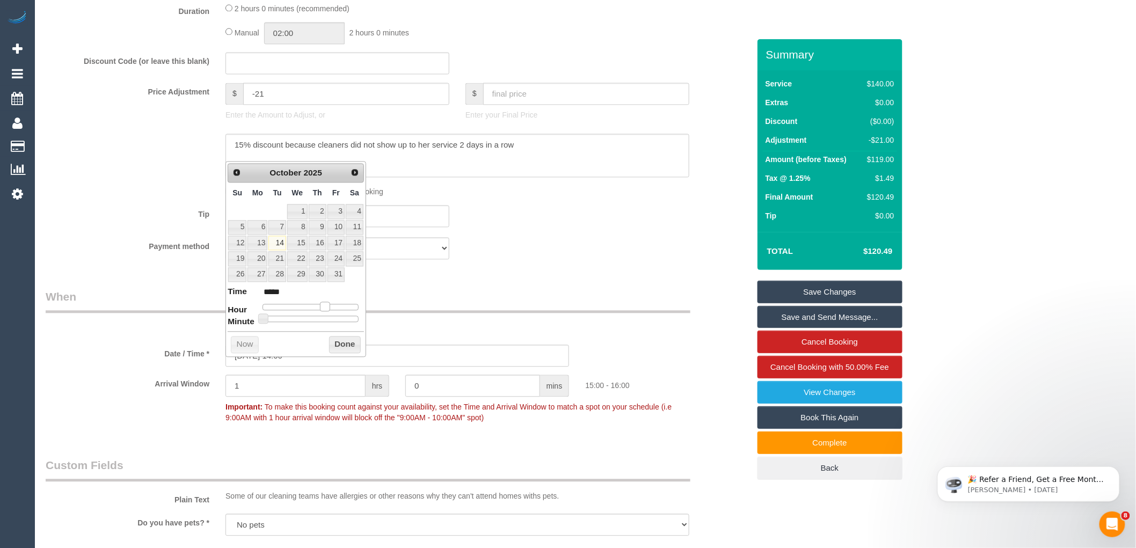
type input "*****"
drag, startPoint x: 295, startPoint y: 305, endPoint x: 330, endPoint y: 307, distance: 34.4
click at [330, 307] on span at bounding box center [325, 307] width 10 height 10
drag, startPoint x: 340, startPoint y: 345, endPoint x: 323, endPoint y: 347, distance: 16.7
click at [341, 345] on button "Done" at bounding box center [345, 344] width 32 height 17
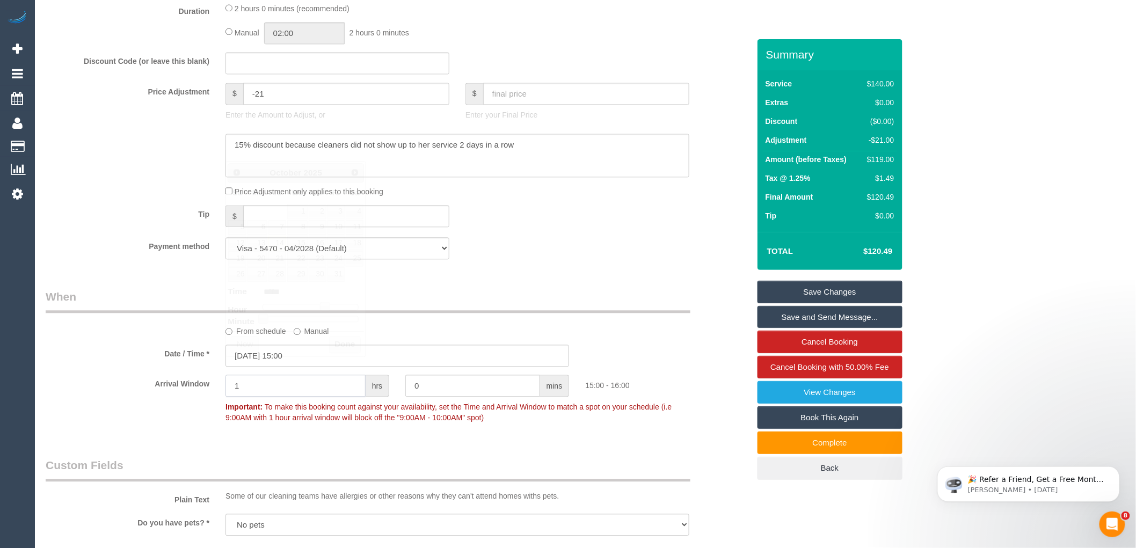
click at [257, 392] on input "1" at bounding box center [295, 386] width 140 height 22
type input "0"
type input "30"
drag, startPoint x: 120, startPoint y: 404, endPoint x: 239, endPoint y: 305, distance: 155.5
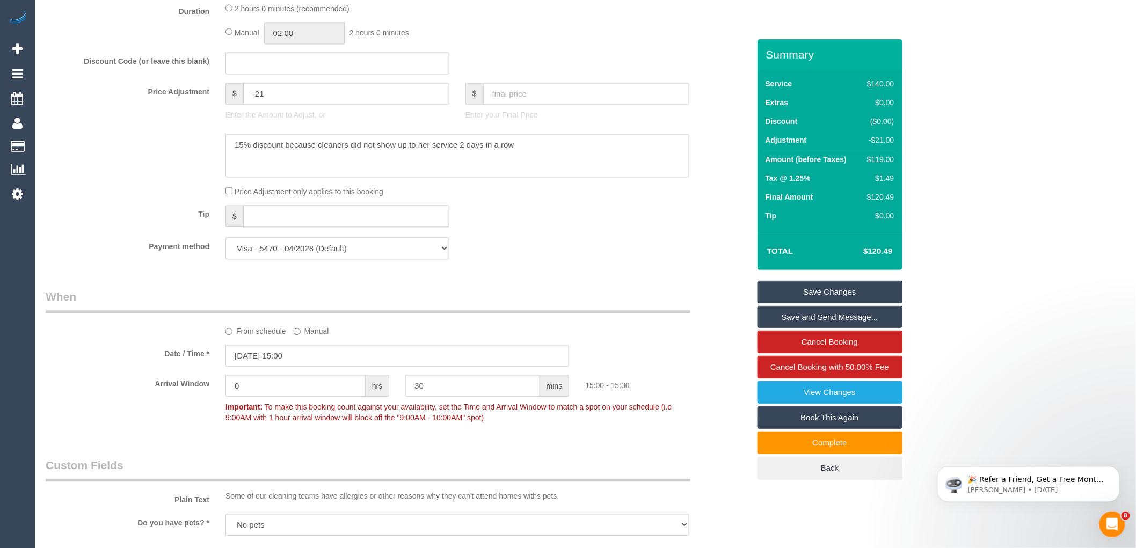
click at [120, 404] on div "Arrival Window 0 hrs 30 mins 15:00 - 15:30 Important: To make this booking coun…" at bounding box center [398, 401] width 720 height 53
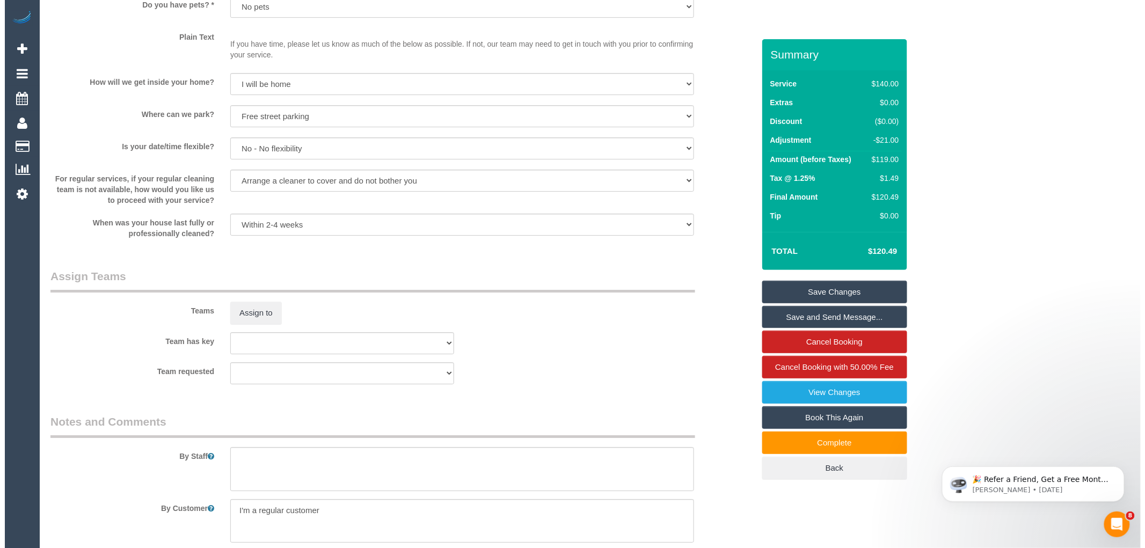
scroll to position [1447, 0]
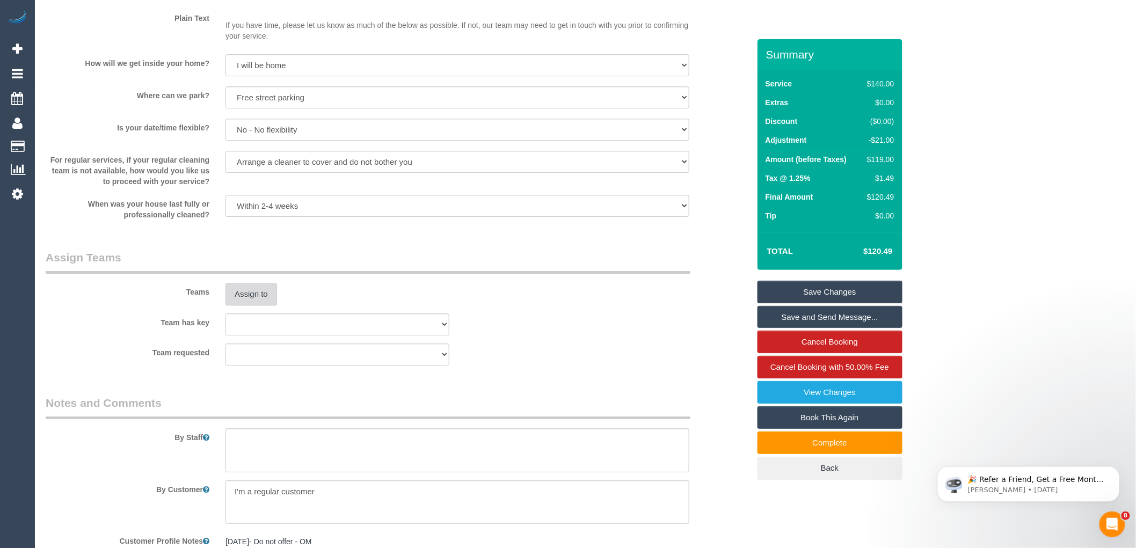
click at [250, 305] on button "Assign to" at bounding box center [251, 294] width 52 height 23
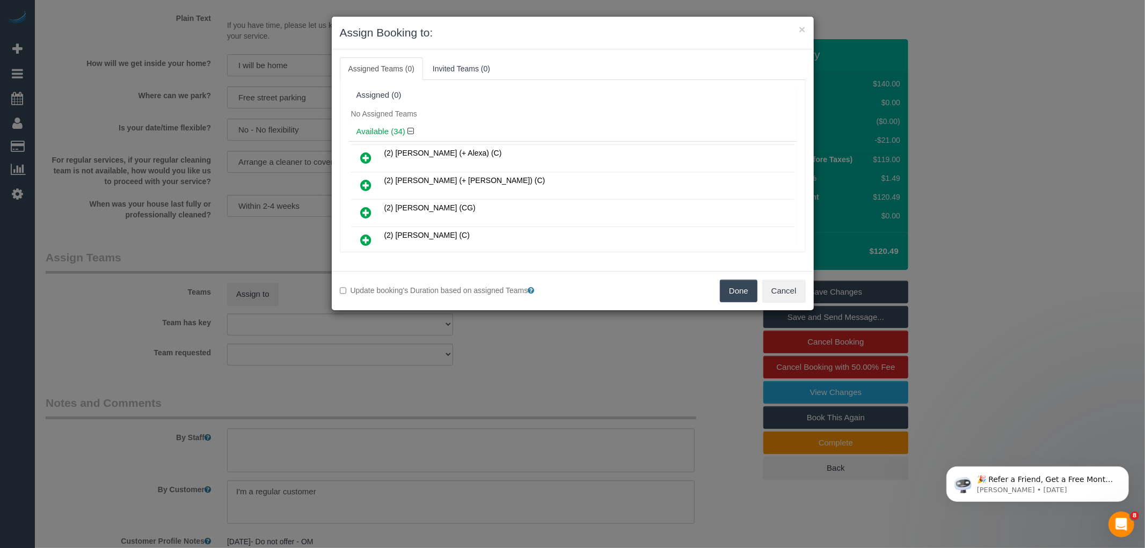
scroll to position [1549, 0]
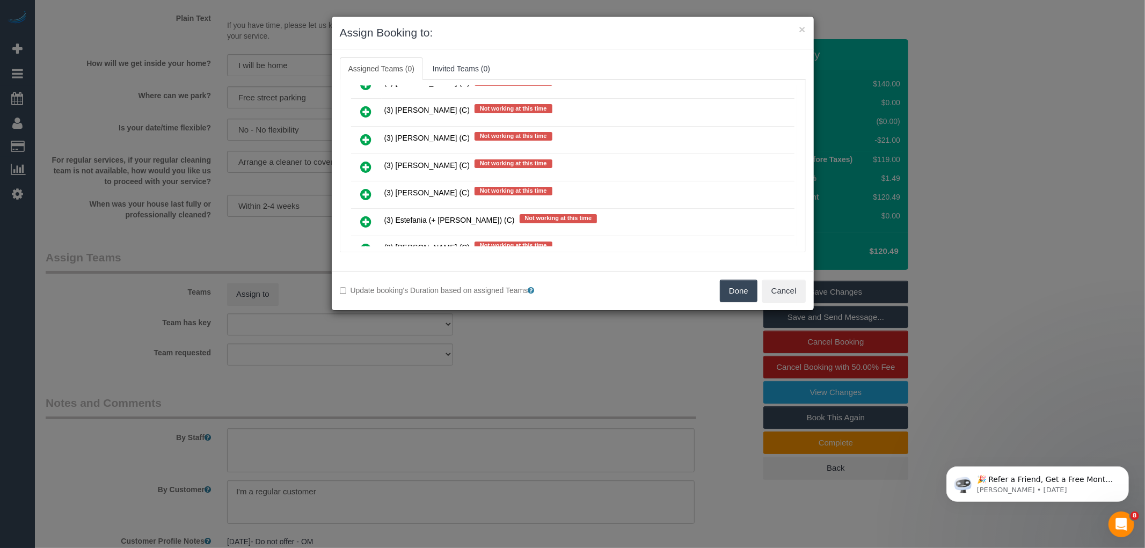
click at [367, 188] on icon at bounding box center [366, 194] width 11 height 13
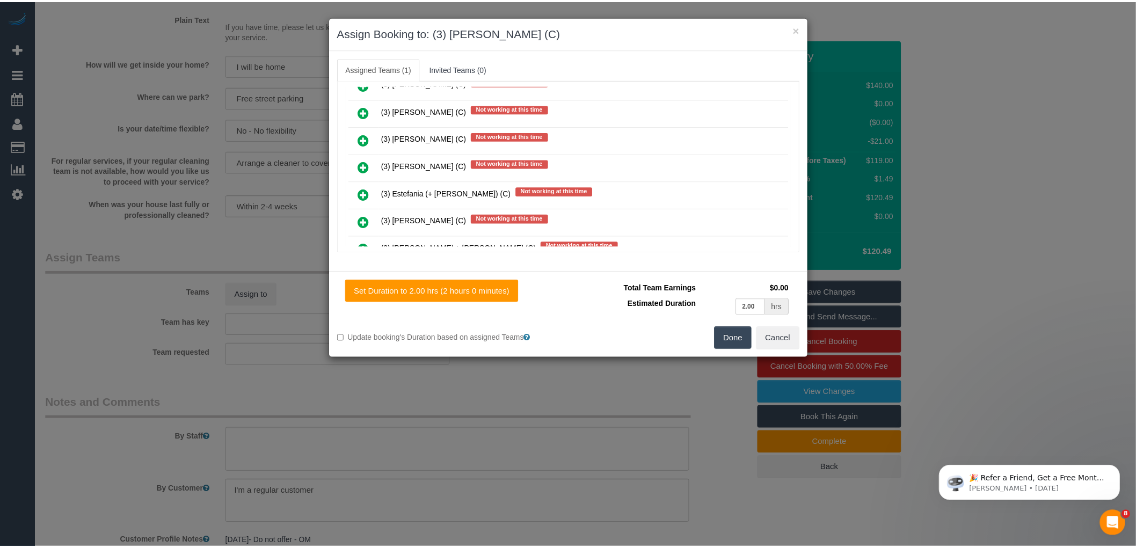
scroll to position [0, 0]
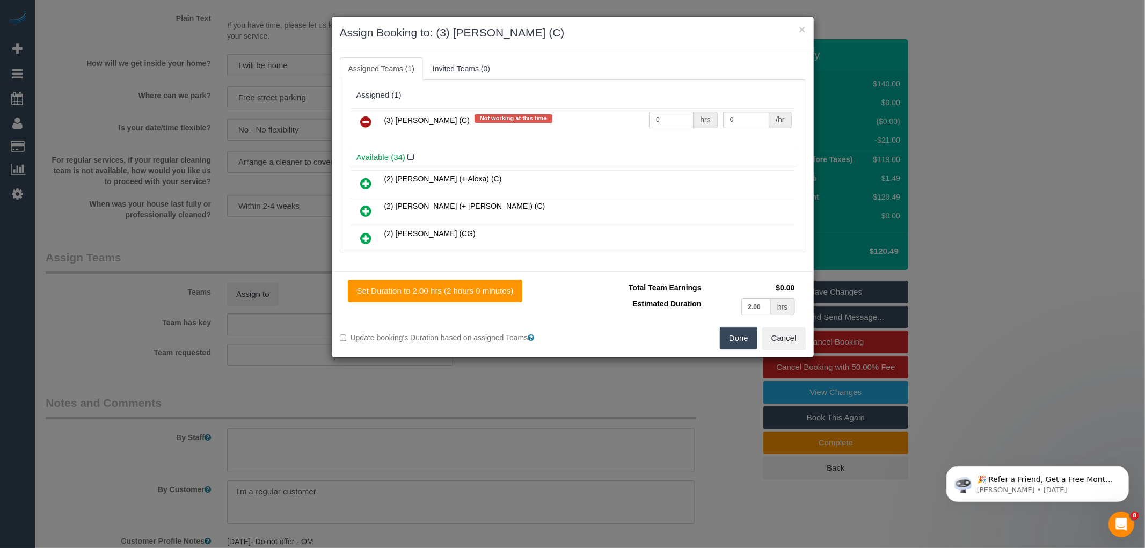
drag, startPoint x: 661, startPoint y: 116, endPoint x: 681, endPoint y: 117, distance: 19.9
click at [661, 116] on input "0" at bounding box center [671, 120] width 45 height 17
type input "2"
type input "35"
click at [743, 338] on button "Done" at bounding box center [739, 338] width 38 height 23
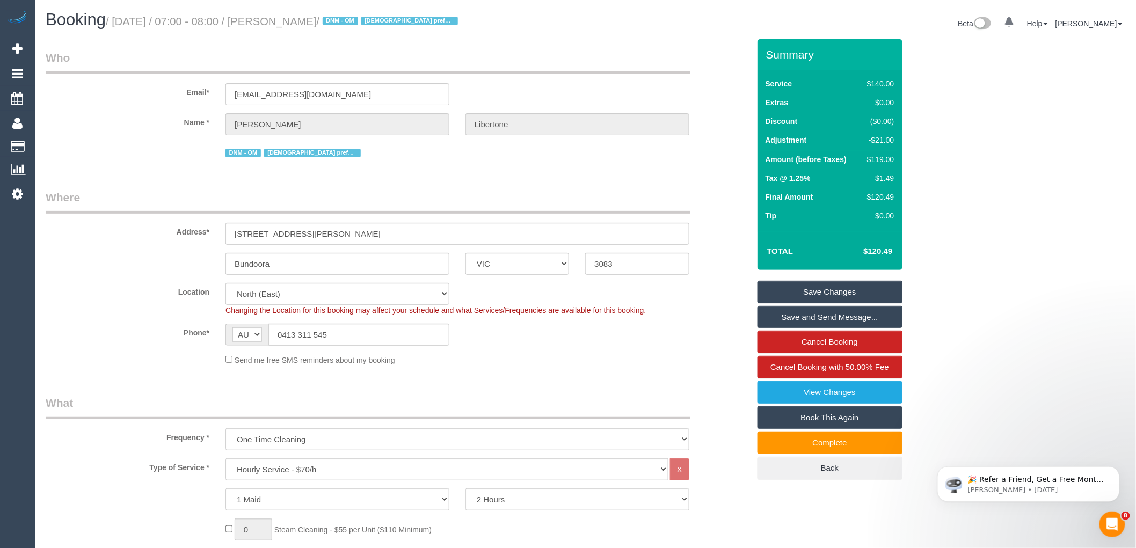
drag, startPoint x: 286, startPoint y: 23, endPoint x: 352, endPoint y: 22, distance: 65.5
click at [352, 22] on small "/ October 14, 2025 / 07:00 - 08:00 / Lucy Libertone / DNM - OM Female preferred" at bounding box center [283, 22] width 355 height 12
copy small "Lucy Libertone"
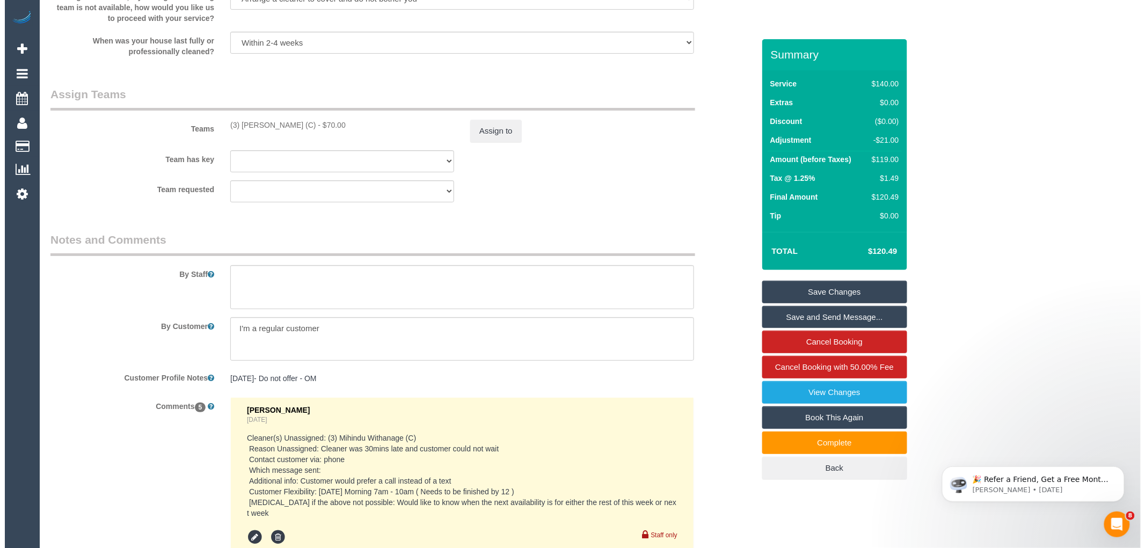
scroll to position [1589, 0]
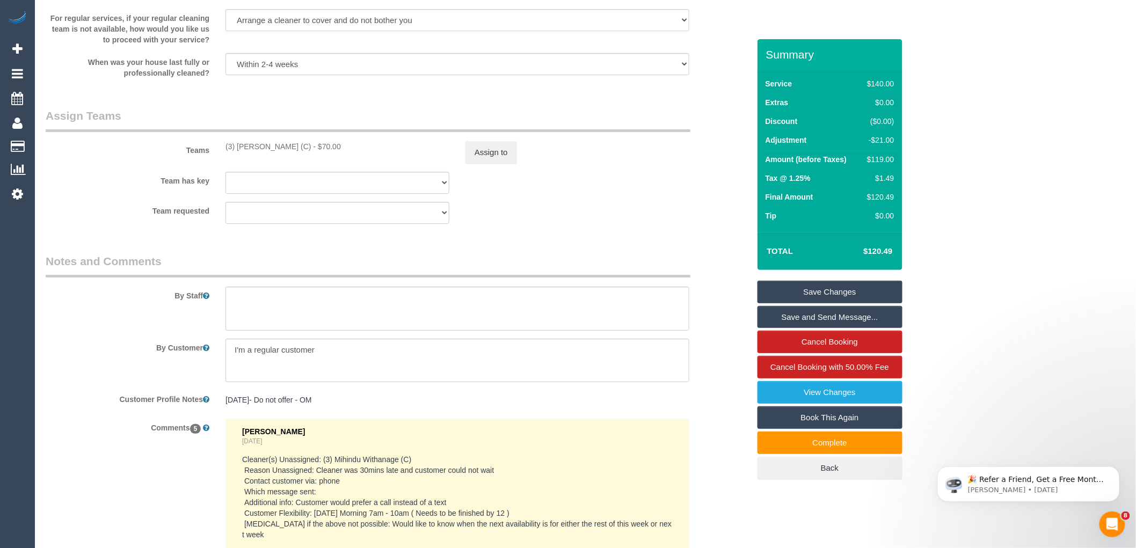
click at [836, 314] on link "Save and Send Message..." at bounding box center [829, 317] width 145 height 23
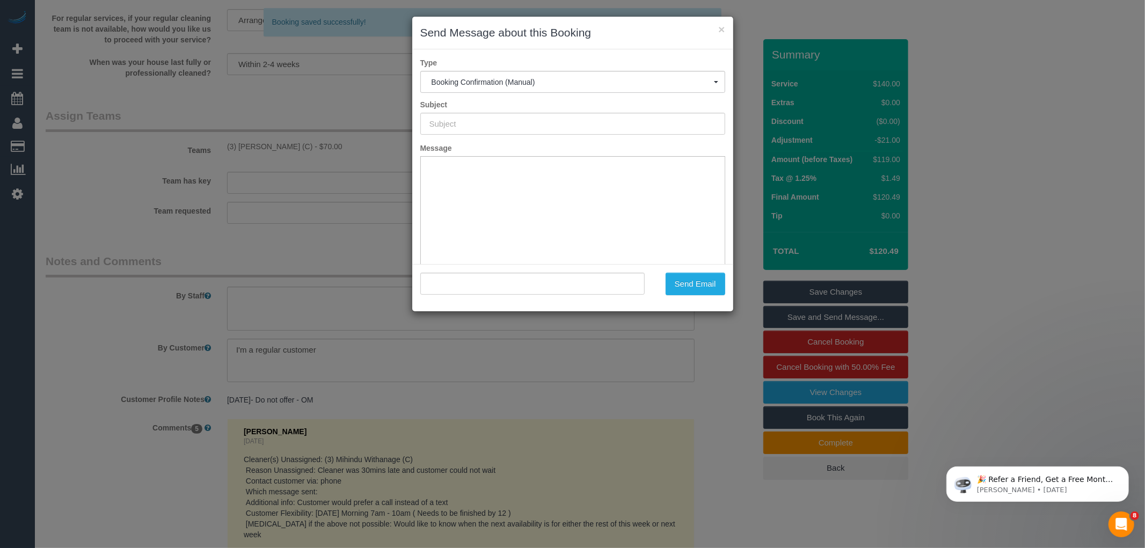
type input "Booking Confirmed"
type input ""Lucy Libertone" <libertonel@optusnet.com.au>"
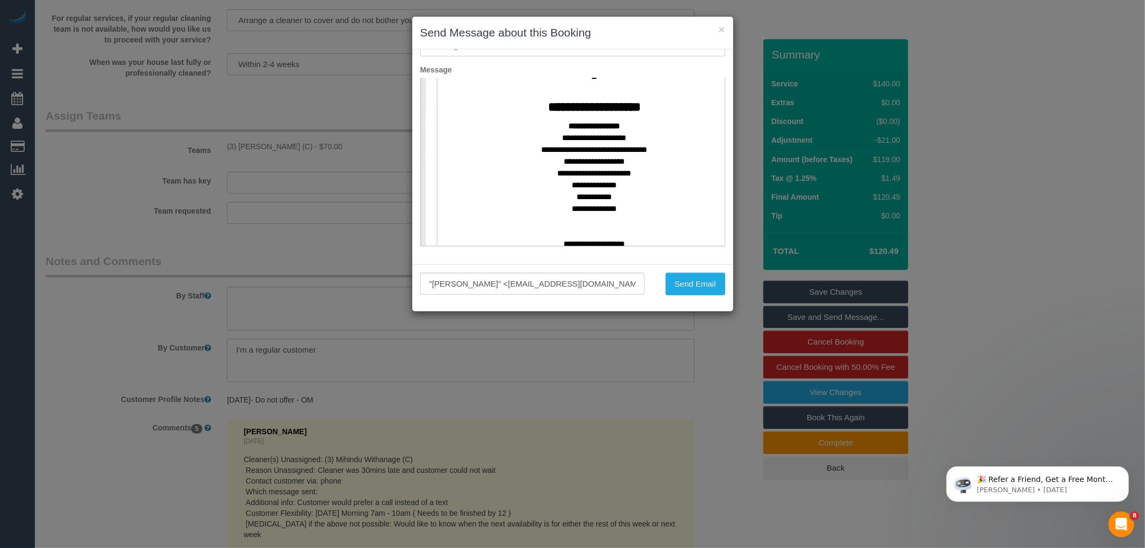
scroll to position [417, 0]
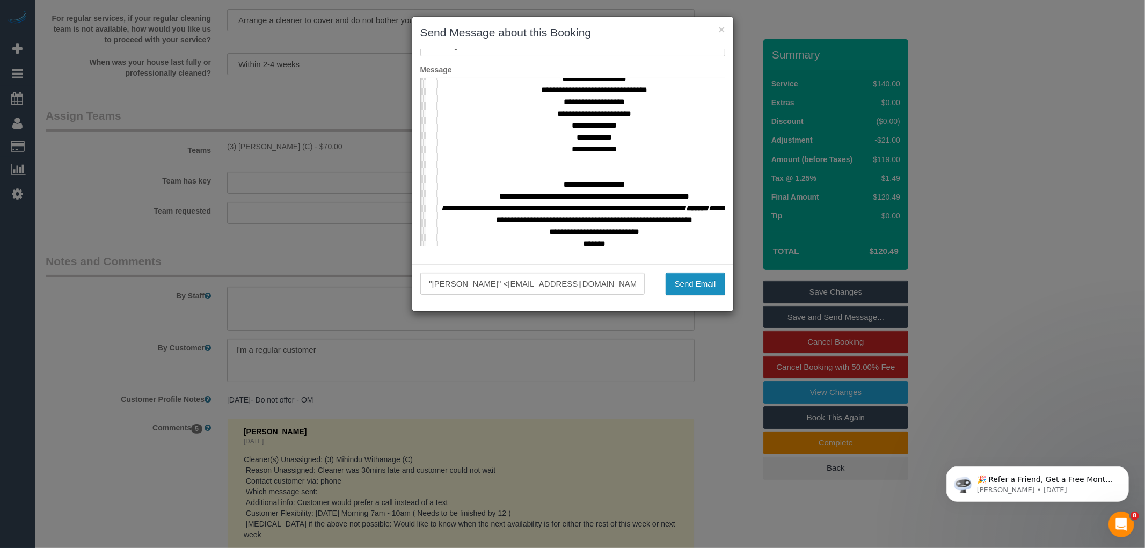
click at [682, 283] on button "Send Email" at bounding box center [696, 284] width 60 height 23
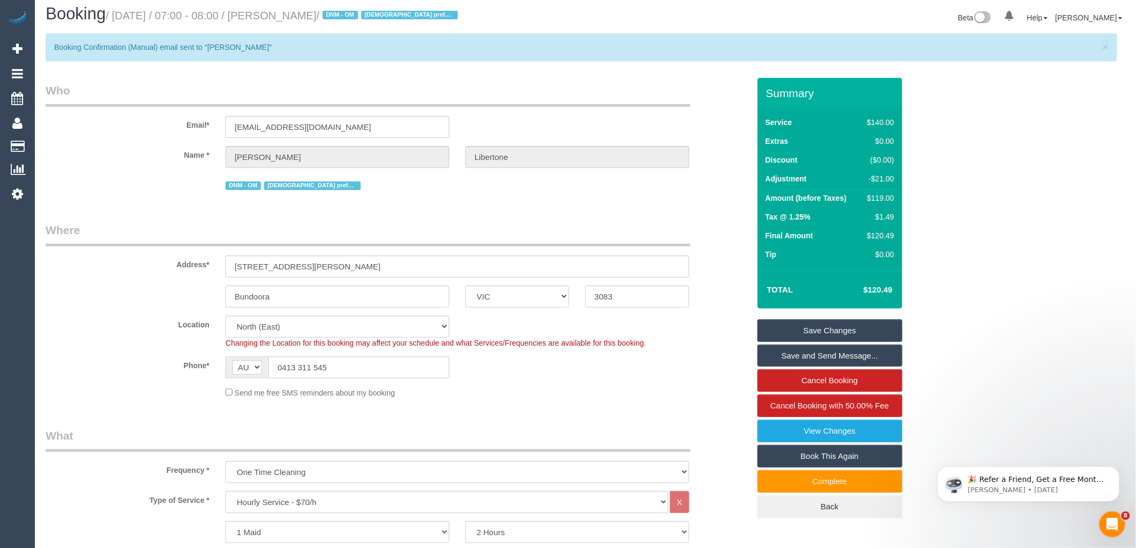
scroll to position [0, 0]
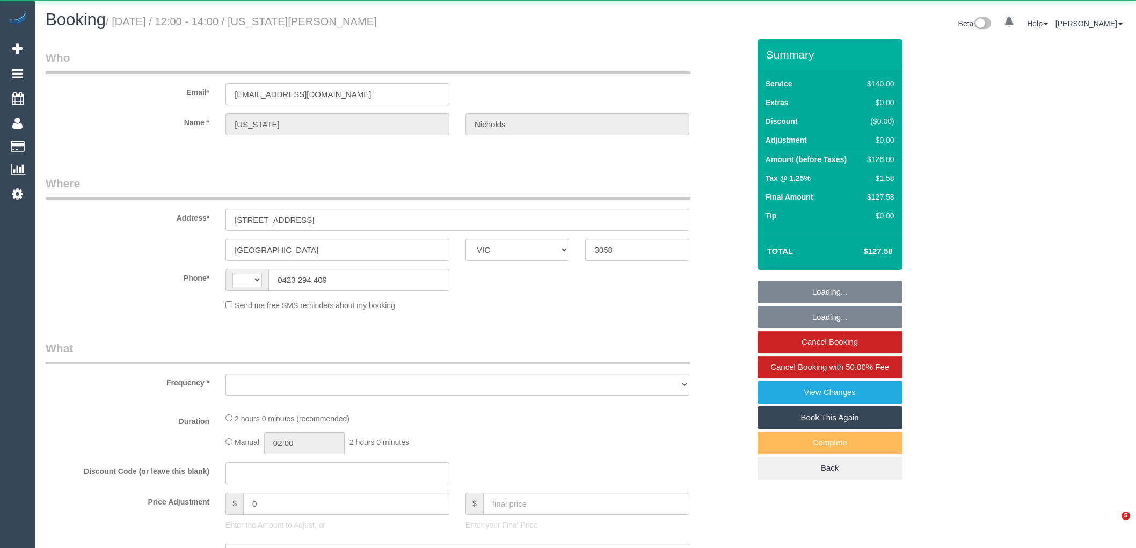
select select "VIC"
select select "object:279"
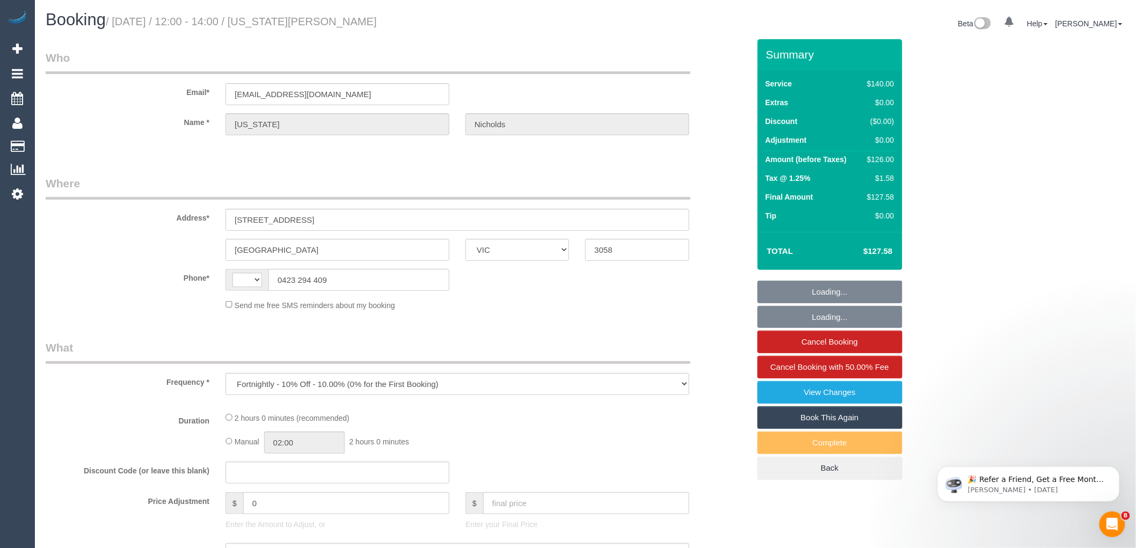
select select "string:AU"
select select "string:stripe-pm_1MlQ2w2GScqysDRViyuit85G"
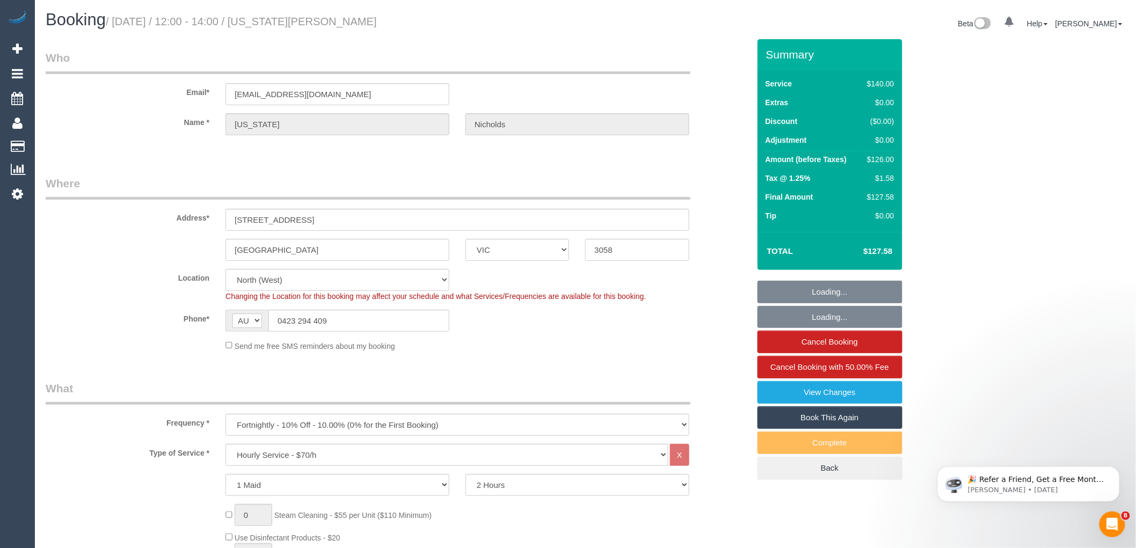
select select "number:28"
select select "number:15"
select select "number:19"
select select "number:24"
select select "number:35"
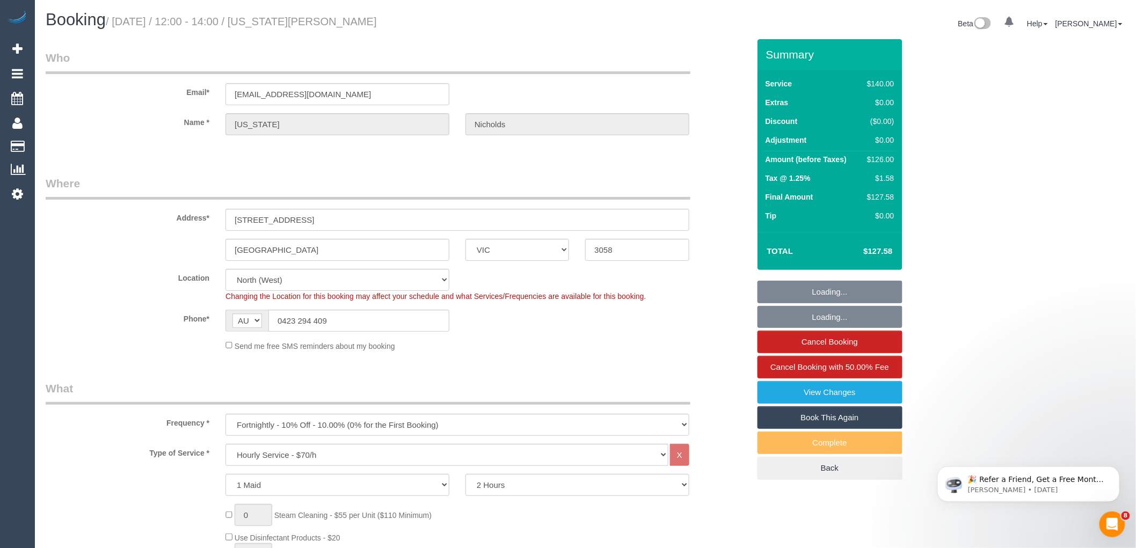
select select "number:11"
select select "object:1595"
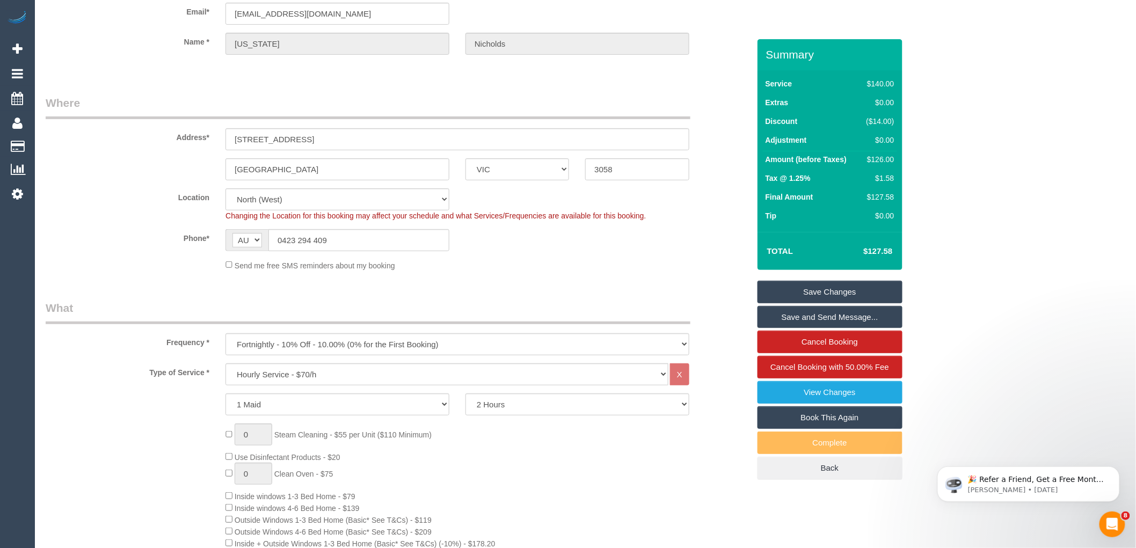
scroll to position [60, 0]
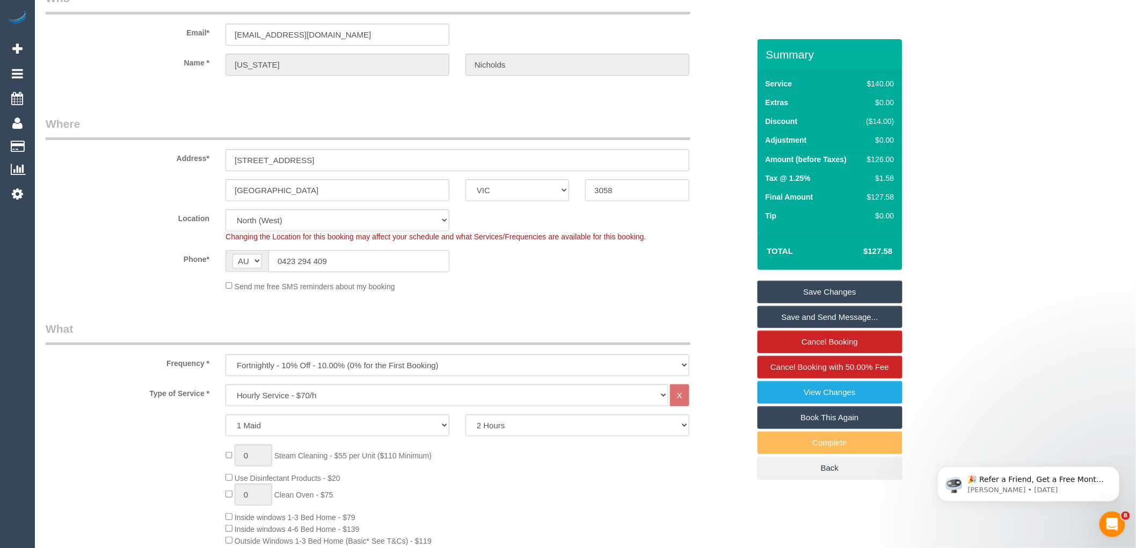
drag, startPoint x: 337, startPoint y: 261, endPoint x: 280, endPoint y: 255, distance: 57.2
click at [280, 255] on input "0423 294 409" at bounding box center [358, 261] width 181 height 22
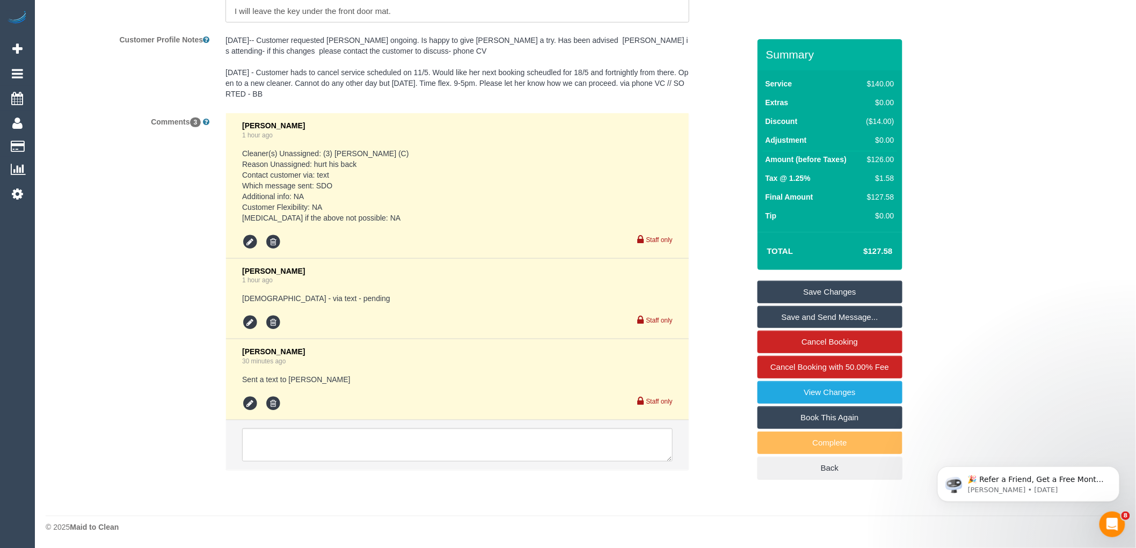
scroll to position [1963, 0]
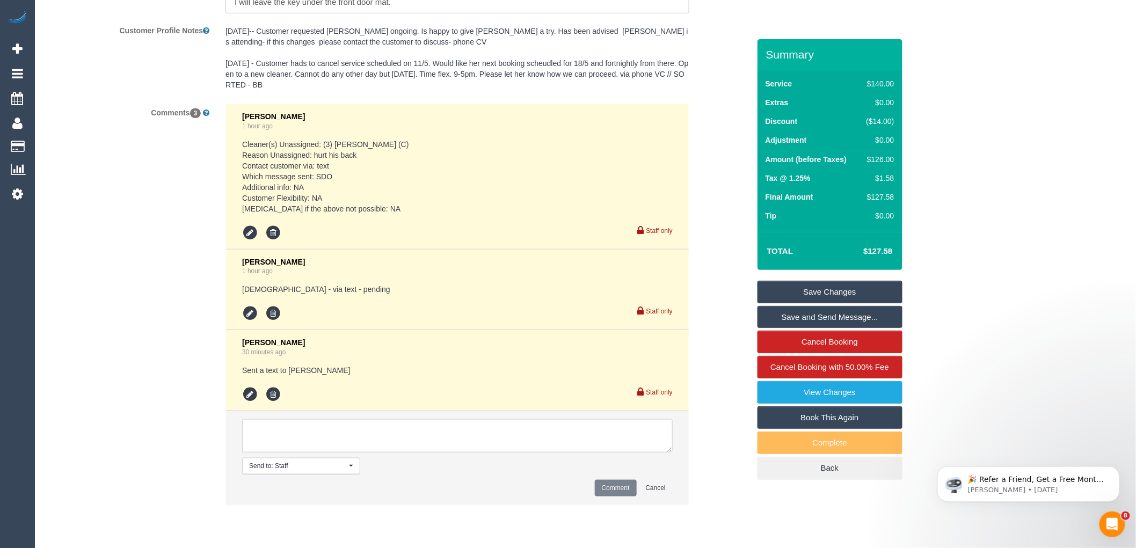
click at [342, 437] on textarea at bounding box center [457, 435] width 431 height 33
click at [248, 397] on icon at bounding box center [250, 395] width 16 height 16
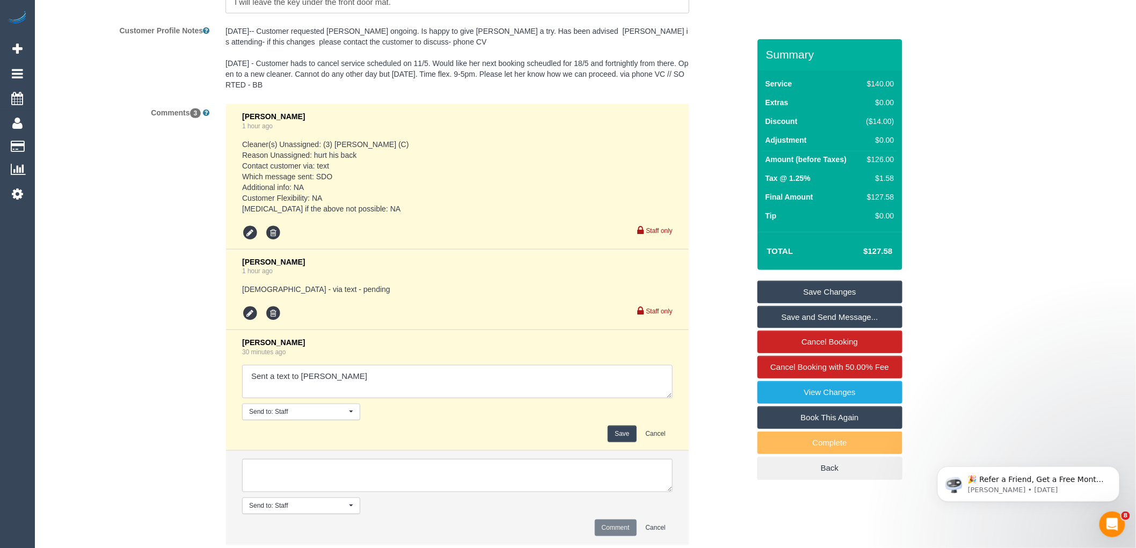
click at [360, 389] on textarea at bounding box center [457, 381] width 431 height 33
click at [360, 388] on textarea at bounding box center [457, 381] width 431 height 33
type textarea "Sent a text to [PERSON_NAME] - declined Sent a text to [PERSON_NAME] - accepted…"
click at [621, 438] on button "Save" at bounding box center [622, 434] width 28 height 17
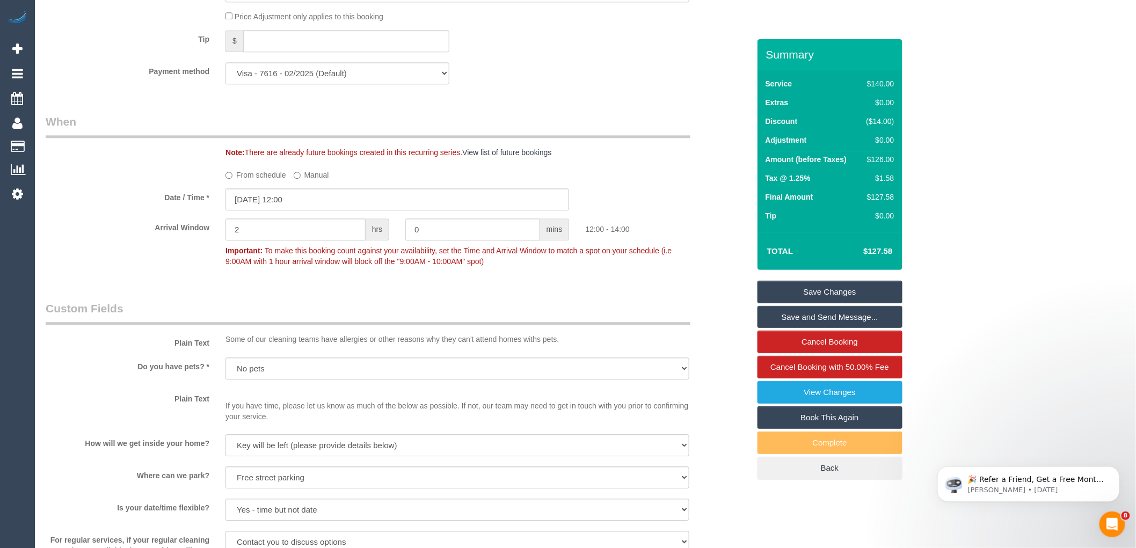
scroll to position [1068, 0]
click at [288, 210] on input "[DATE] 12:00" at bounding box center [397, 203] width 344 height 22
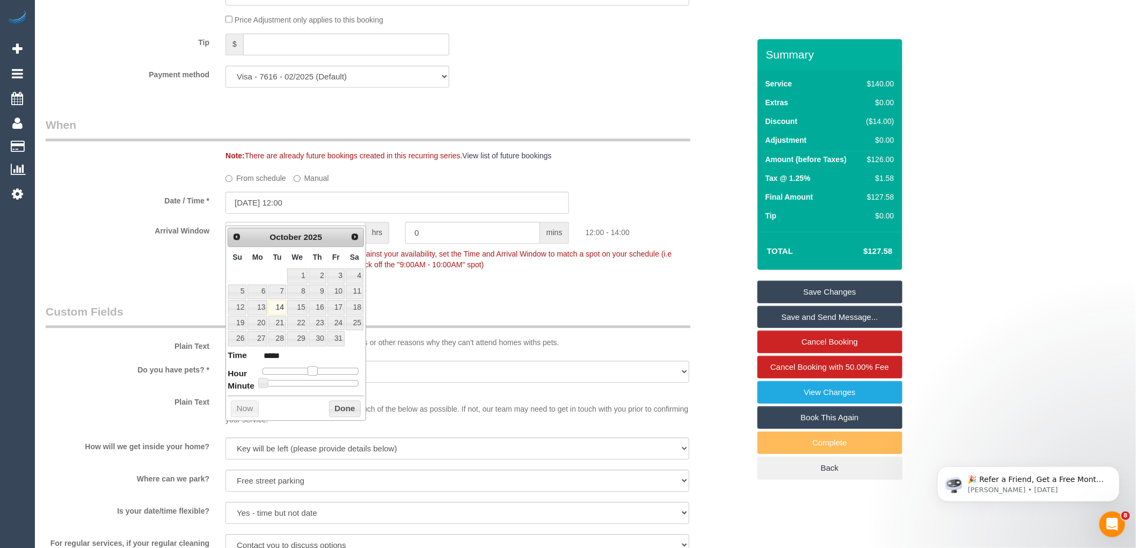
type input "[DATE] 13:00"
type input "*****"
type input "[DATE] 14:00"
type input "*****"
type input "[DATE] 15:00"
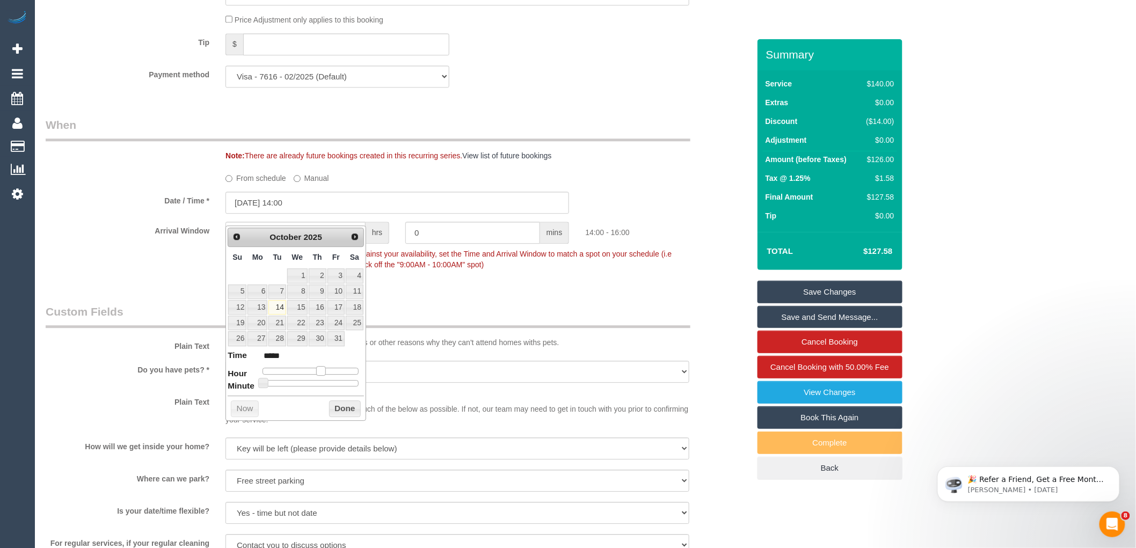
type input "*****"
drag, startPoint x: 315, startPoint y: 373, endPoint x: 328, endPoint y: 371, distance: 13.0
click at [328, 371] on span at bounding box center [325, 371] width 10 height 10
click at [340, 406] on button "Done" at bounding box center [345, 408] width 32 height 17
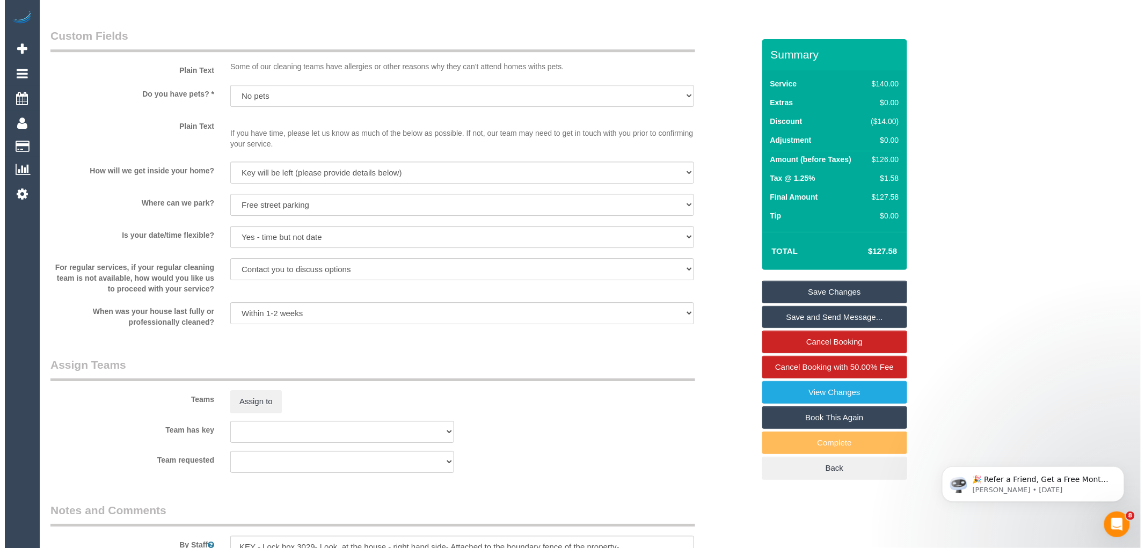
scroll to position [1366, 0]
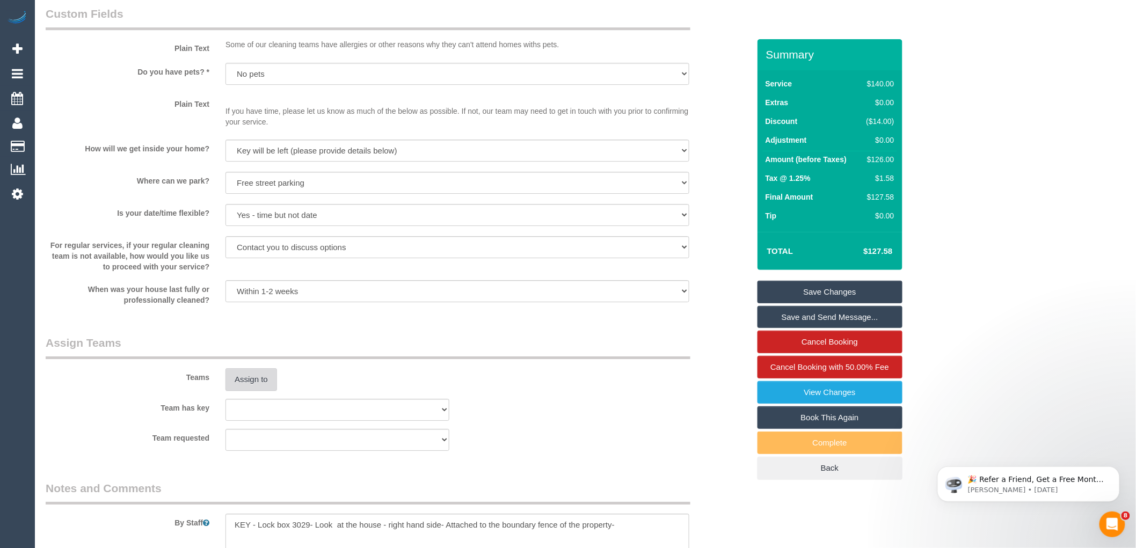
click at [251, 391] on button "Assign to" at bounding box center [251, 379] width 52 height 23
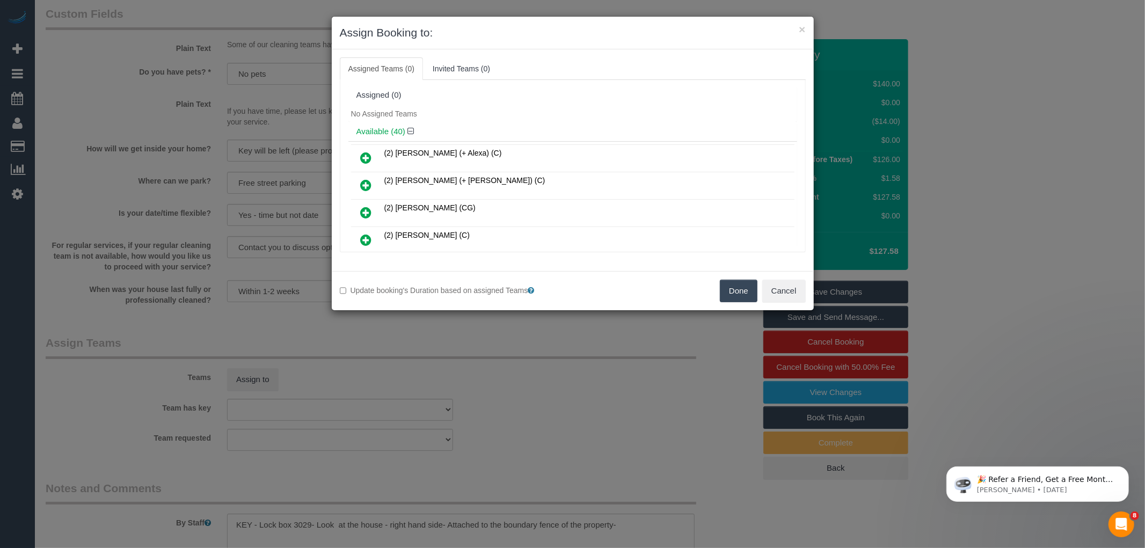
scroll to position [769, 0]
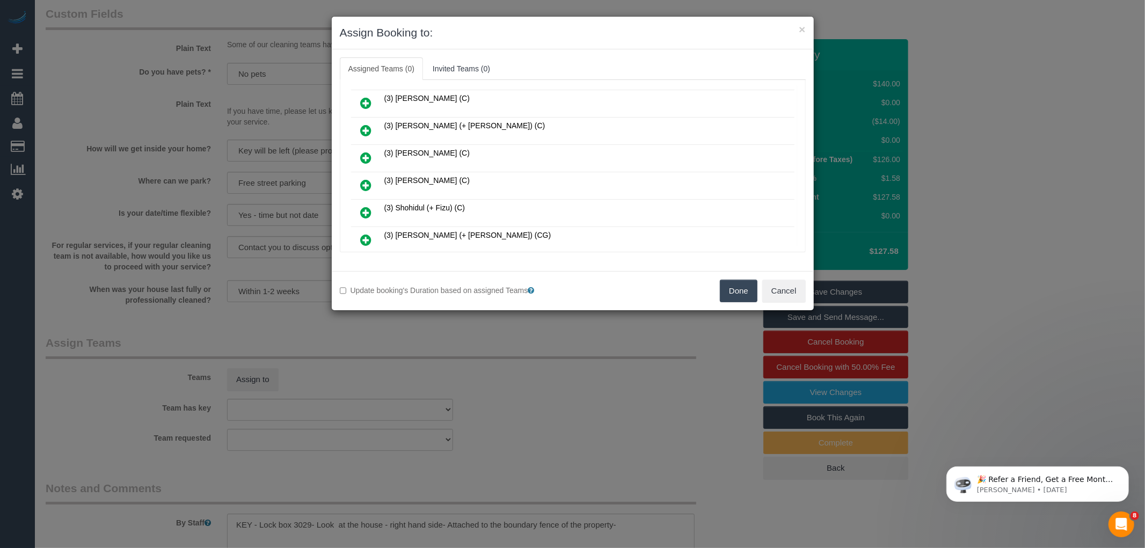
click at [368, 179] on icon at bounding box center [366, 185] width 11 height 13
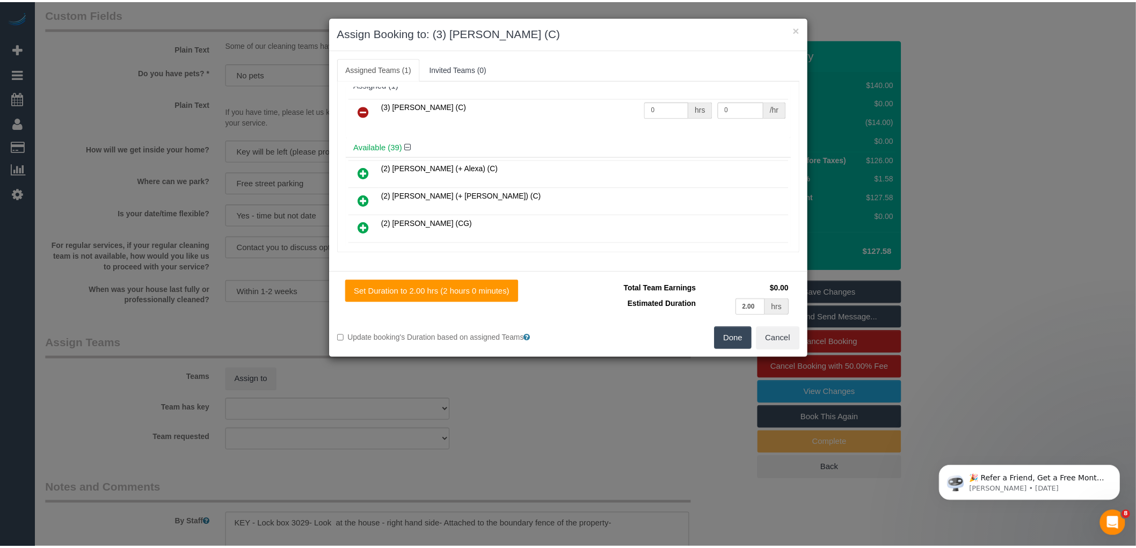
scroll to position [0, 0]
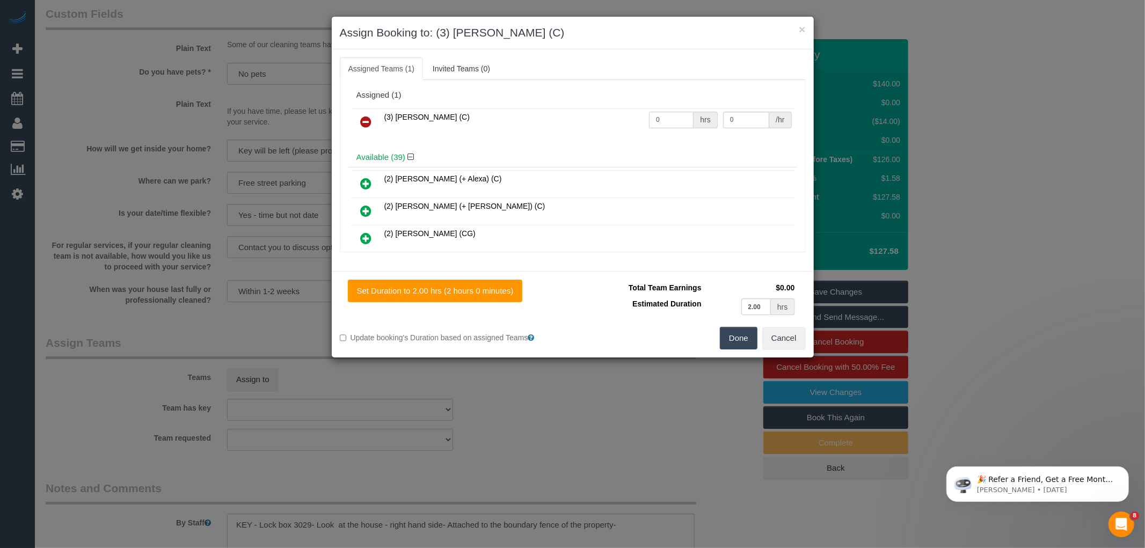
click at [659, 119] on input "0" at bounding box center [671, 120] width 45 height 17
type input "2"
type input "35"
click at [734, 337] on button "Done" at bounding box center [739, 338] width 38 height 23
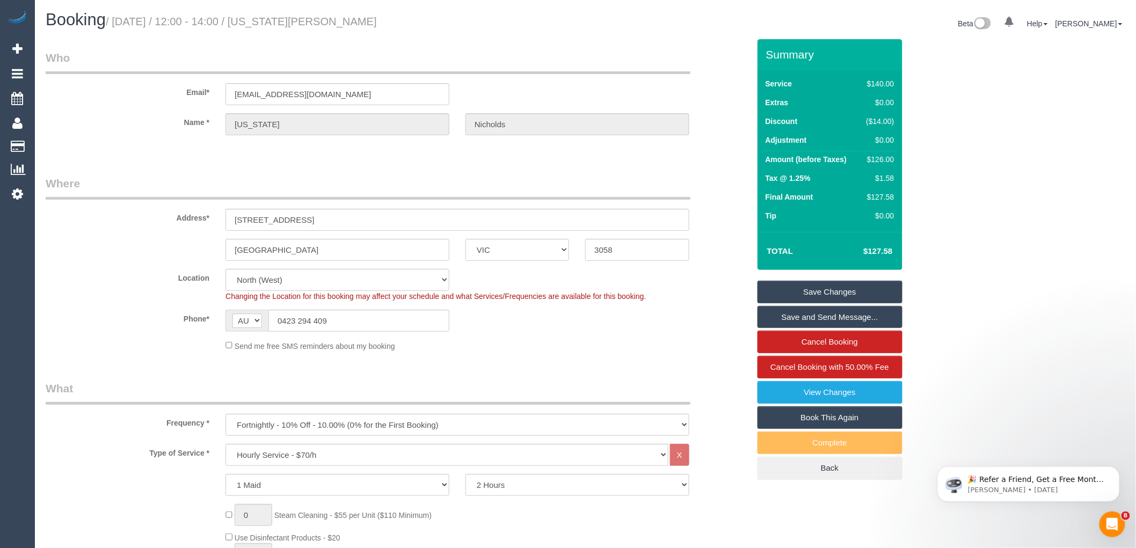
drag, startPoint x: 281, startPoint y: 18, endPoint x: 376, endPoint y: 28, distance: 95.0
click at [376, 28] on h1 "Booking / October 14, 2025 / 12:00 - 14:00 / Georgia Nicholds" at bounding box center [312, 20] width 532 height 18
copy small "Georgia Nicholds"
click at [818, 313] on link "Save and Send Message..." at bounding box center [829, 317] width 145 height 23
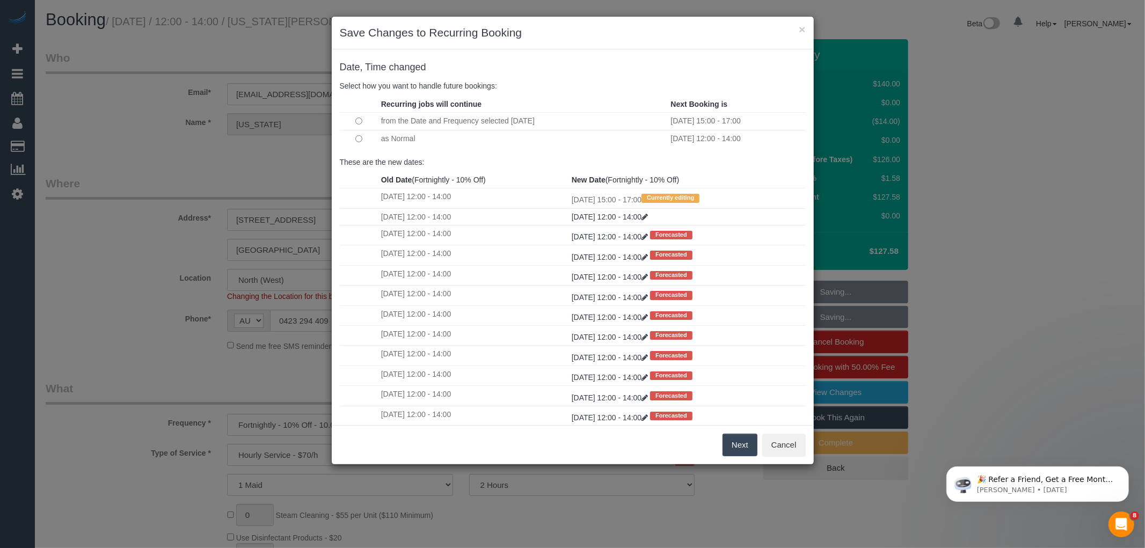
click at [737, 439] on button "Next" at bounding box center [740, 445] width 35 height 23
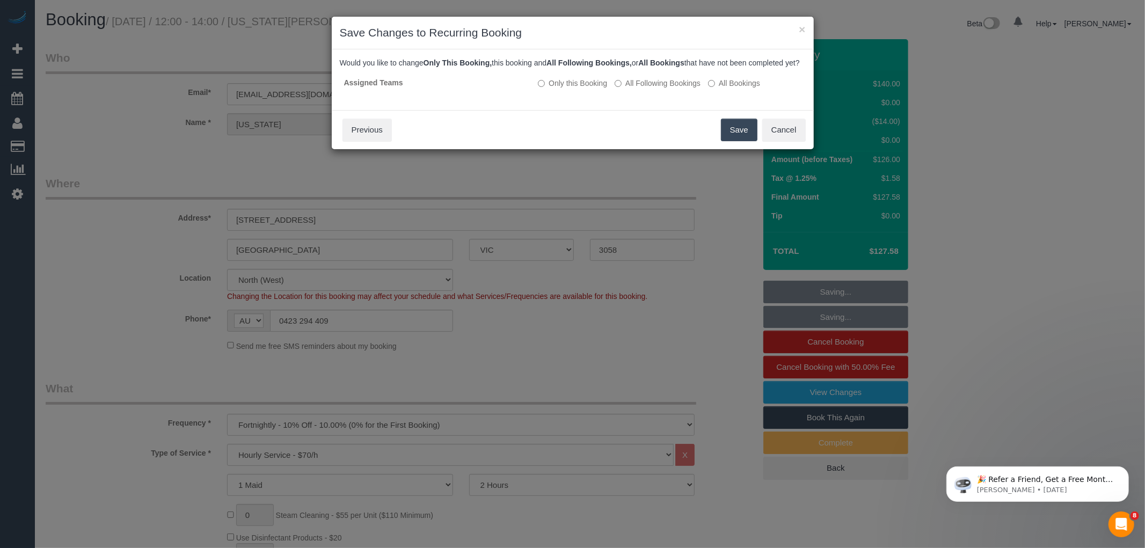
click at [735, 135] on button "Save" at bounding box center [739, 130] width 37 height 23
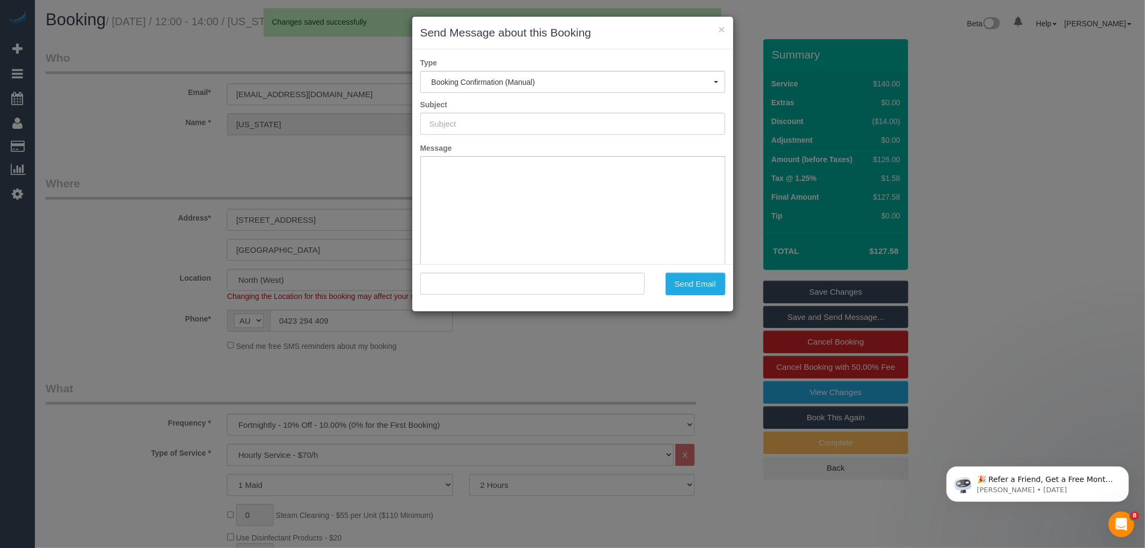
type input "Booking Confirmed"
type input ""Georgia Nicholds" <georgiamerritt@hotmail.com>"
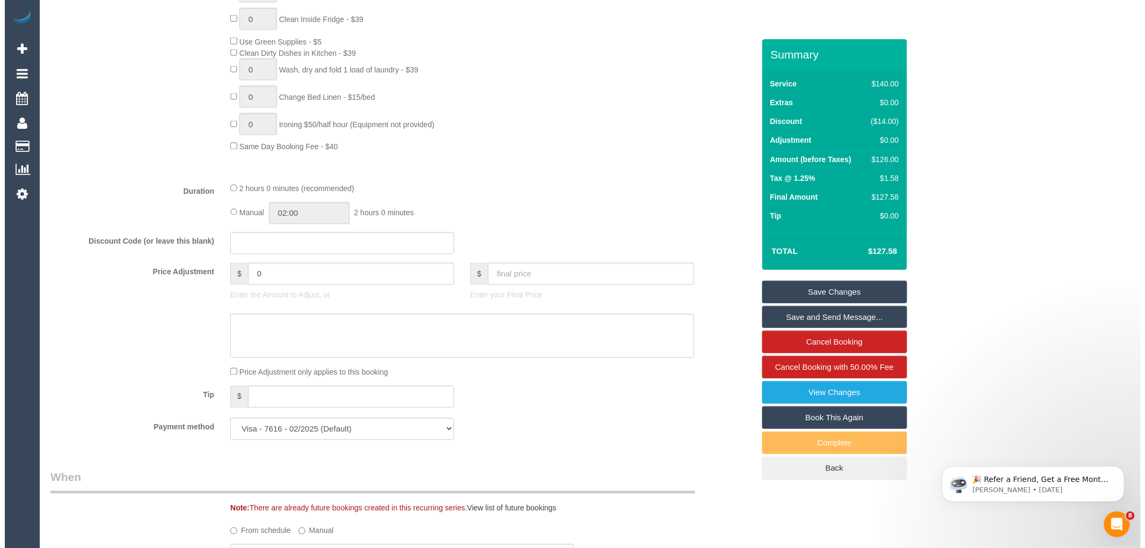
scroll to position [835, 0]
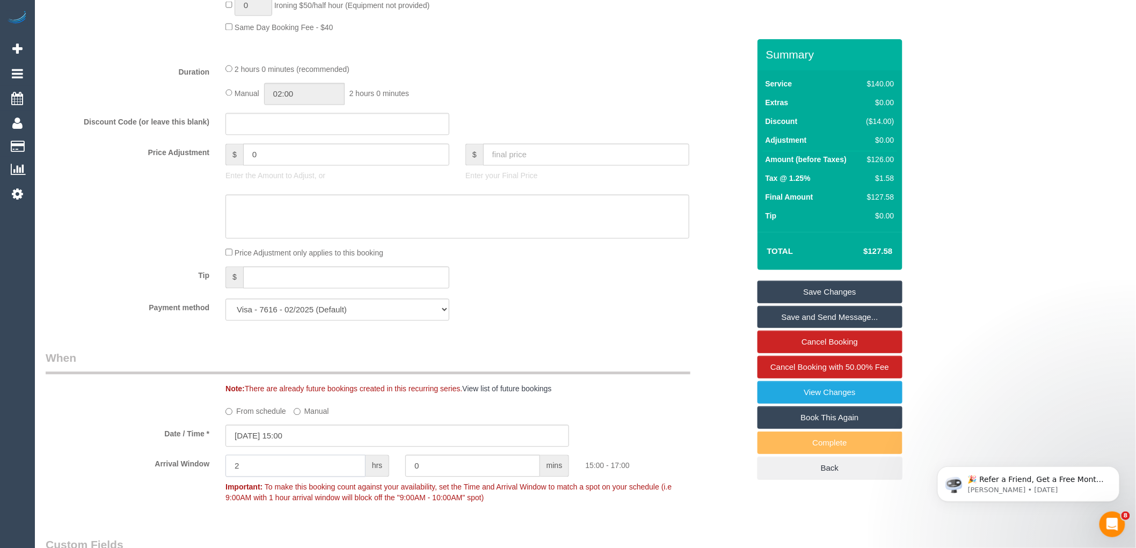
click at [264, 475] on input "2" at bounding box center [295, 466] width 140 height 22
type input "1"
click at [847, 312] on link "Save and Send Message..." at bounding box center [829, 317] width 145 height 23
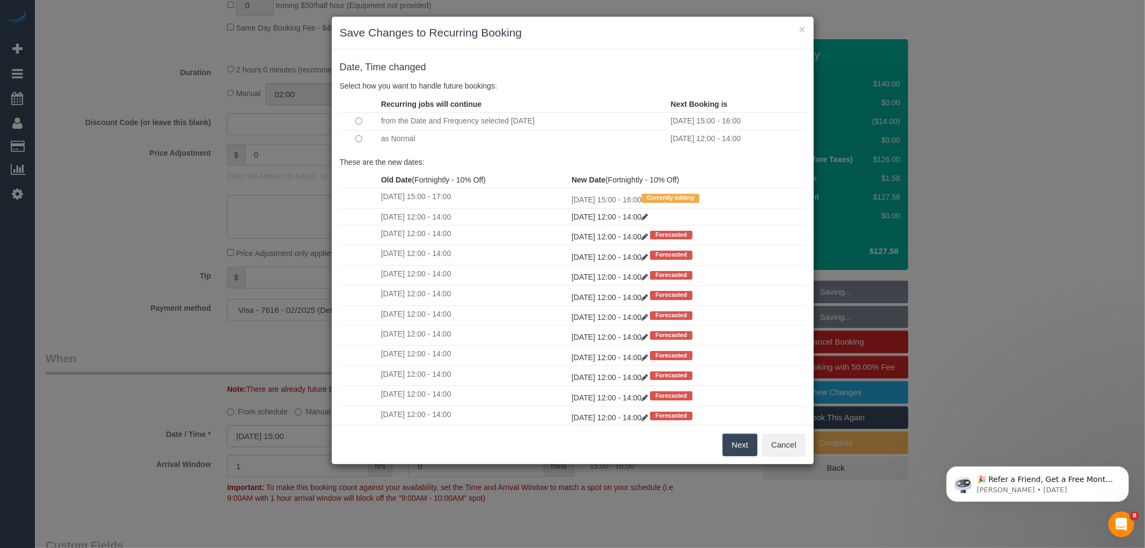
click at [735, 443] on button "Next" at bounding box center [740, 445] width 35 height 23
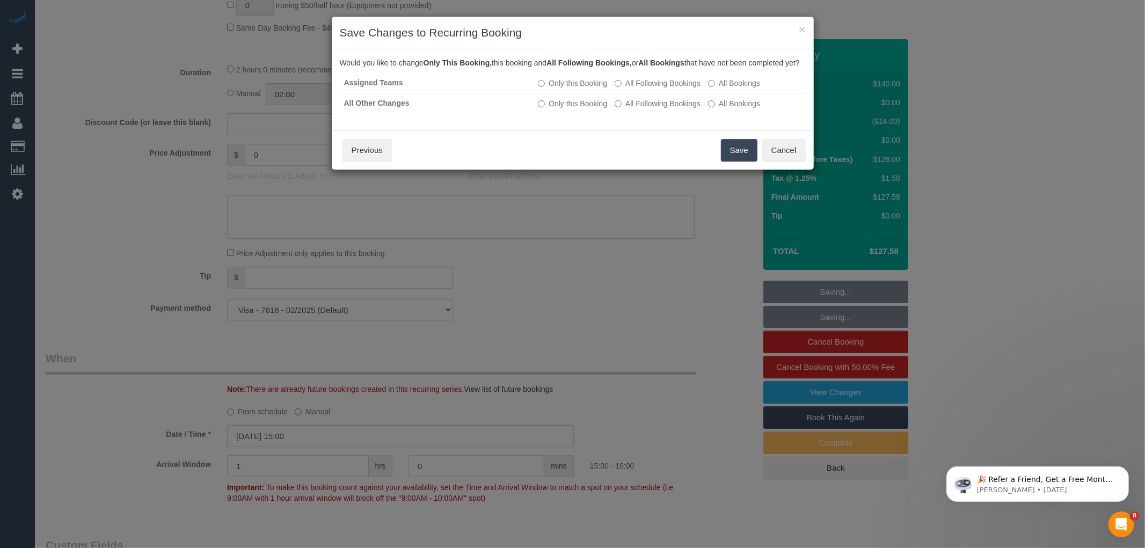
click at [734, 162] on button "Save" at bounding box center [739, 150] width 37 height 23
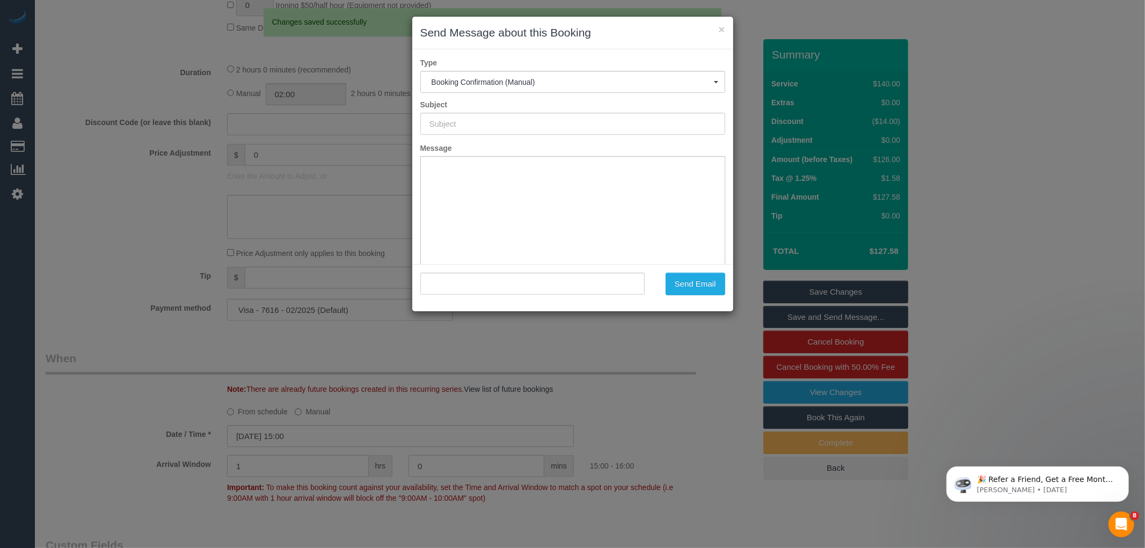
scroll to position [0, 0]
type input "Booking Confirmed"
type input ""Georgia Nicholds" <georgiamerritt@hotmail.com>"
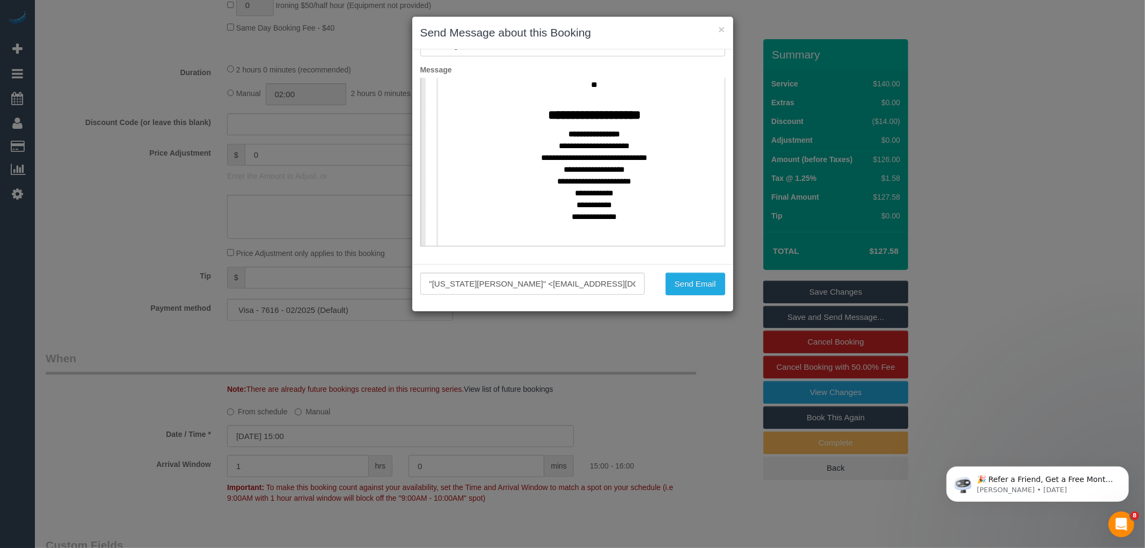
scroll to position [417, 0]
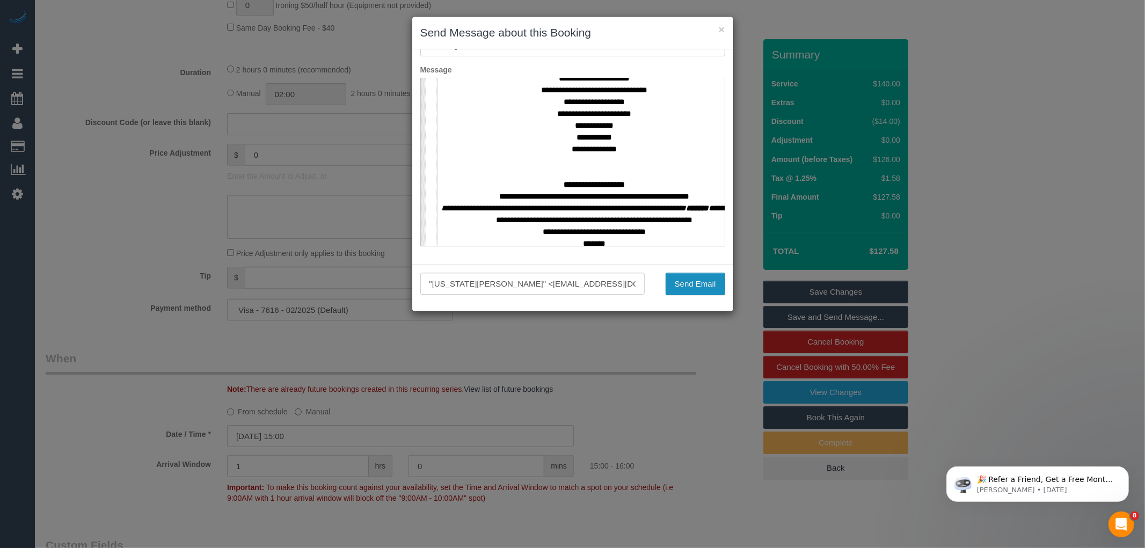
click at [684, 282] on button "Send Email" at bounding box center [696, 284] width 60 height 23
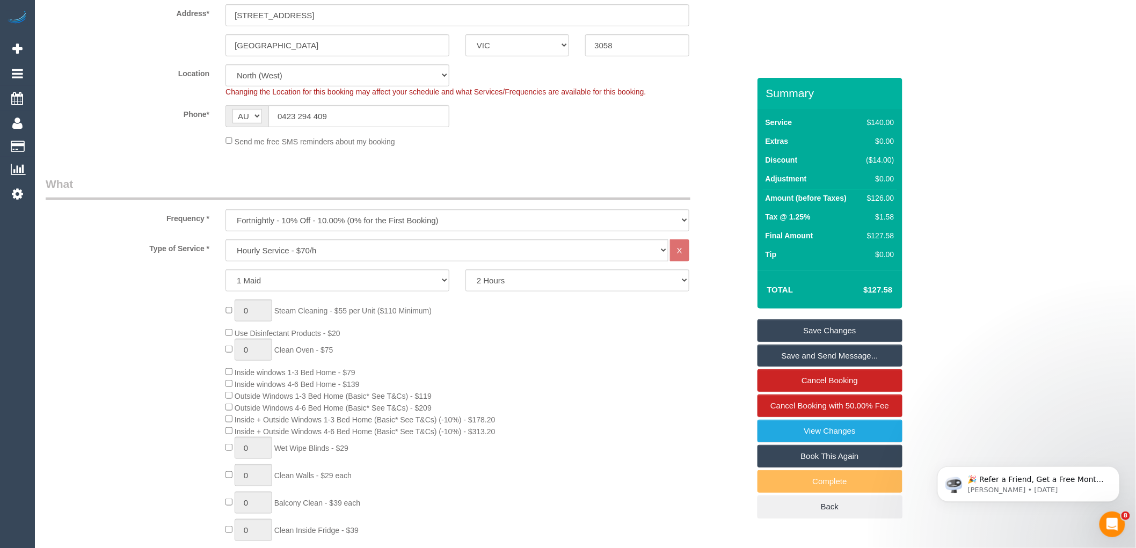
scroll to position [3, 0]
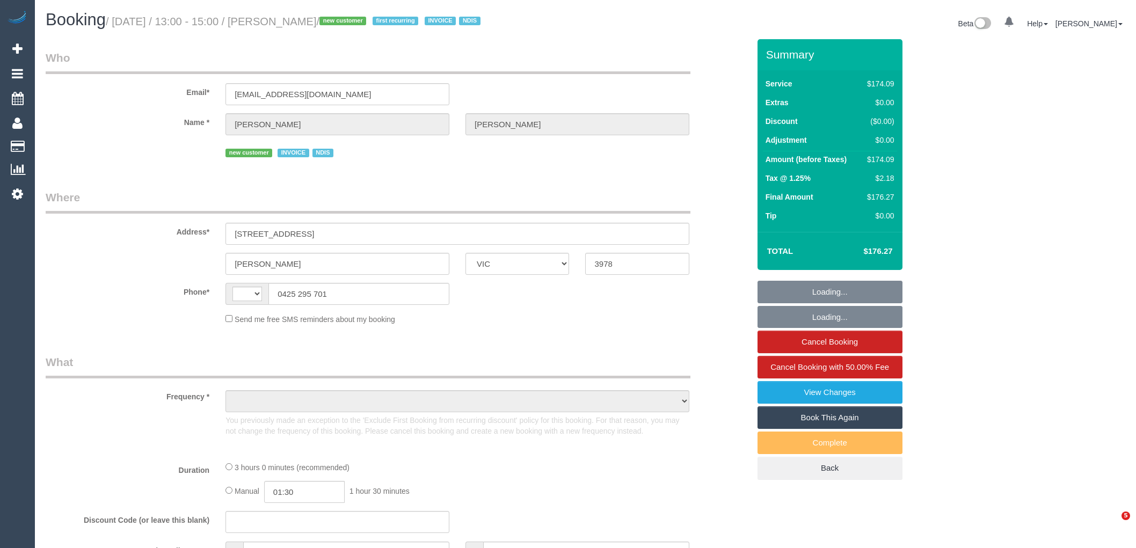
select select "VIC"
select select "object:287"
select select "180"
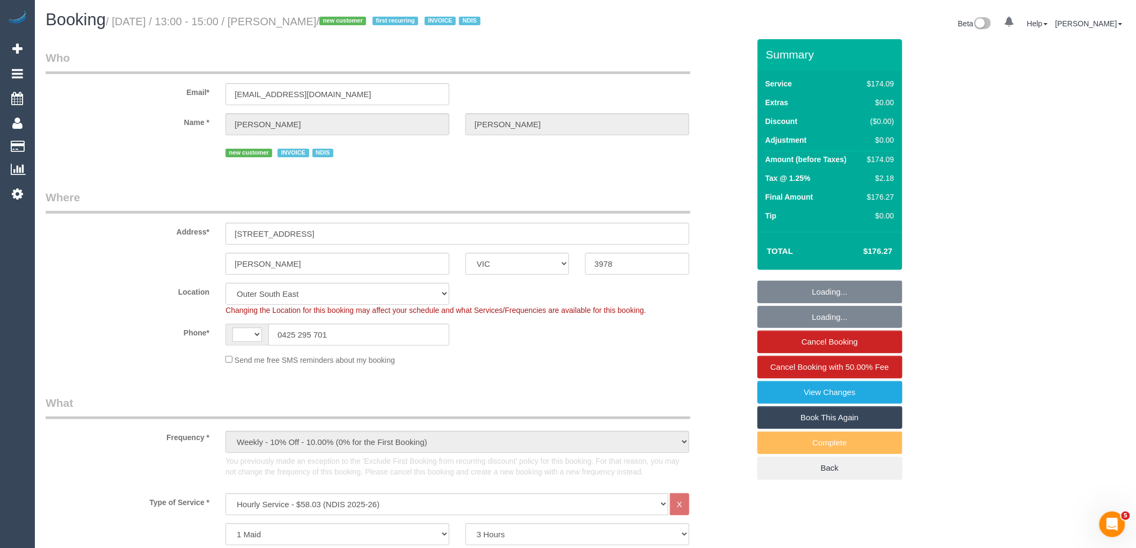
select select "number:28"
select select "number:14"
select select "number:19"
select select "number:36"
select select "number:35"
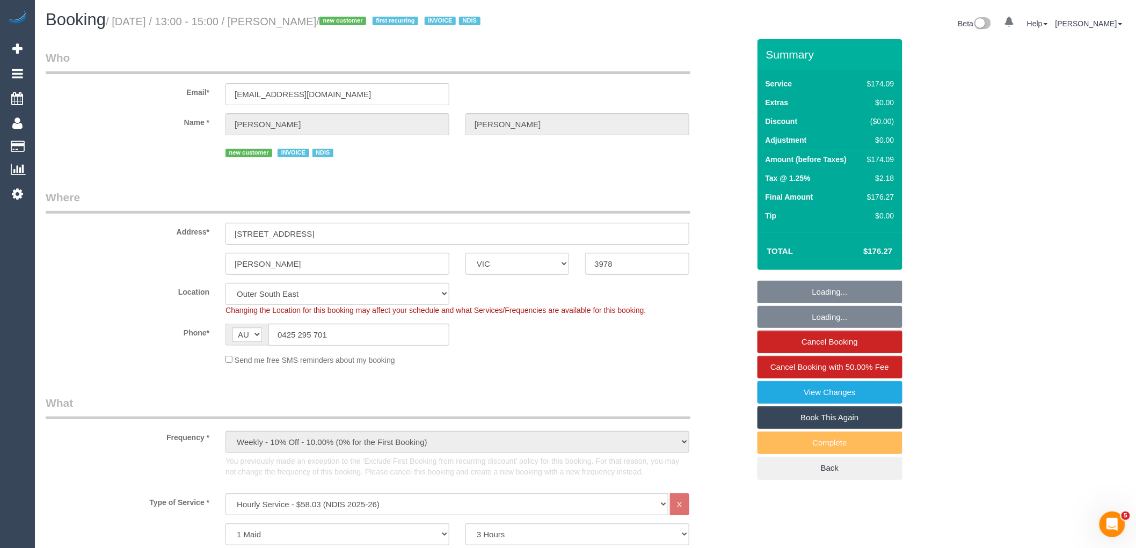
select select "string:AU"
select select "object:556"
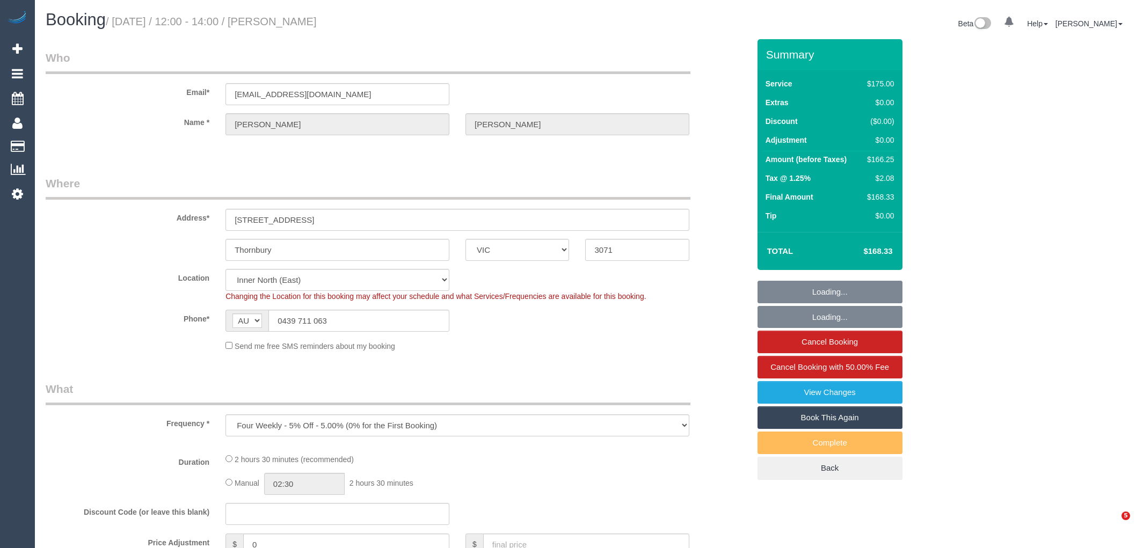
select select "VIC"
select select "number:28"
select select "number:14"
select select "number:19"
select select "number:34"
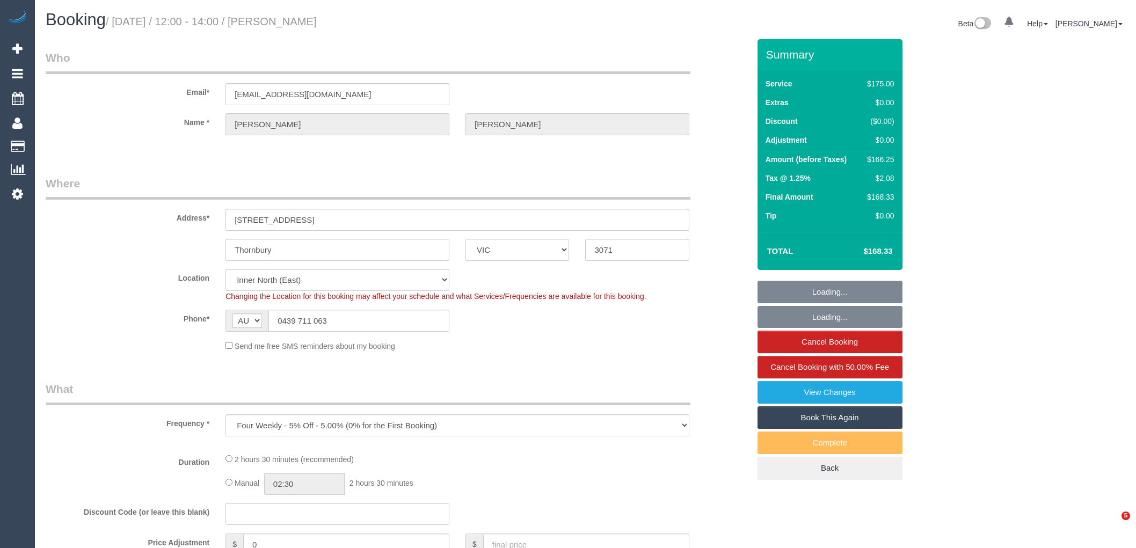
select select "number:13"
select select "object:1644"
select select "150"
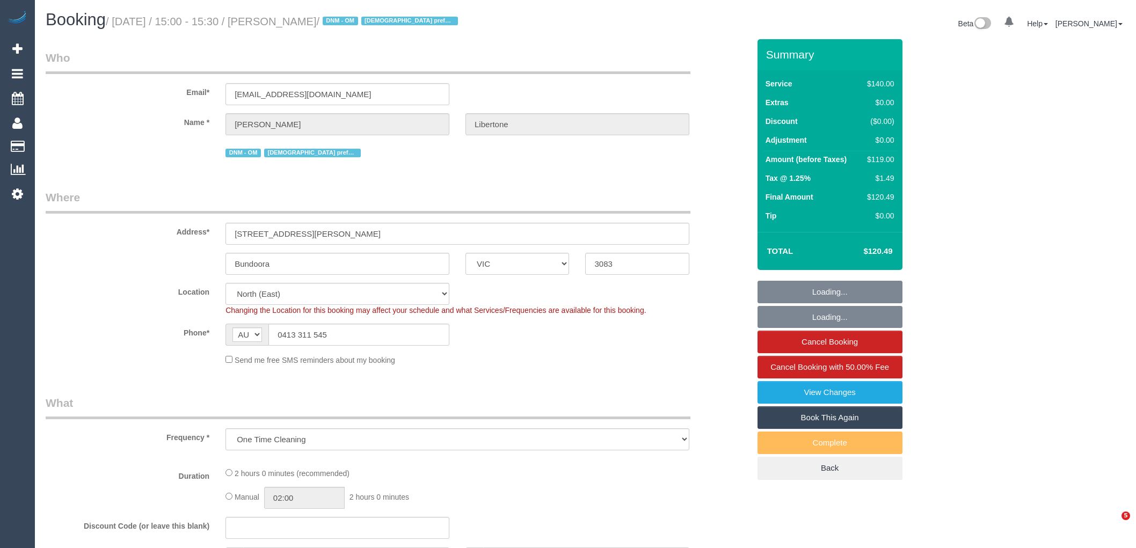
select select "VIC"
select select "number:28"
select select "number:14"
select select "number:19"
select select "number:25"
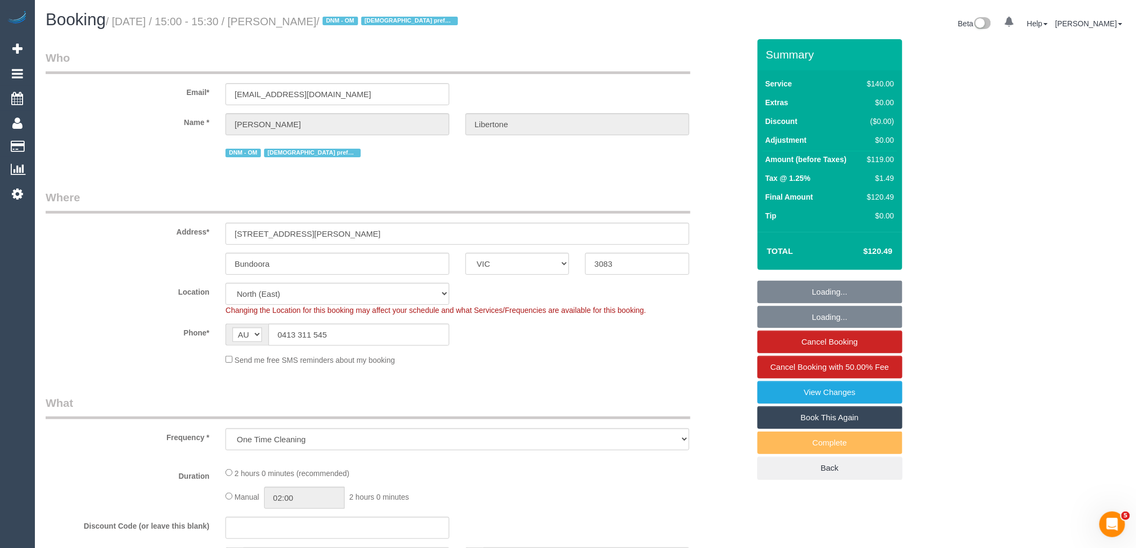
select select "number:33"
select select "number:12"
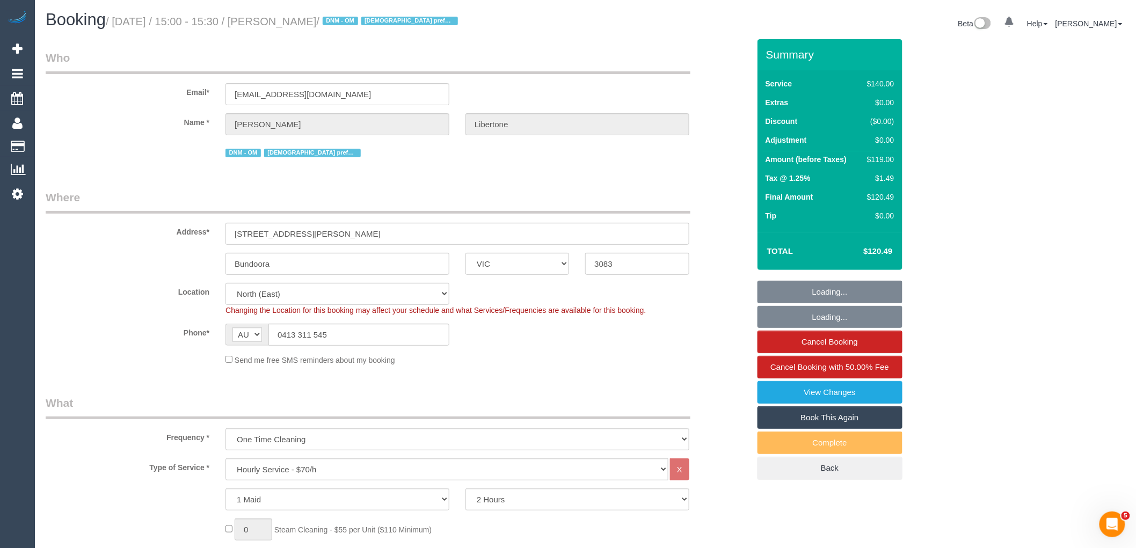
select select "object:967"
select select "string:stripe-pm_1SFhzL2GScqysDRVKAH4R7n4"
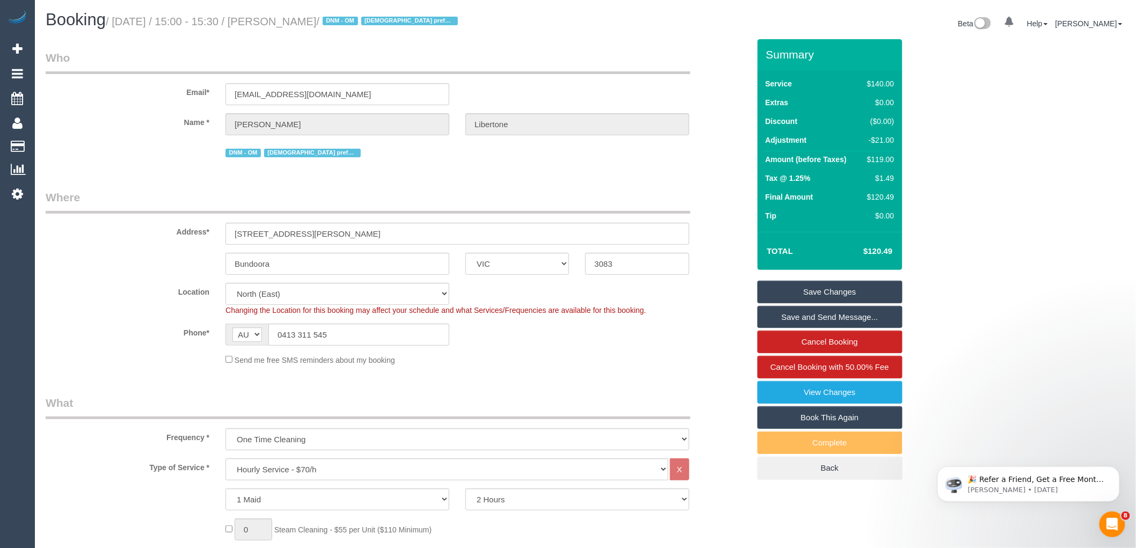
drag, startPoint x: 279, startPoint y: 19, endPoint x: 353, endPoint y: 14, distance: 74.2
click at [353, 14] on h1 "Booking / [DATE] / 15:00 - 15:30 / [PERSON_NAME] / DNM - OM [DEMOGRAPHIC_DATA] …" at bounding box center [312, 20] width 532 height 18
drag, startPoint x: 309, startPoint y: 230, endPoint x: 194, endPoint y: 221, distance: 115.8
click at [194, 221] on div "Address* [STREET_ADDRESS][PERSON_NAME]" at bounding box center [398, 217] width 720 height 55
click at [602, 261] on input "3083" at bounding box center [637, 264] width 104 height 22
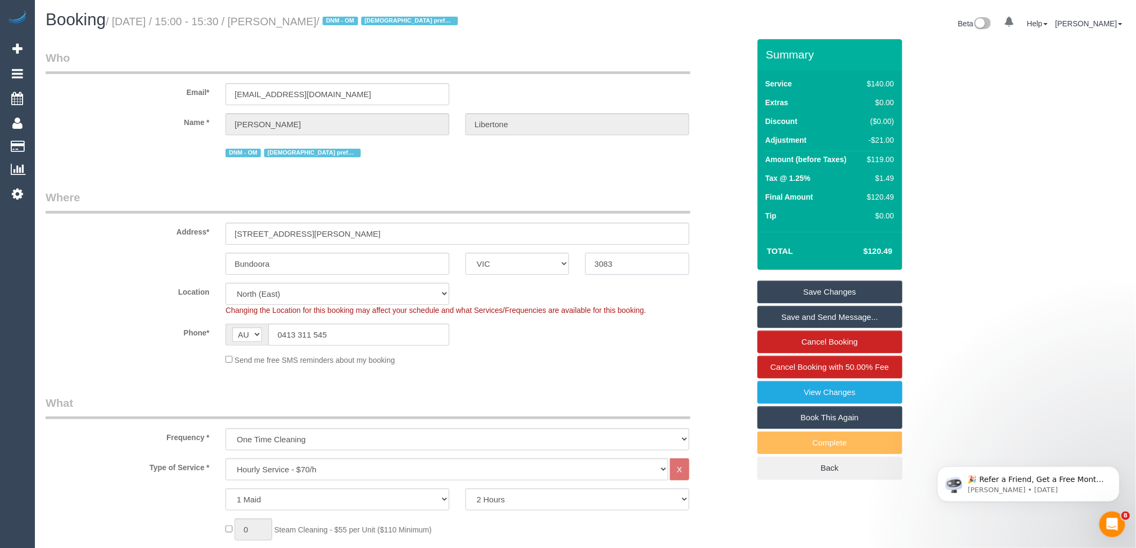
click at [601, 260] on input "3083" at bounding box center [637, 264] width 104 height 22
drag, startPoint x: 318, startPoint y: 336, endPoint x: 263, endPoint y: 332, distance: 55.4
click at [263, 332] on div "AF AL DZ AD AO AI AQ AG AR AM AW AU AT AZ BS BH BD BB BY BE BZ BJ BM BT BO BA B…" at bounding box center [337, 335] width 224 height 22
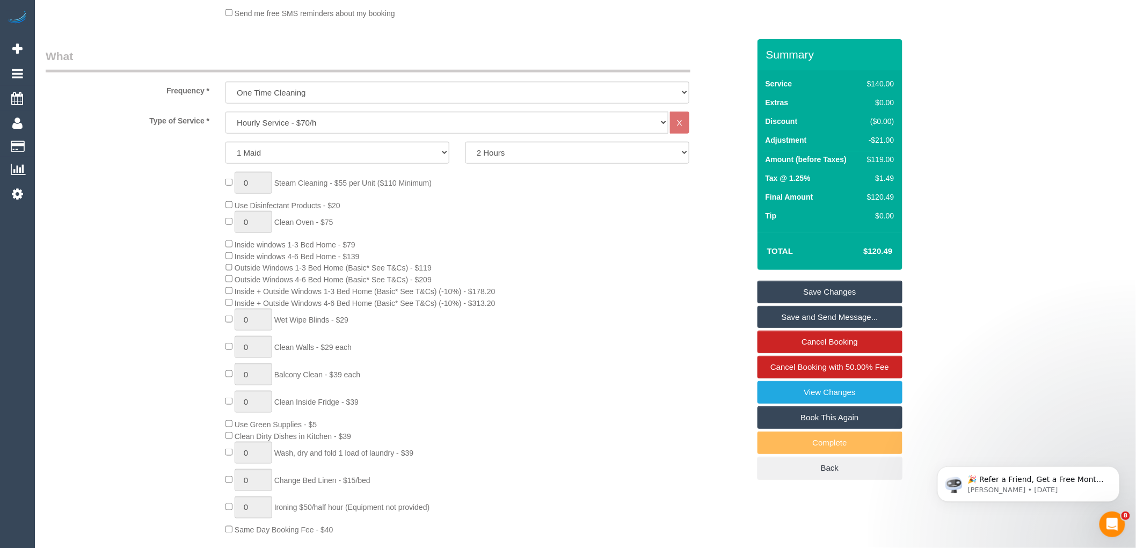
scroll to position [304, 0]
